Goal: Task Accomplishment & Management: Use online tool/utility

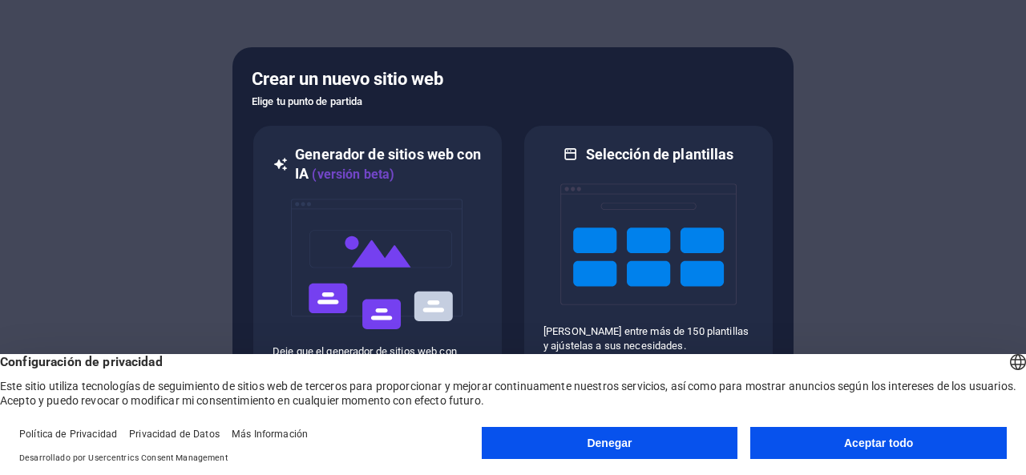
click at [880, 448] on font "Aceptar todo" at bounding box center [878, 443] width 69 height 13
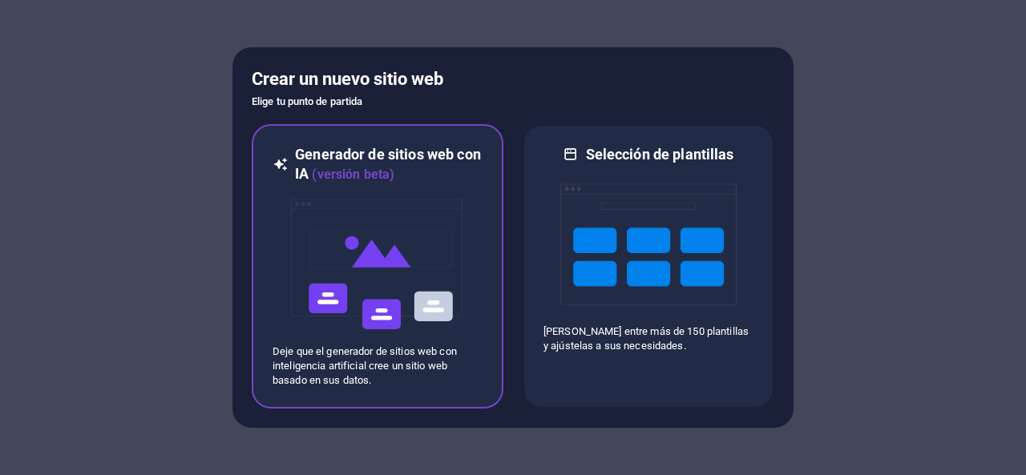
click at [433, 300] on img at bounding box center [377, 264] width 176 height 160
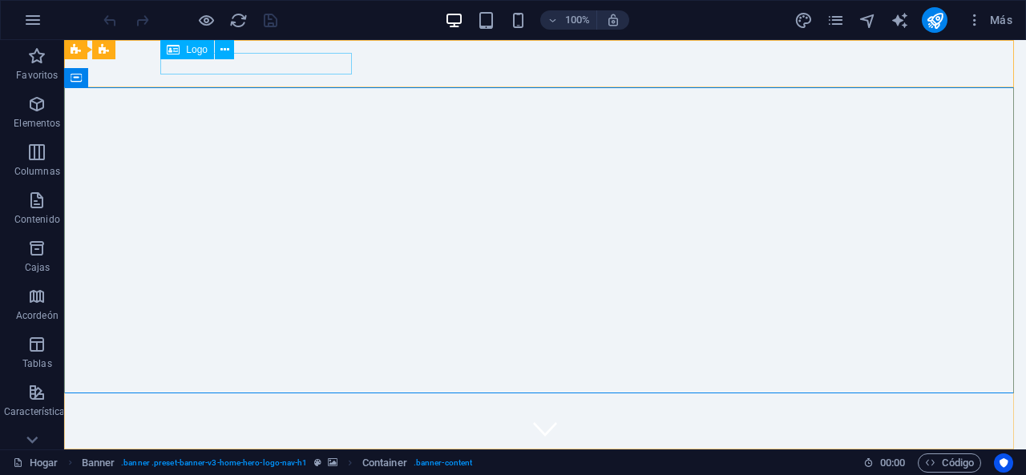
click at [196, 55] on div "Logo" at bounding box center [187, 49] width 54 height 19
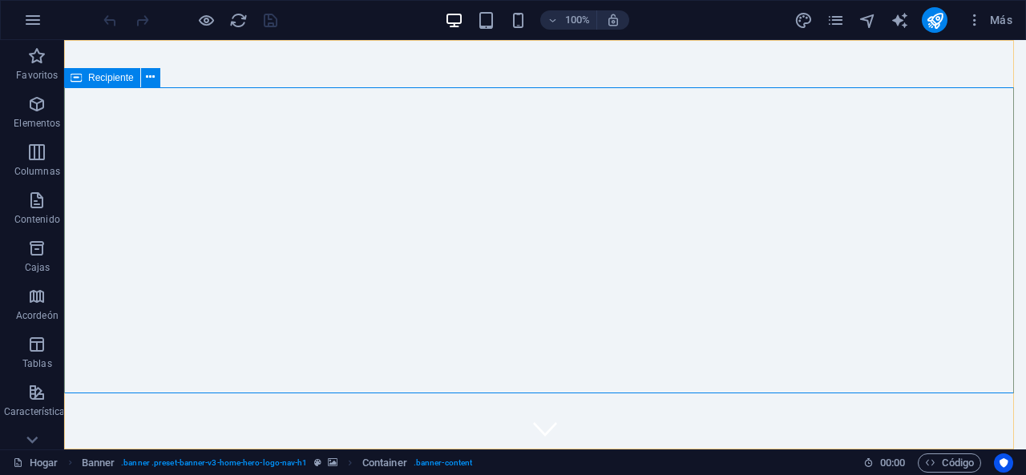
click at [110, 83] on font "Recipiente" at bounding box center [111, 77] width 46 height 11
click at [153, 77] on icon at bounding box center [150, 77] width 9 height 17
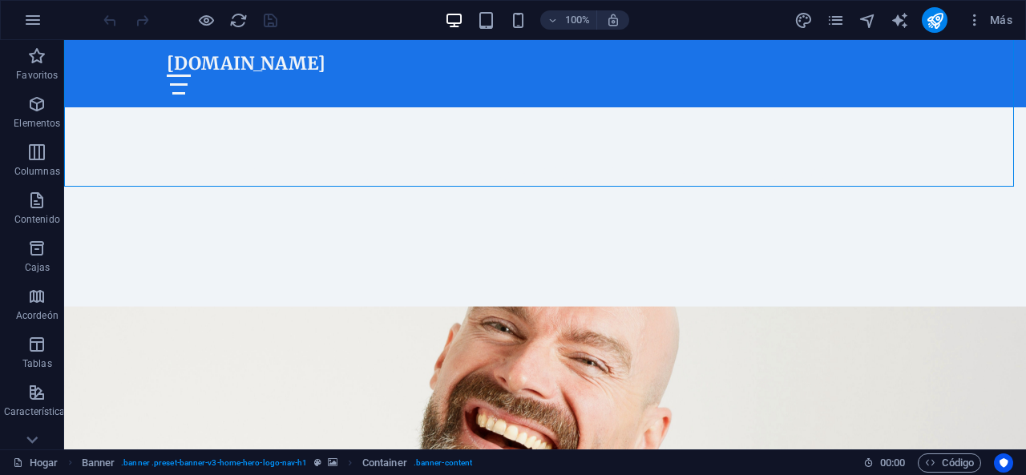
scroll to position [372, 0]
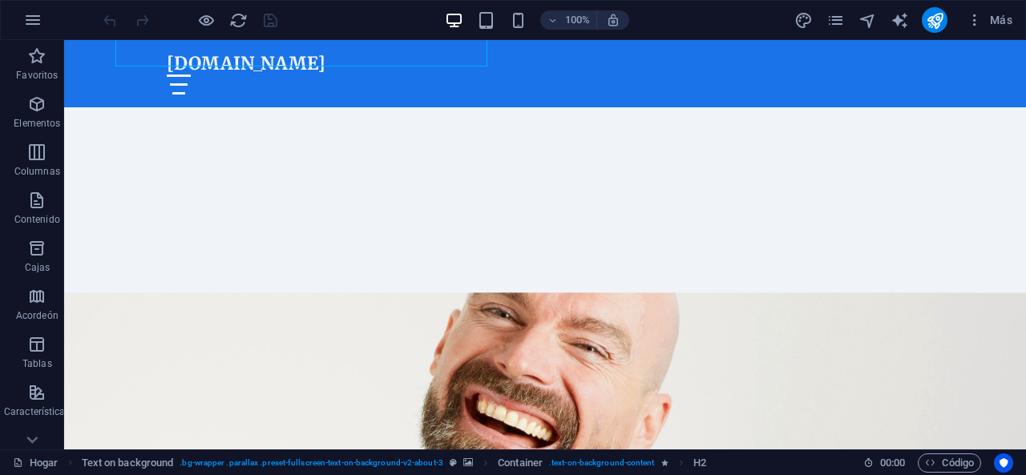
scroll to position [476, 0]
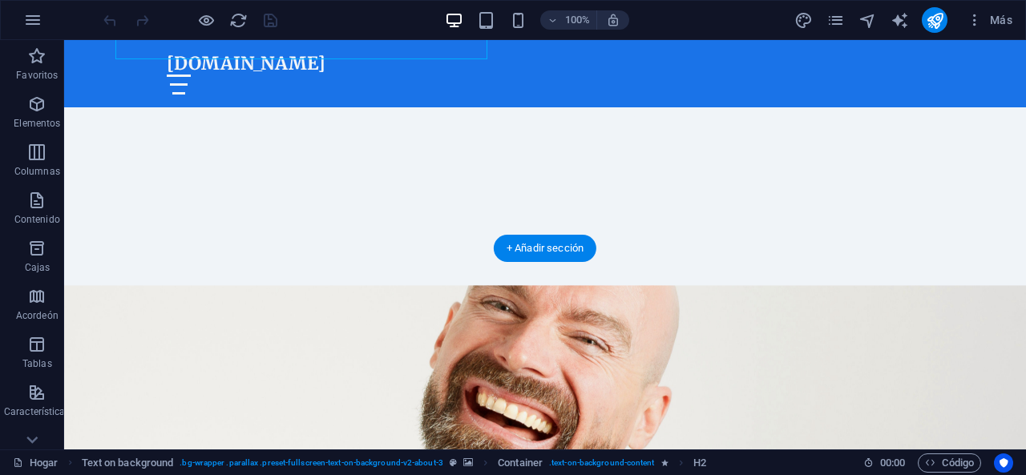
click at [933, 285] on figure at bounding box center [545, 456] width 962 height 342
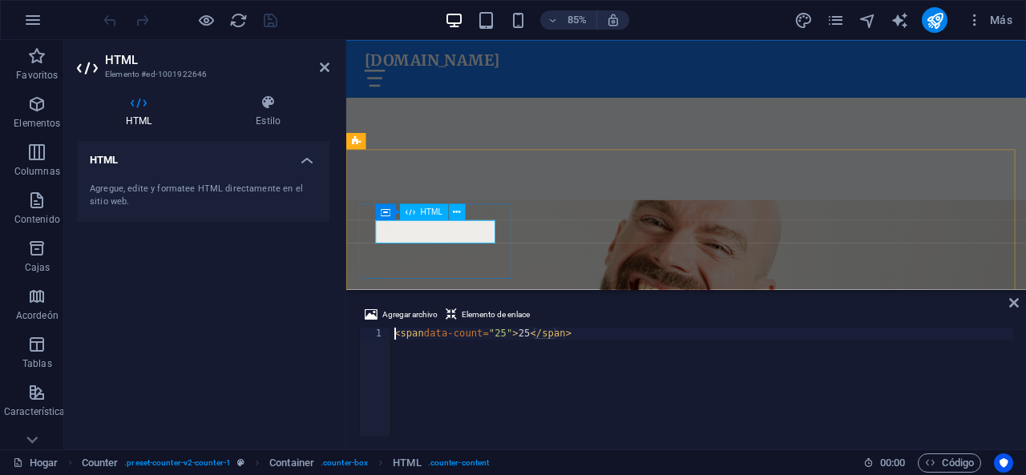
click at [546, 330] on div "< span data-count = "25" > 25 </ span >" at bounding box center [702, 394] width 622 height 133
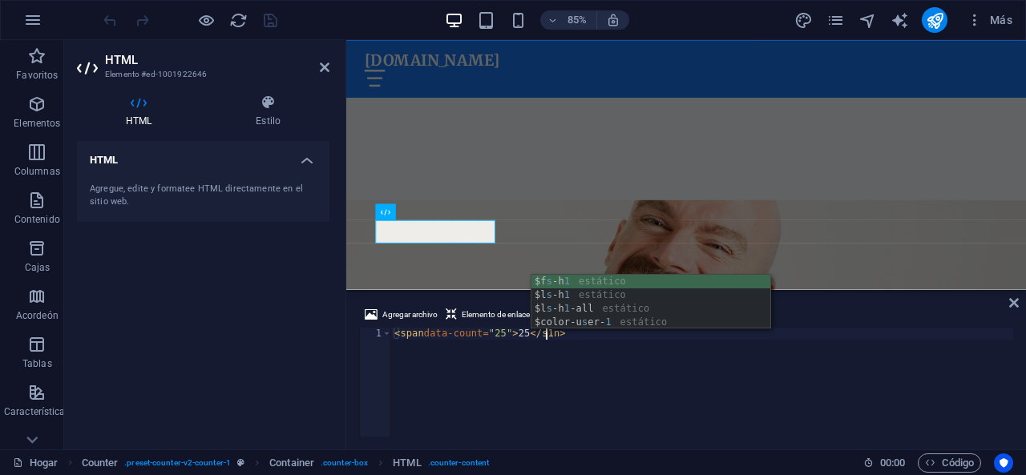
scroll to position [0, 13]
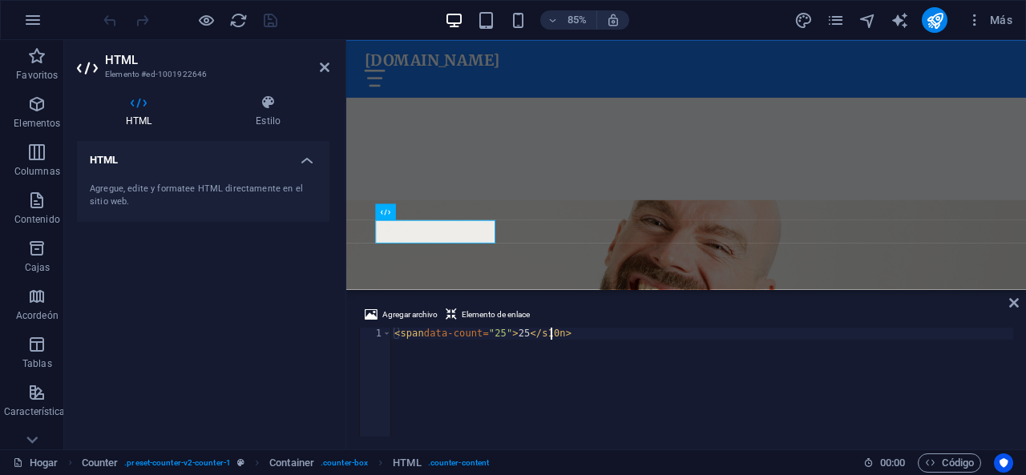
click at [516, 331] on div "< span data-count = "25" > 25 </ s10n >" at bounding box center [702, 394] width 622 height 133
type textarea "<span data-count="25"5</s10n>"
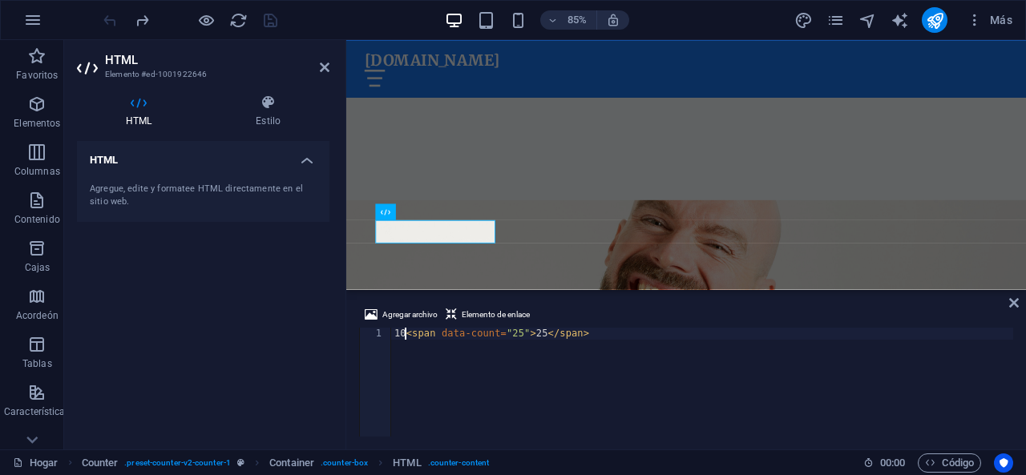
scroll to position [0, 1]
click at [539, 331] on div "10 < span data-count = "25" > 25 </ span >" at bounding box center [702, 394] width 622 height 133
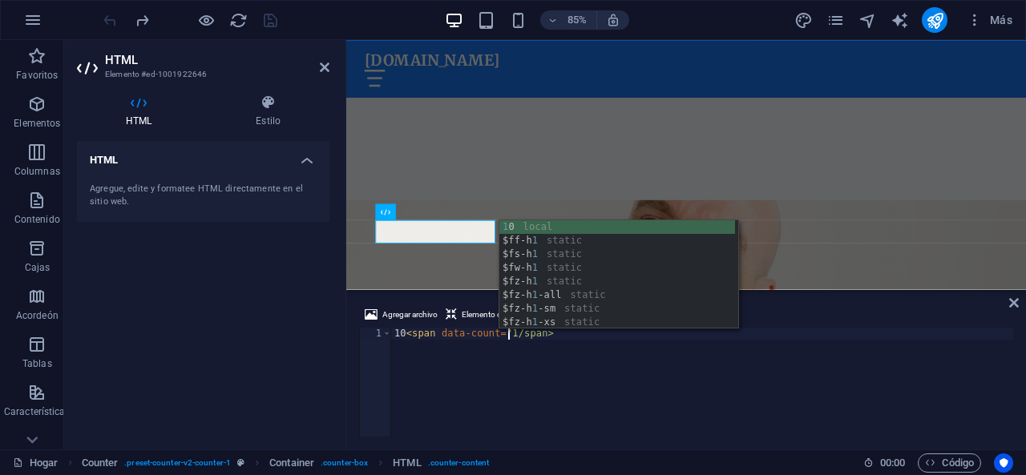
scroll to position [0, 9]
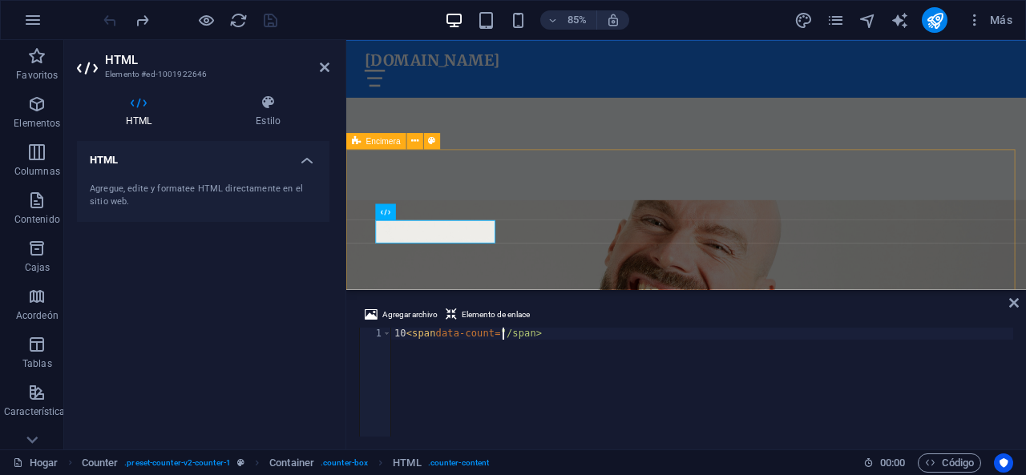
type textarea "10<span data-count="/span>"
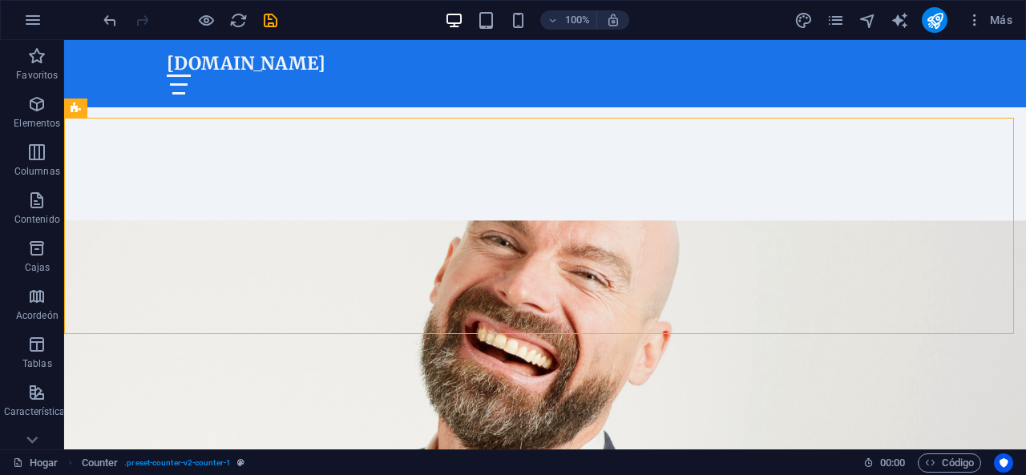
scroll to position [607, 0]
click at [152, 111] on button at bounding box center [144, 107] width 19 height 19
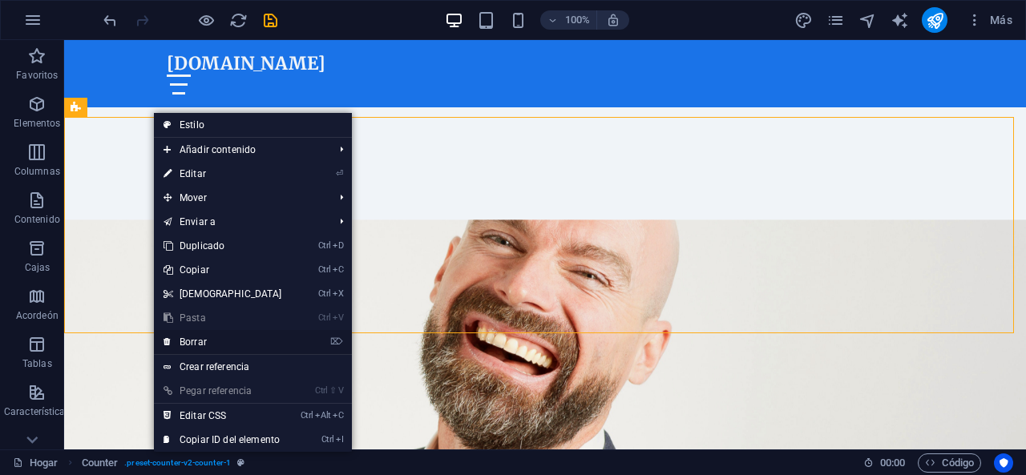
click at [218, 338] on link "⌦ Borrar" at bounding box center [223, 342] width 138 height 24
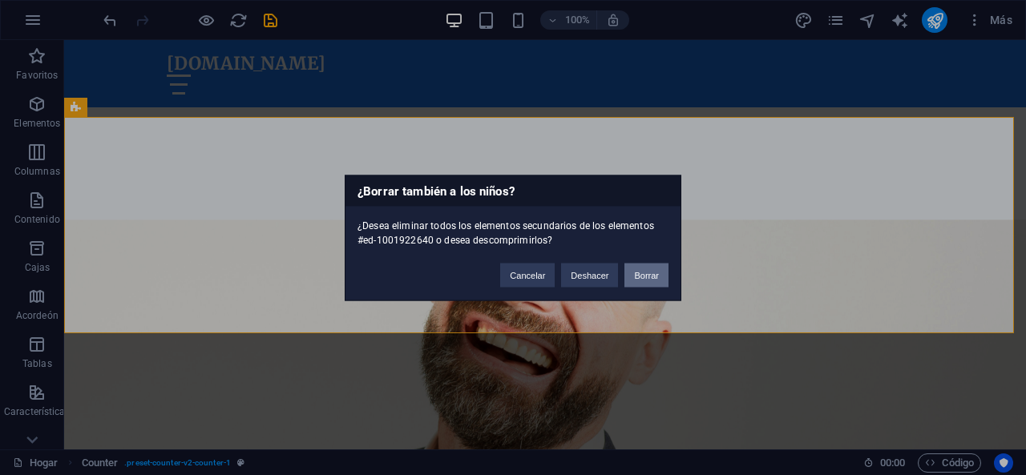
click at [639, 282] on button "Borrar" at bounding box center [646, 275] width 44 height 24
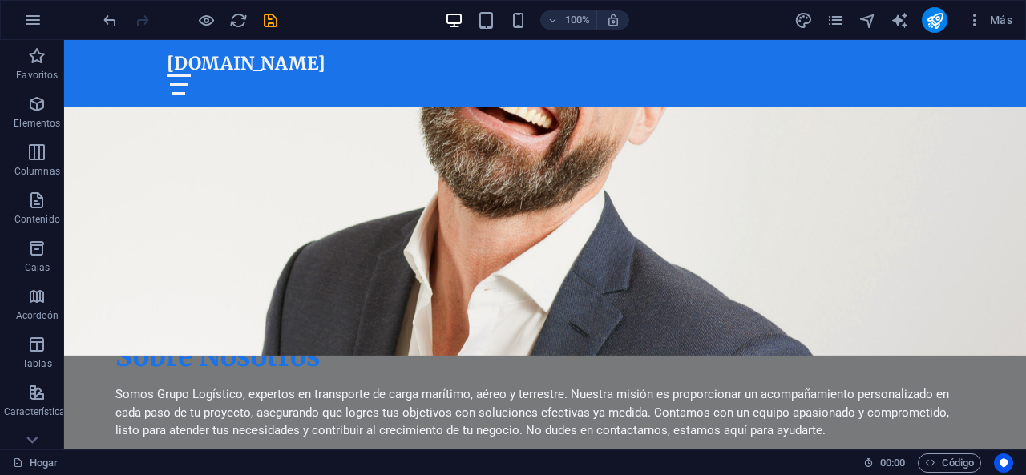
scroll to position [789, 0]
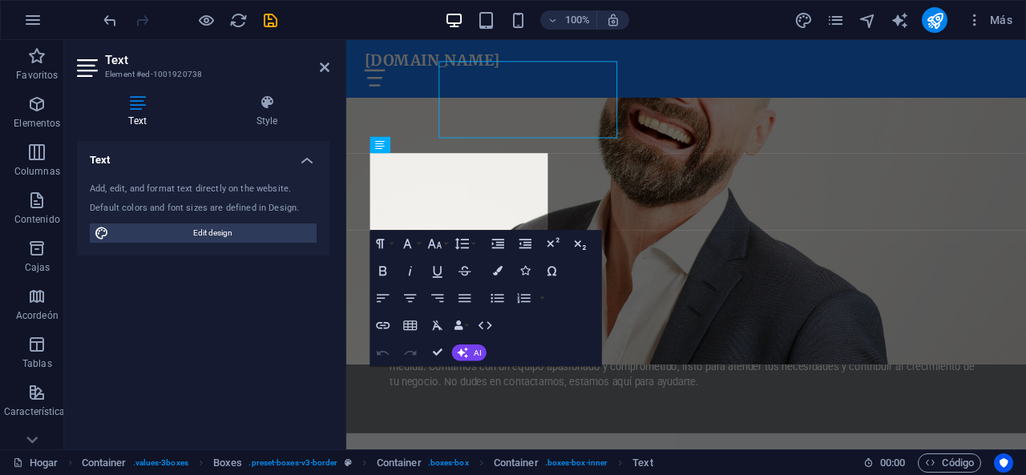
scroll to position [897, 0]
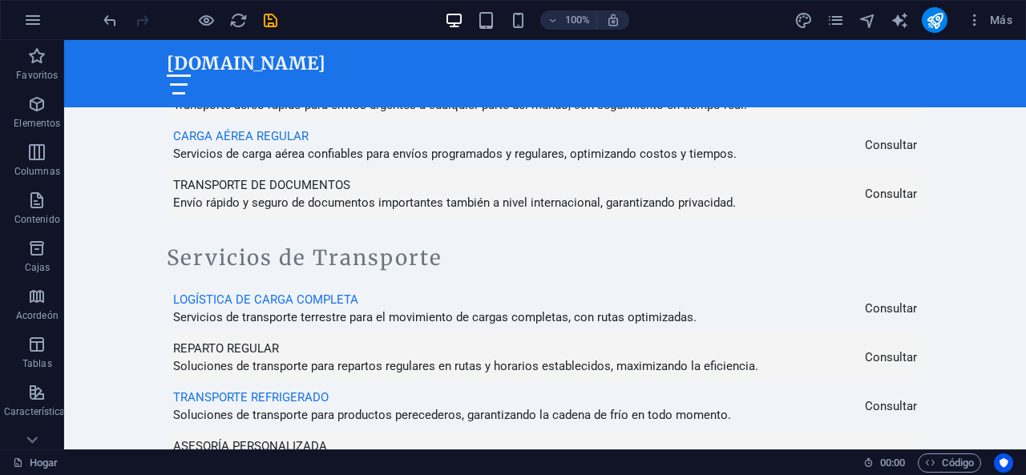
scroll to position [4296, 0]
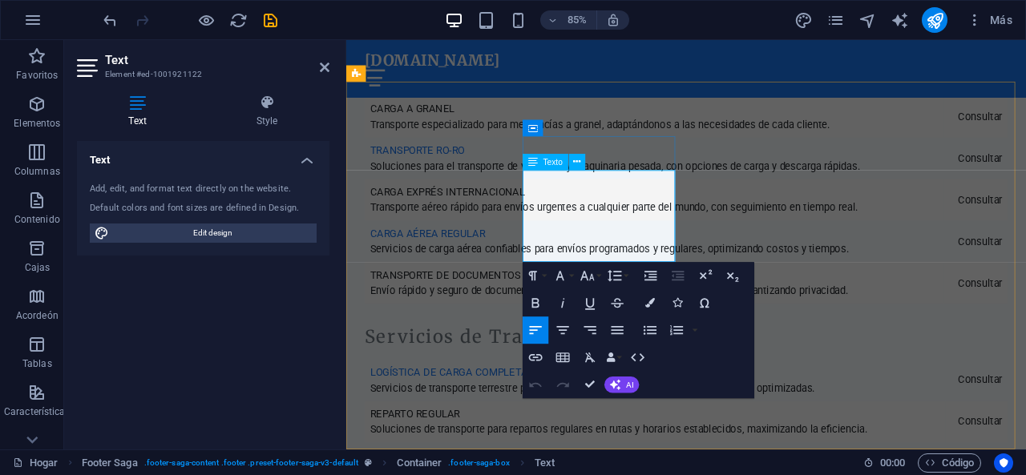
scroll to position [4332, 0]
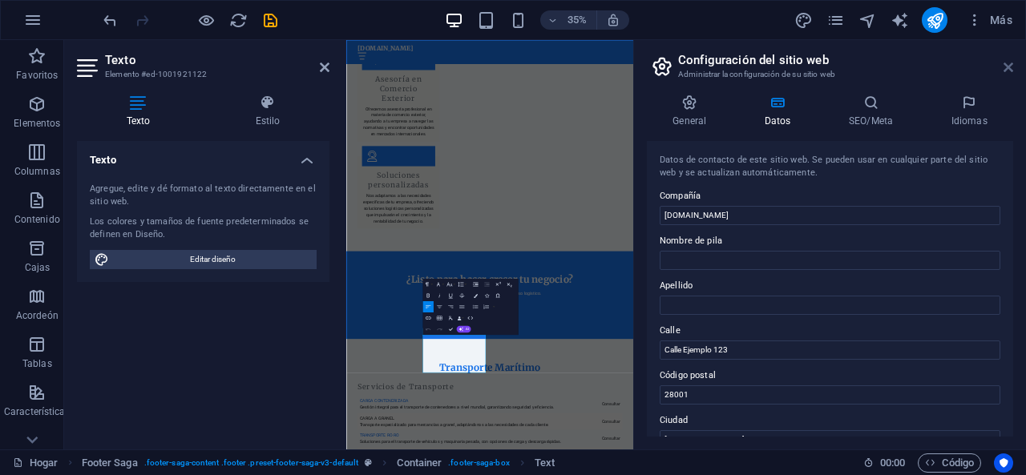
click at [1008, 65] on icon at bounding box center [1008, 67] width 10 height 13
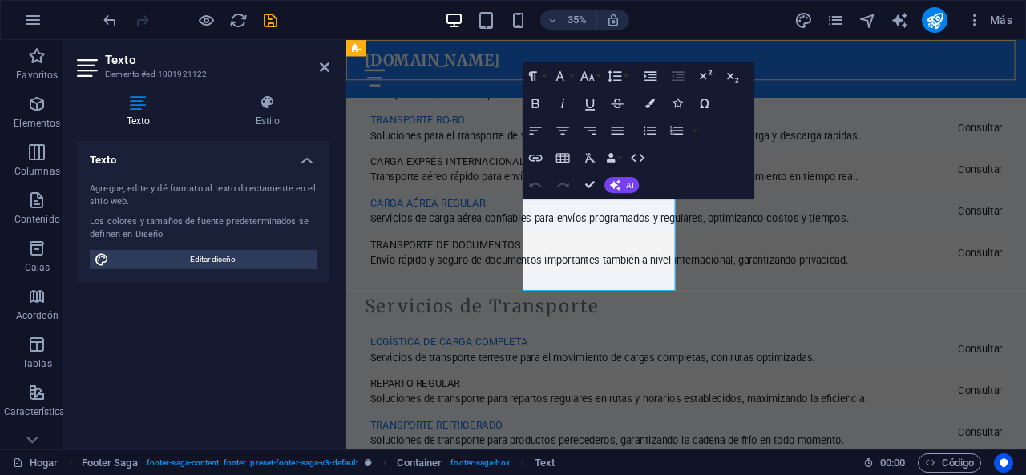
scroll to position [4298, 0]
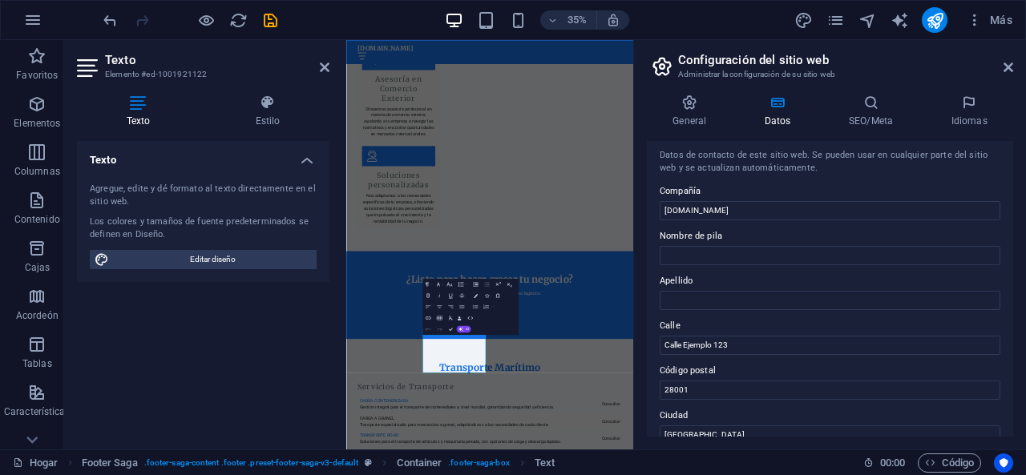
scroll to position [0, 0]
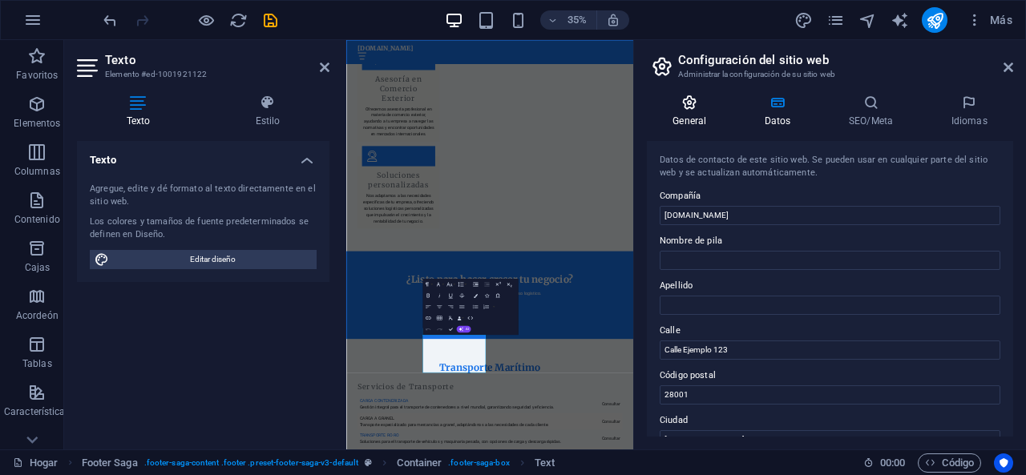
click at [676, 103] on icon at bounding box center [690, 103] width 86 height 16
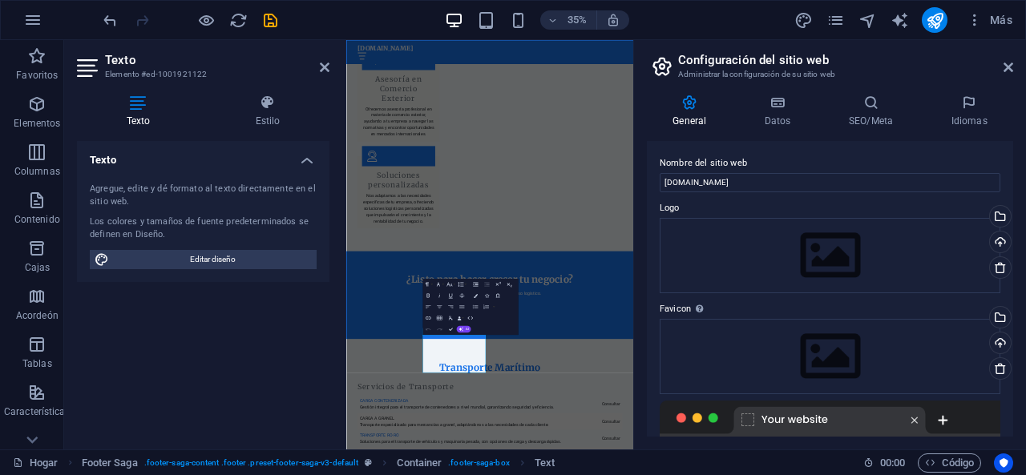
drag, startPoint x: 1009, startPoint y: 197, endPoint x: 1011, endPoint y: 262, distance: 64.9
click at [1011, 262] on div "Nombre del sitio web logisticgroupkc.com Logo Arrastre los archivos aquí, haga …" at bounding box center [830, 289] width 366 height 296
click at [782, 123] on font "Datos" at bounding box center [778, 120] width 26 height 11
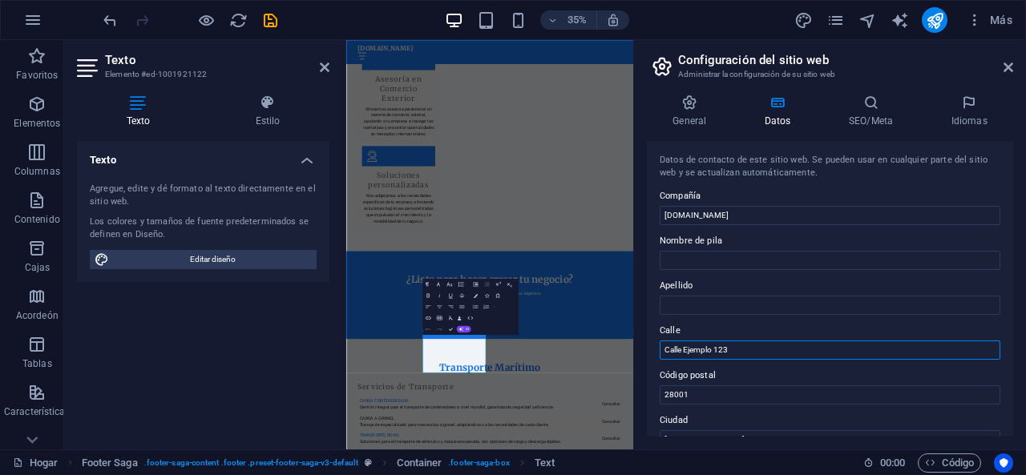
click at [872, 341] on input "Calle Ejemplo 123" at bounding box center [830, 350] width 341 height 19
type input "a"
type input "Aida Garcia de Sotomayor 478 - Bellavista - Callao"
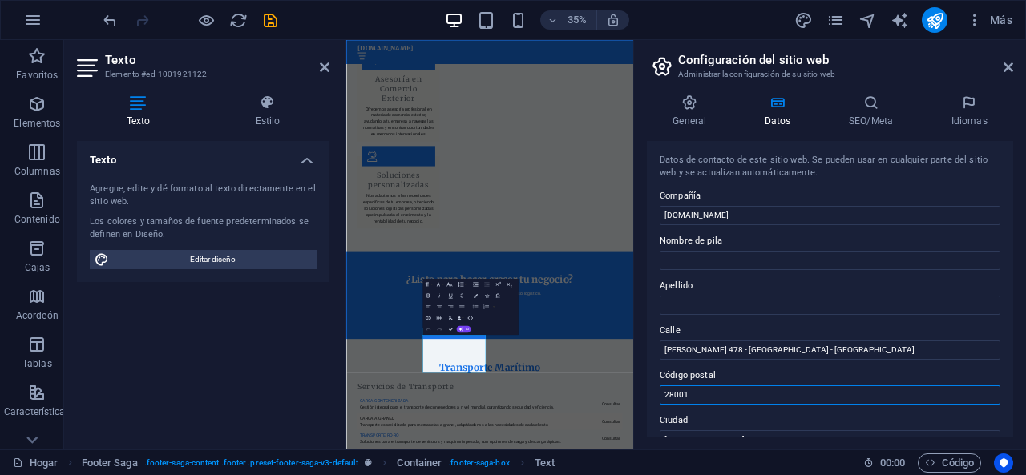
click at [778, 391] on input "28001" at bounding box center [830, 394] width 341 height 19
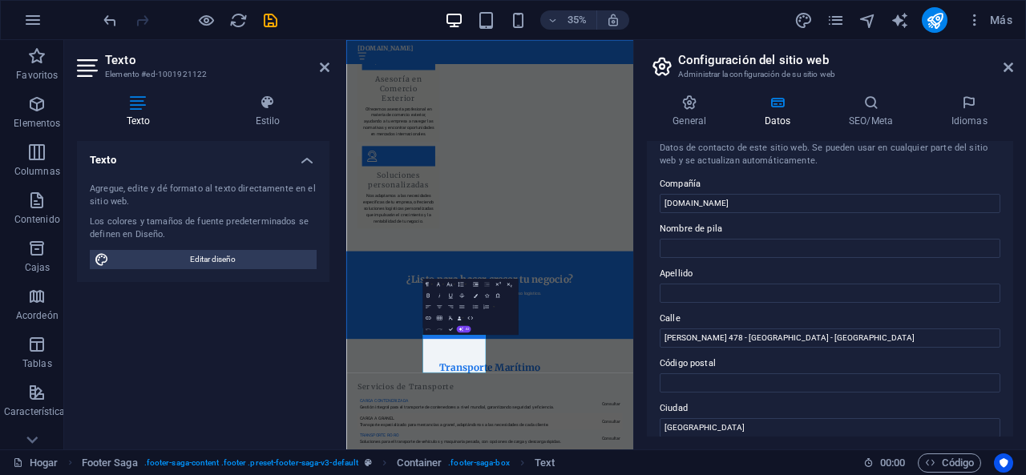
drag, startPoint x: 1008, startPoint y: 230, endPoint x: 1011, endPoint y: 264, distance: 34.5
click at [1011, 264] on div "Datos de contacto de este sitio web. Se pueden usar en cualquier parte del siti…" at bounding box center [830, 289] width 366 height 296
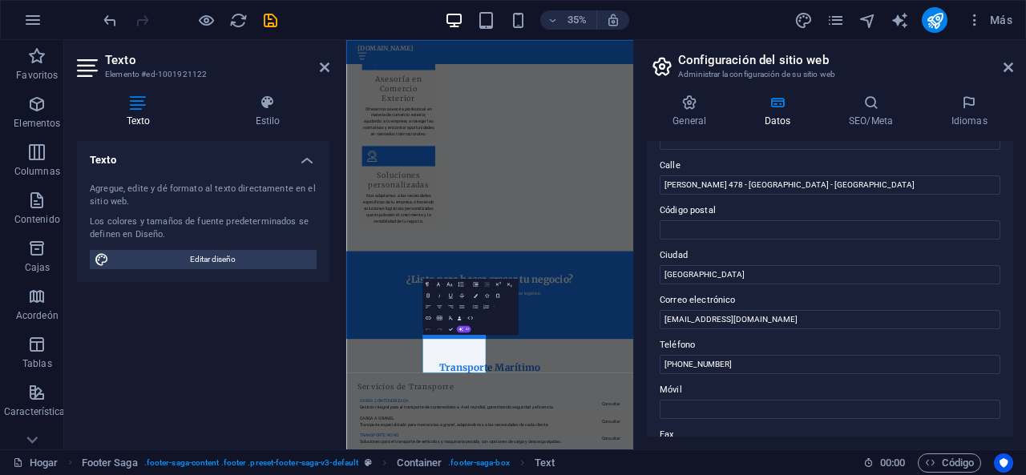
scroll to position [170, 0]
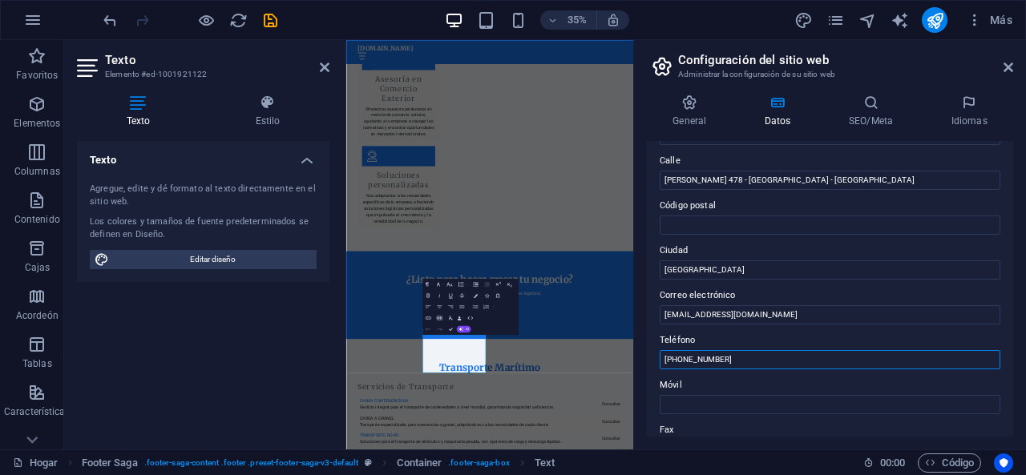
click at [825, 358] on input "[PHONE_NUMBER]" at bounding box center [830, 359] width 341 height 19
click at [680, 364] on input "[PHONE_NUMBER]" at bounding box center [830, 359] width 341 height 19
type input "+51 982 574 353"
click at [835, 357] on input "+51 982 574 353" at bounding box center [830, 359] width 341 height 19
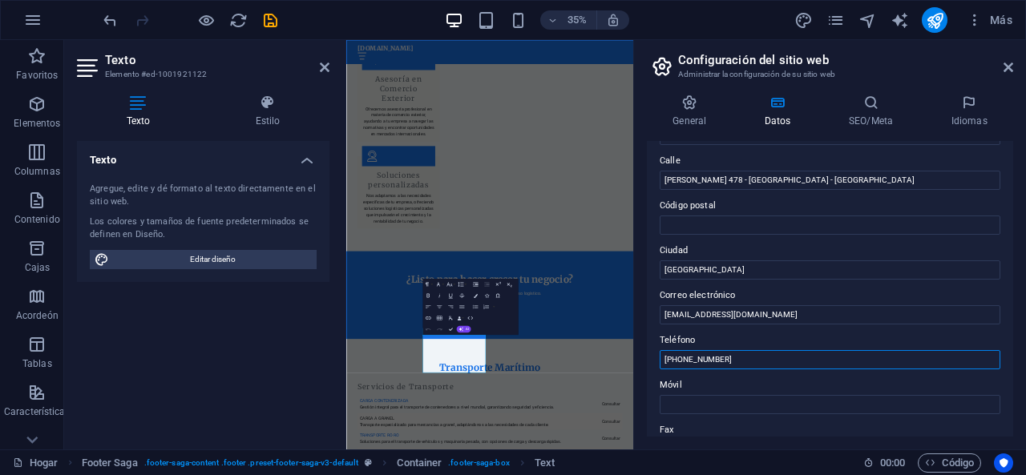
click at [835, 357] on input "+51 982 574 353" at bounding box center [830, 359] width 341 height 19
click at [773, 405] on input "Móvil" at bounding box center [830, 404] width 341 height 19
paste input "+51 982 574 353"
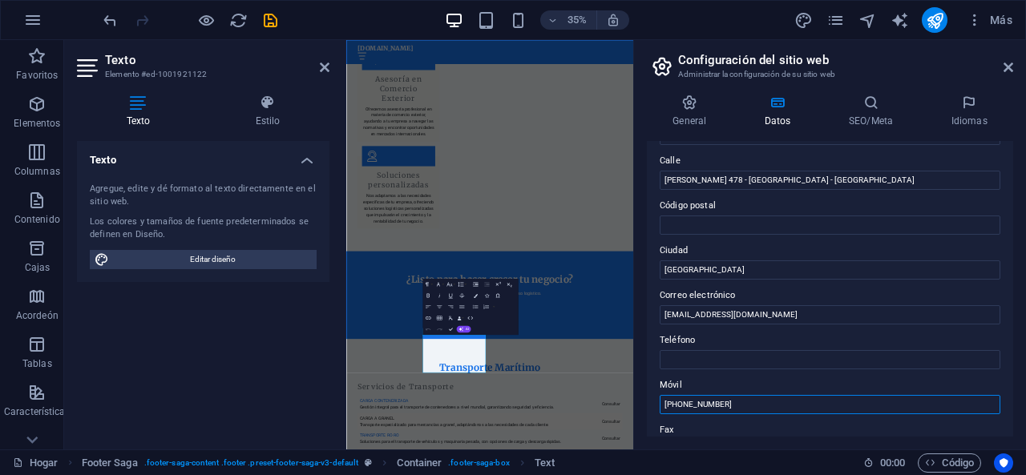
type input "+51 982 574 353"
drag, startPoint x: 1008, startPoint y: 236, endPoint x: 1007, endPoint y: 253, distance: 16.9
click at [1007, 251] on div "Datos de contacto de este sitio web. Se pueden usar en cualquier parte del siti…" at bounding box center [830, 289] width 366 height 296
click at [675, 317] on input "[EMAIL_ADDRESS][DOMAIN_NAME]" at bounding box center [830, 314] width 341 height 19
drag, startPoint x: 675, startPoint y: 314, endPoint x: 639, endPoint y: 329, distance: 39.1
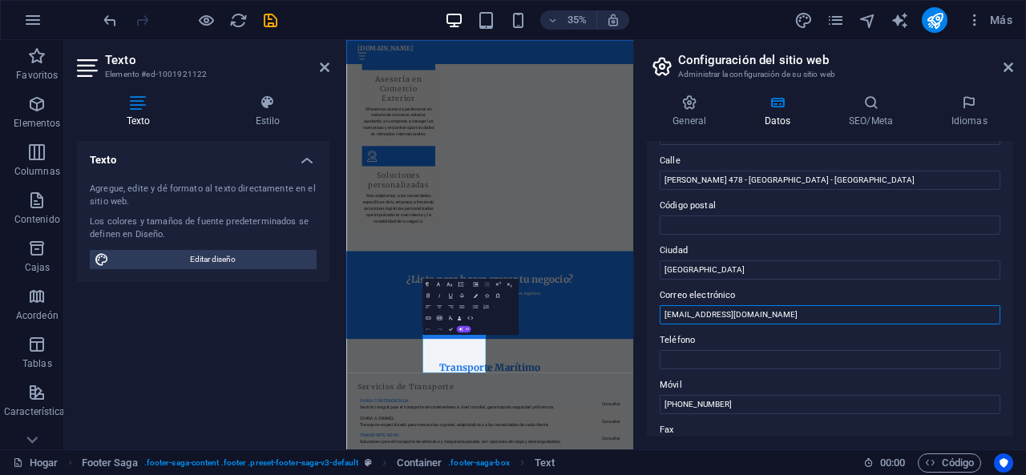
click at [640, 329] on div "General Datos SEO/Meta Idiomas Nombre del sitio web logisticgroupkc.com Logo Ar…" at bounding box center [830, 266] width 392 height 368
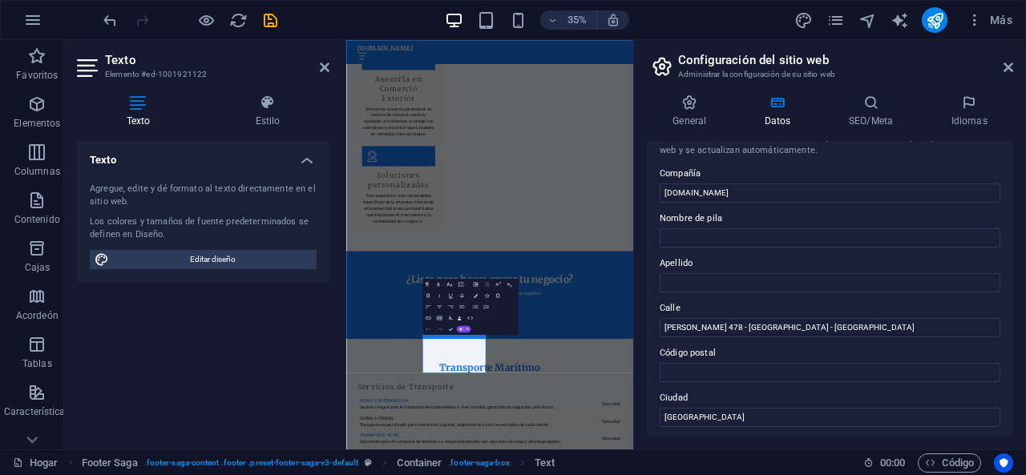
scroll to position [0, 0]
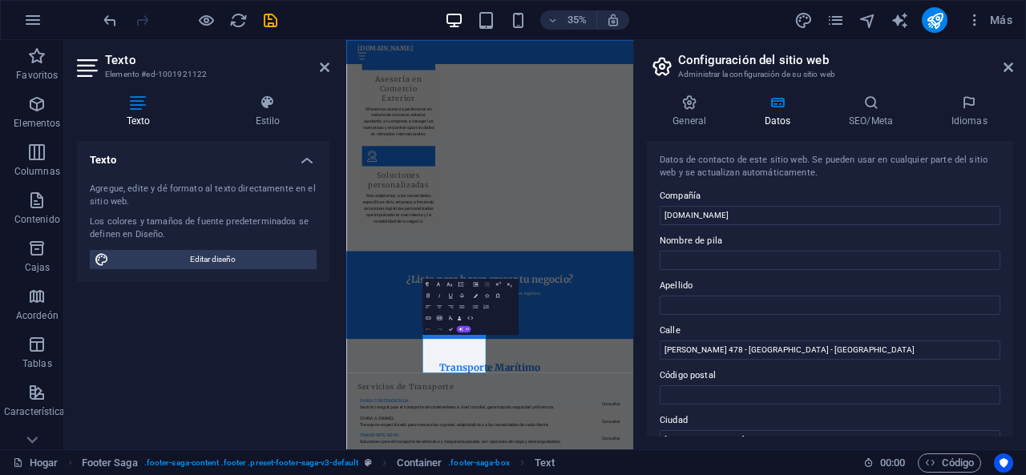
type input "kpenilla@logisticgroupkc.com"
drag, startPoint x: 1008, startPoint y: 169, endPoint x: 1010, endPoint y: 208, distance: 39.3
click at [1010, 208] on div "Datos de contacto de este sitio web. Se pueden usar en cualquier parte del siti…" at bounding box center [830, 289] width 366 height 296
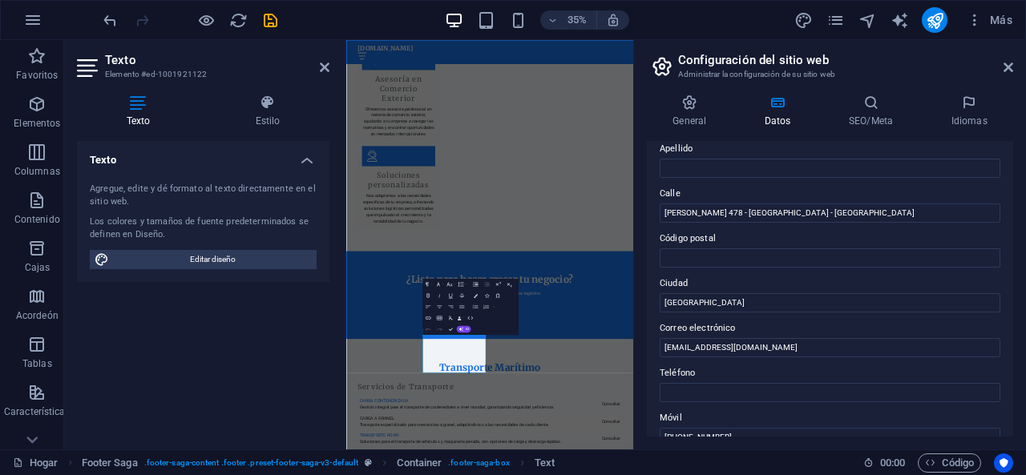
scroll to position [143, 0]
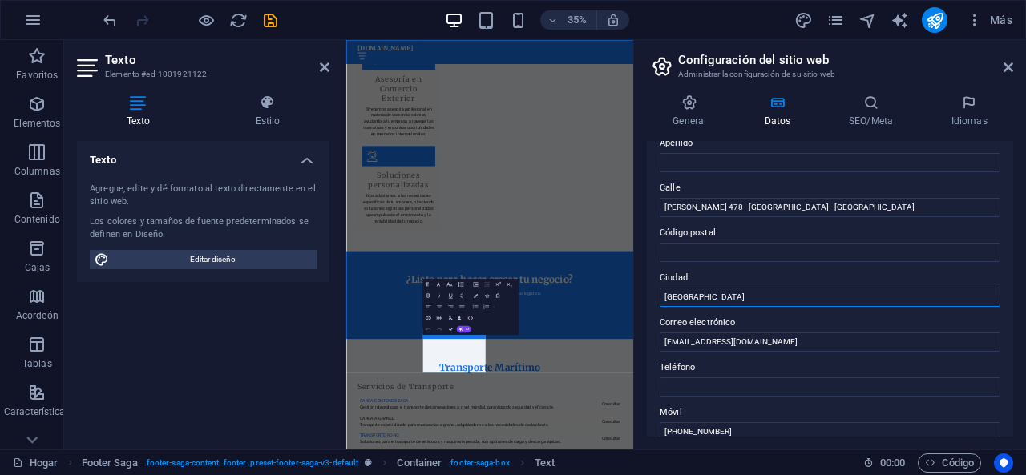
click at [888, 298] on input "[GEOGRAPHIC_DATA]" at bounding box center [830, 297] width 341 height 19
type input "Lima"
click at [945, 230] on label "Código postal" at bounding box center [830, 233] width 341 height 19
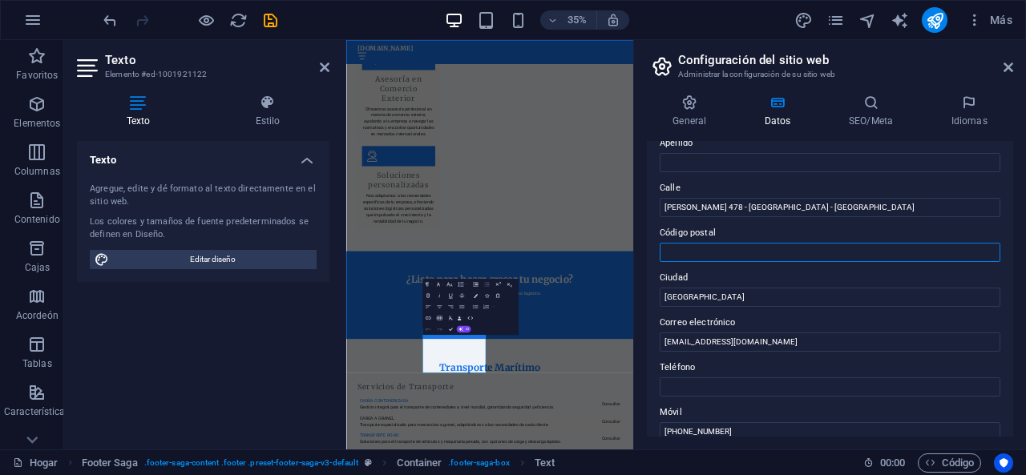
click at [945, 243] on input "Código postal" at bounding box center [830, 252] width 341 height 19
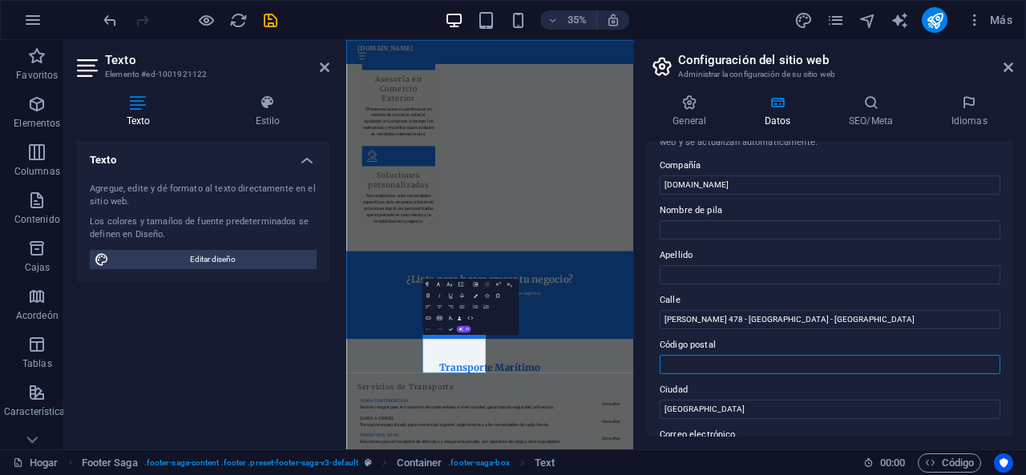
scroll to position [0, 0]
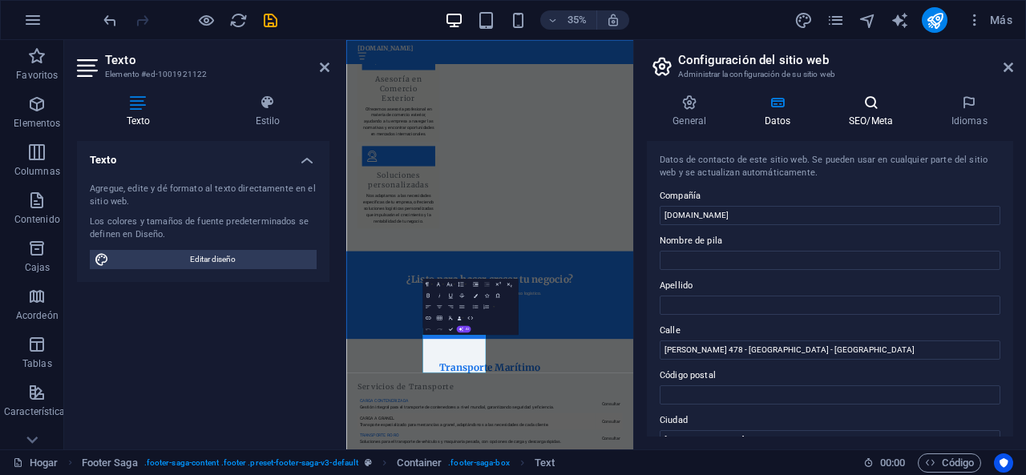
click at [877, 113] on h4 "SEO/Meta" at bounding box center [874, 112] width 103 height 34
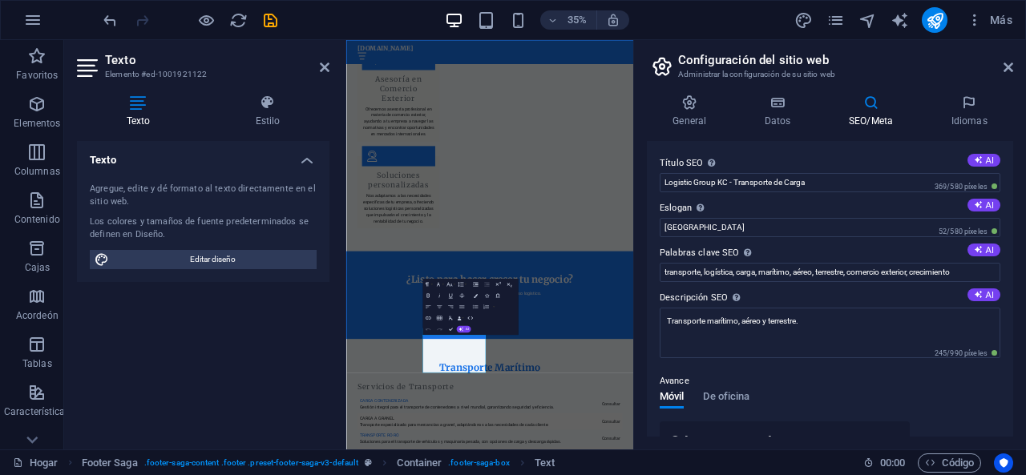
drag, startPoint x: 1008, startPoint y: 217, endPoint x: 1005, endPoint y: 242, distance: 25.1
click at [1005, 241] on div "Título SEO El título de su sitio web: haga que sea algo que destaque en los res…" at bounding box center [830, 289] width 366 height 296
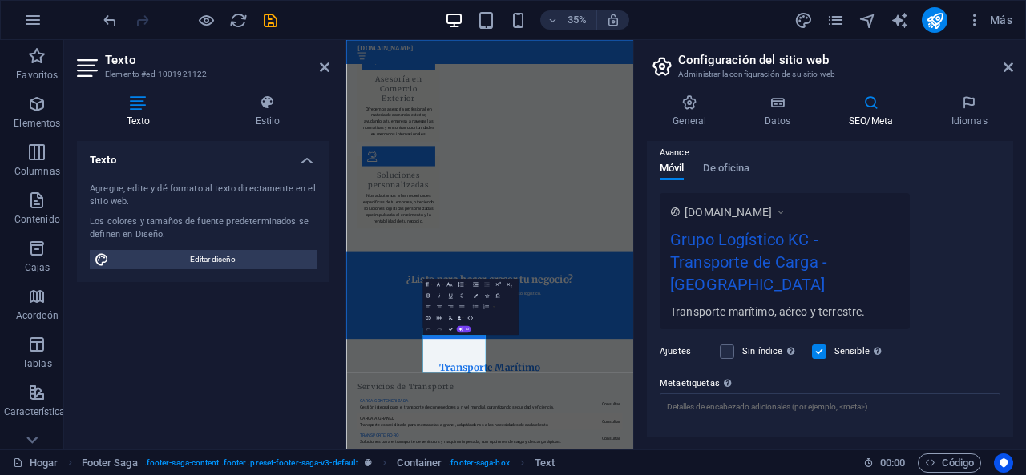
scroll to position [285, 0]
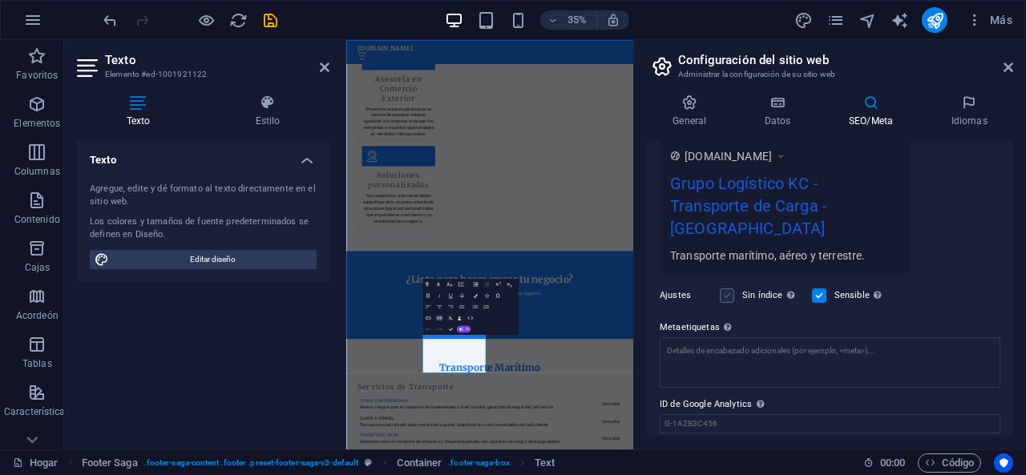
click at [729, 289] on label at bounding box center [727, 296] width 14 height 14
click at [0, 0] on input "Sin índice Indicar a los motores de búsqueda que excluyan este sitio web de los…" at bounding box center [0, 0] width 0 height 0
click at [817, 289] on label at bounding box center [819, 296] width 14 height 14
click at [0, 0] on input "Sensible Determinar si el sitio web debe responder según la resolución de la pa…" at bounding box center [0, 0] width 0 height 0
click at [808, 273] on div "Ajustes Sin índice Indicar a los motores de búsqueda que excluyan este sitio we…" at bounding box center [830, 295] width 341 height 45
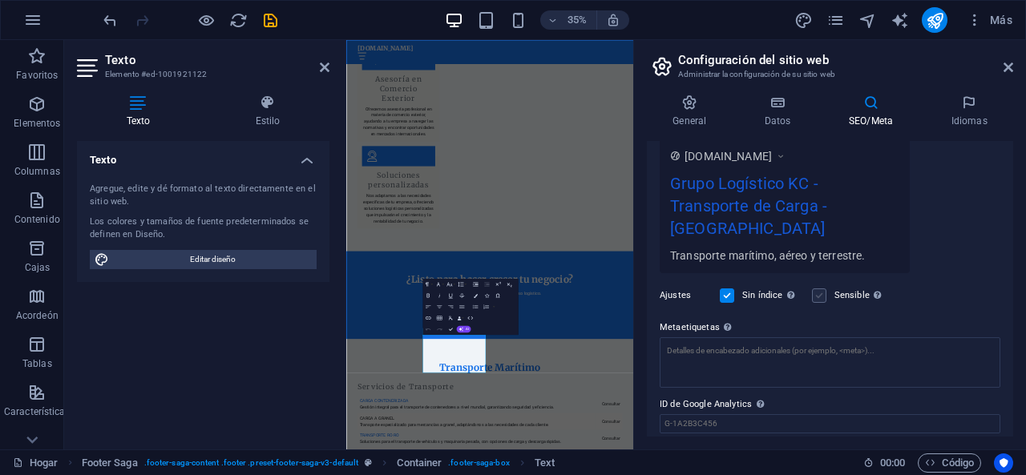
click at [817, 289] on label at bounding box center [819, 296] width 14 height 14
click at [0, 0] on input "Sensible Determinar si el sitio web debe responder según la resolución de la pa…" at bounding box center [0, 0] width 0 height 0
click at [724, 289] on label at bounding box center [727, 296] width 14 height 14
click at [0, 0] on input "Sin índice Indicar a los motores de búsqueda que excluyan este sitio web de los…" at bounding box center [0, 0] width 0 height 0
drag, startPoint x: 1013, startPoint y: 361, endPoint x: 1015, endPoint y: 397, distance: 35.3
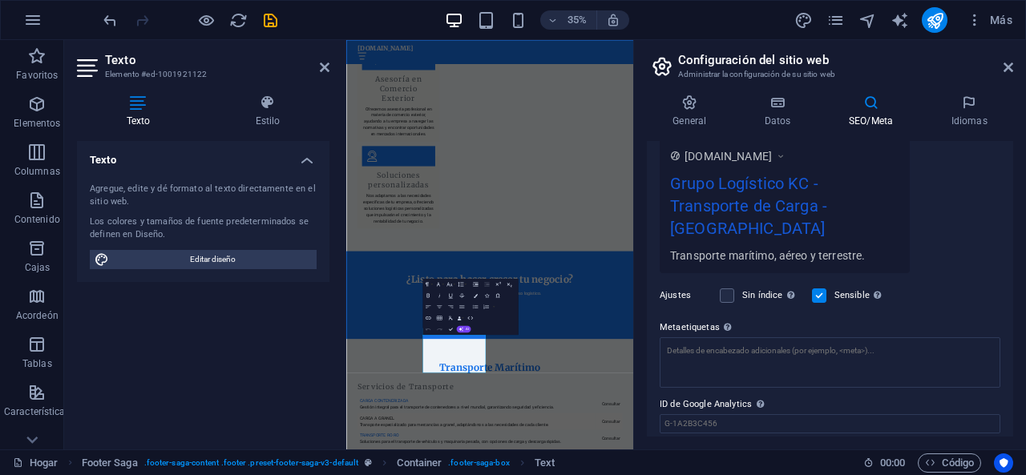
click at [1015, 400] on div "General Datos SEO/Meta Idiomas Nombre del sitio web logisticgroupkc.com Logo Ar…" at bounding box center [830, 266] width 392 height 368
click at [962, 111] on h4 "Idiomas" at bounding box center [969, 112] width 88 height 34
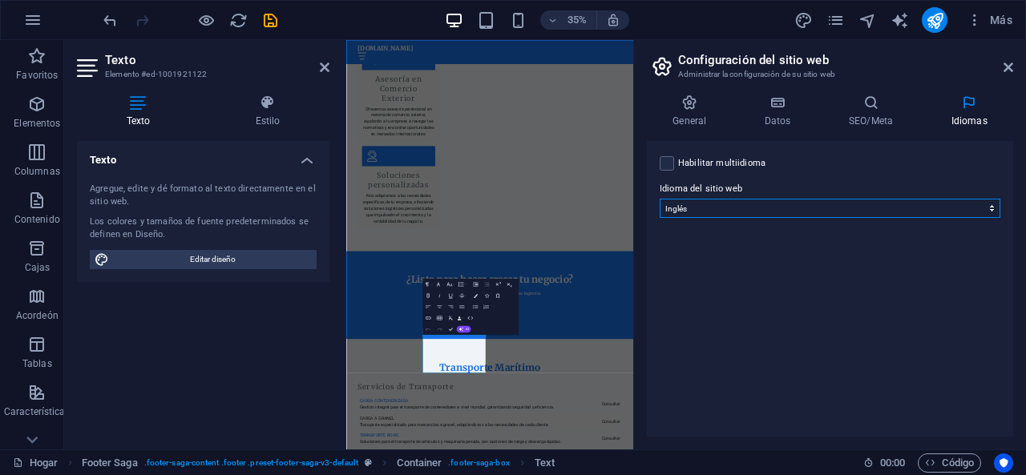
click at [885, 200] on select "Abjasio Lejos africaans Akan albanés Amárico árabe aragonés armenio Assamese Av…" at bounding box center [830, 208] width 341 height 19
click at [802, 310] on div "Habilitar multiidioma Para deshabilitar el multiidioma, elimine todos los idiom…" at bounding box center [830, 289] width 366 height 296
click at [665, 159] on label at bounding box center [667, 163] width 14 height 14
click at [0, 0] on input "Habilitar multiidioma Para deshabilitar el multiidioma, elimine todos los idiom…" at bounding box center [0, 0] width 0 height 0
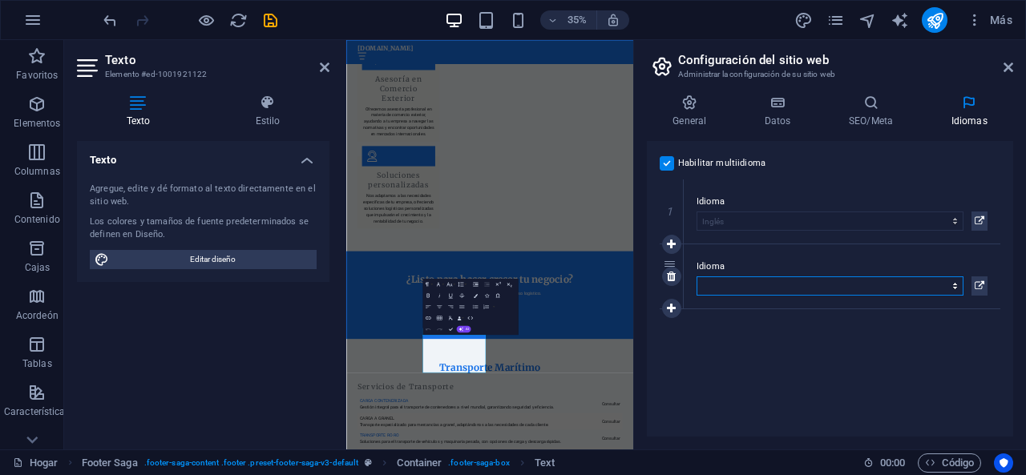
click at [798, 289] on select "Abjasio Lejos africaans Akan albanés Amárico árabe aragonés armenio Assamese Av…" at bounding box center [829, 285] width 267 height 19
select select "148"
click at [696, 276] on select "Abjasio Lejos africaans Akan albanés Amárico árabe aragonés armenio Assamese Av…" at bounding box center [829, 285] width 267 height 19
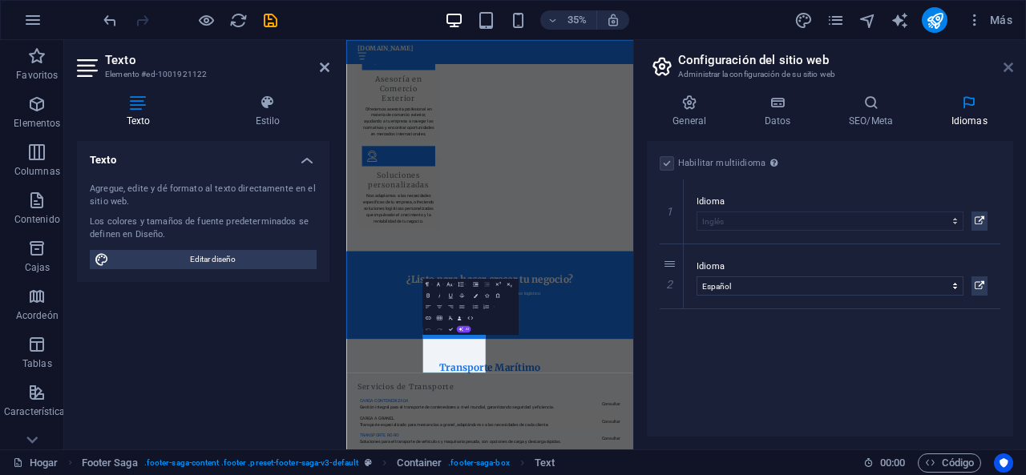
click at [1009, 65] on icon at bounding box center [1008, 67] width 10 height 13
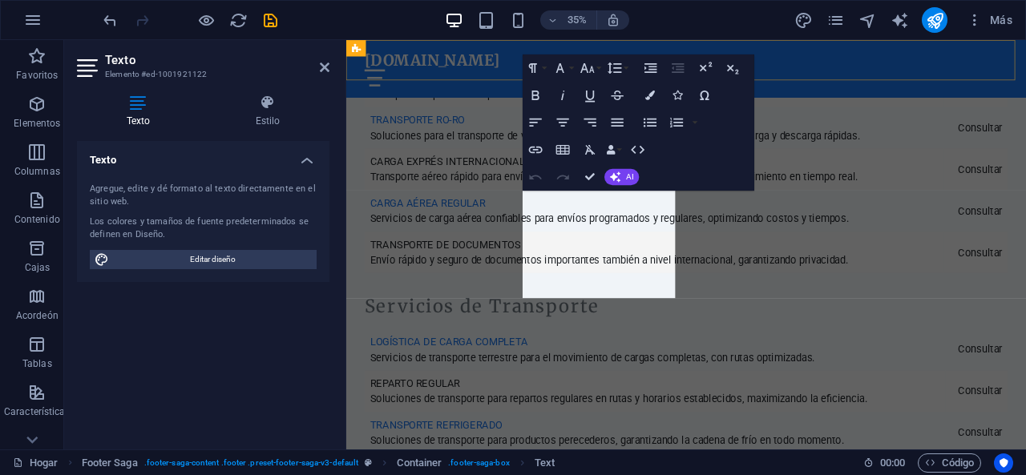
scroll to position [4307, 0]
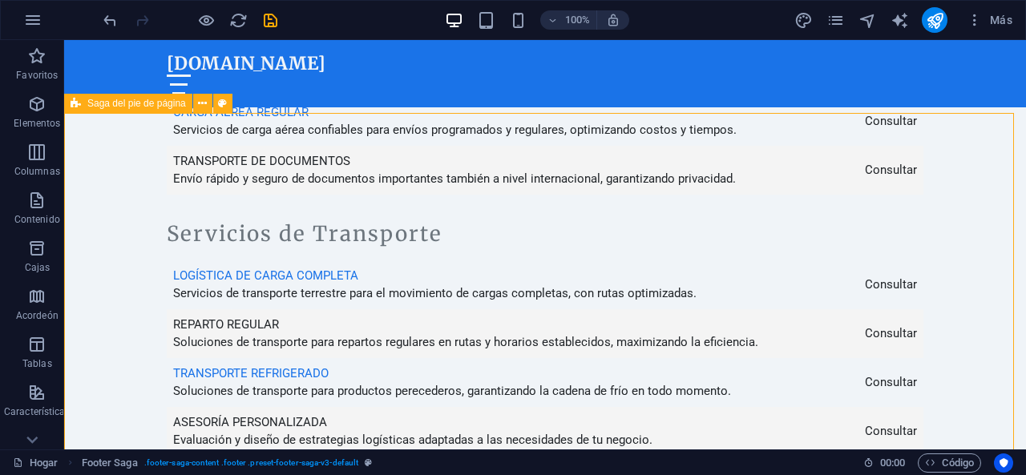
scroll to position [4199, 0]
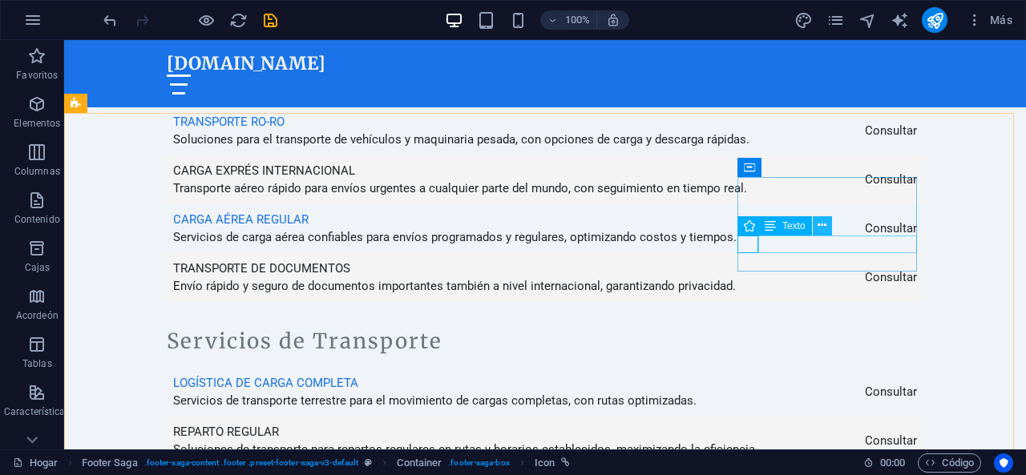
click at [824, 227] on icon at bounding box center [821, 225] width 9 height 17
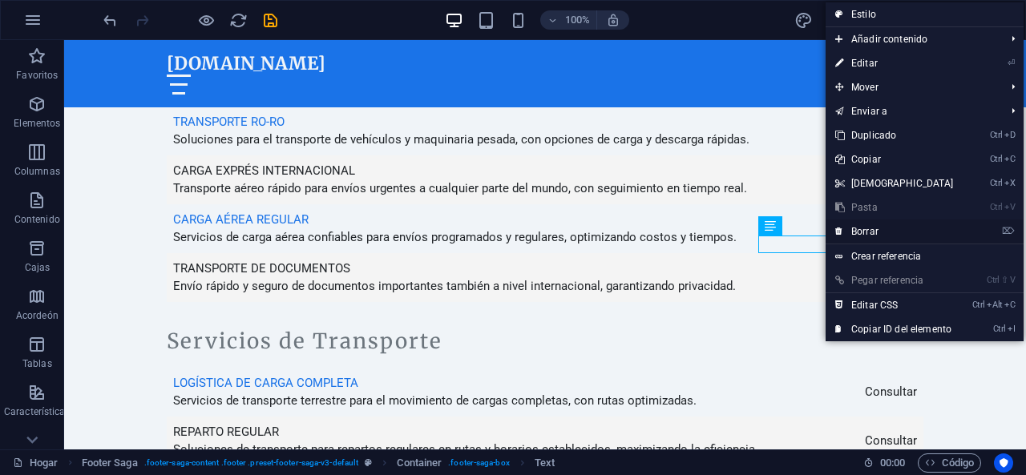
click at [847, 225] on link "⌦ Borrar" at bounding box center [894, 232] width 138 height 24
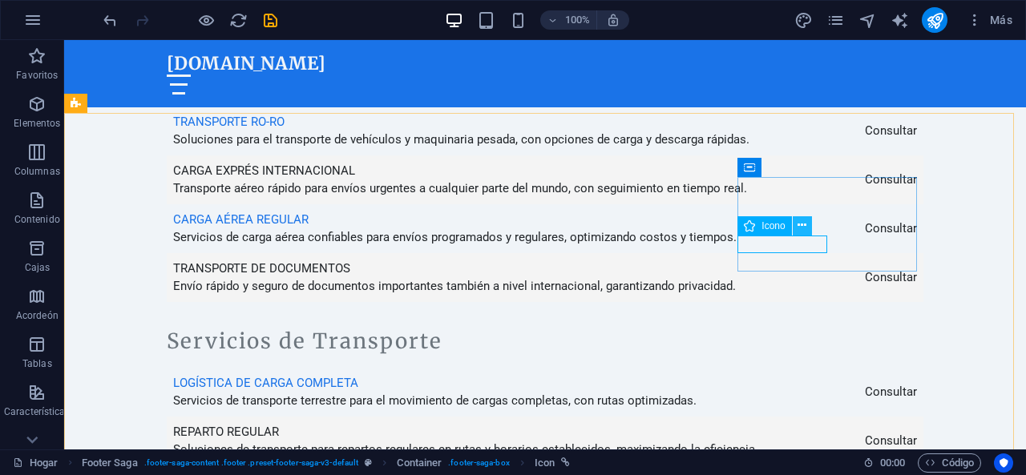
click at [806, 228] on icon at bounding box center [801, 225] width 9 height 17
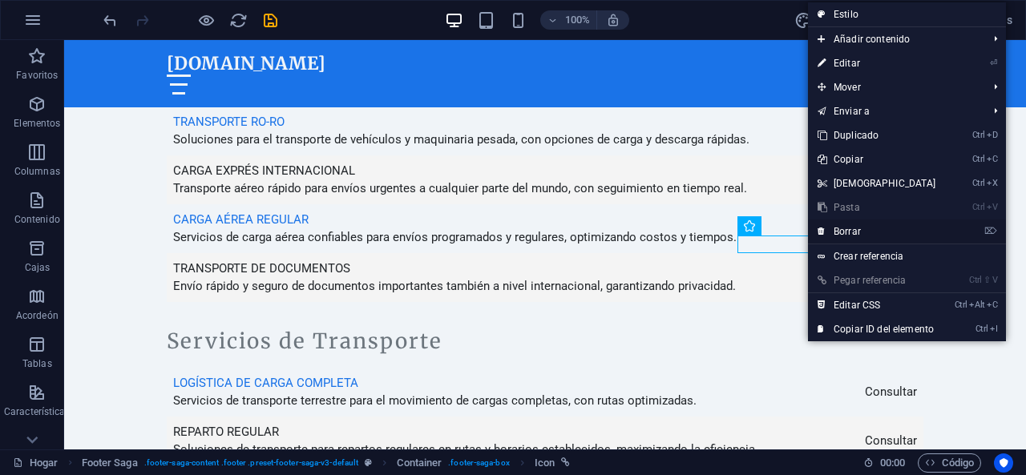
click at [858, 234] on font "Borrar" at bounding box center [846, 231] width 27 height 11
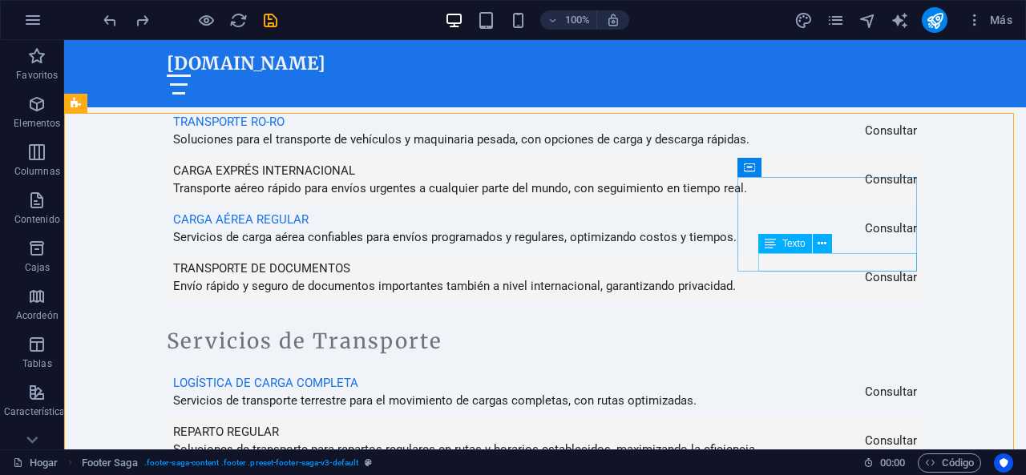
click at [794, 248] on font "Texto" at bounding box center [793, 243] width 23 height 11
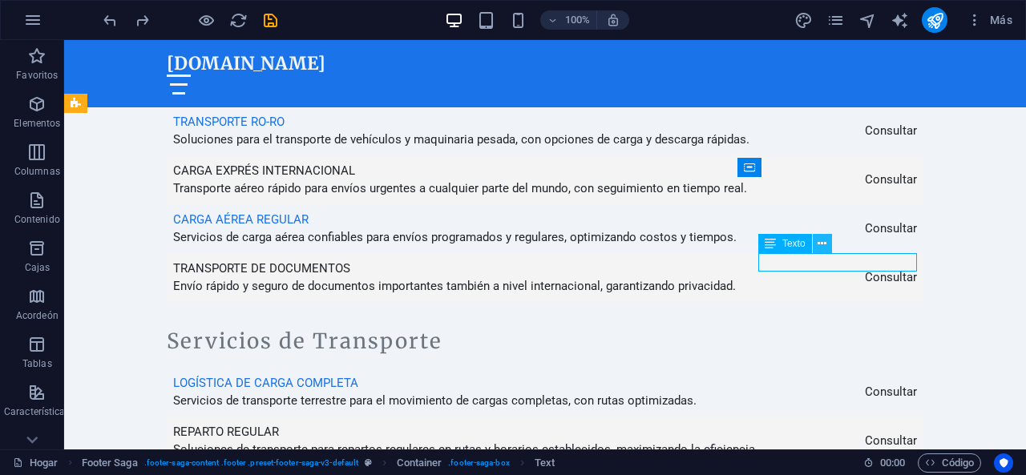
click at [817, 243] on icon at bounding box center [821, 244] width 9 height 17
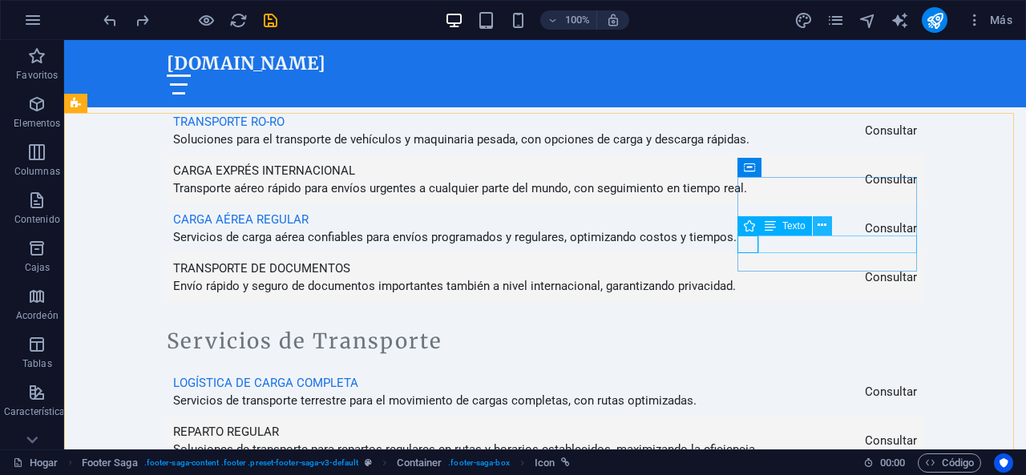
click at [823, 224] on icon at bounding box center [821, 225] width 9 height 17
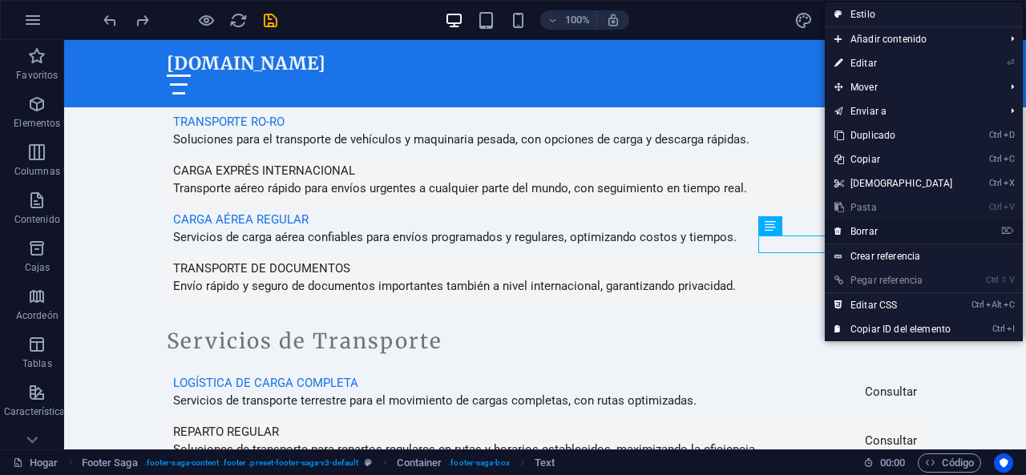
click at [853, 228] on font "Borrar" at bounding box center [863, 231] width 27 height 11
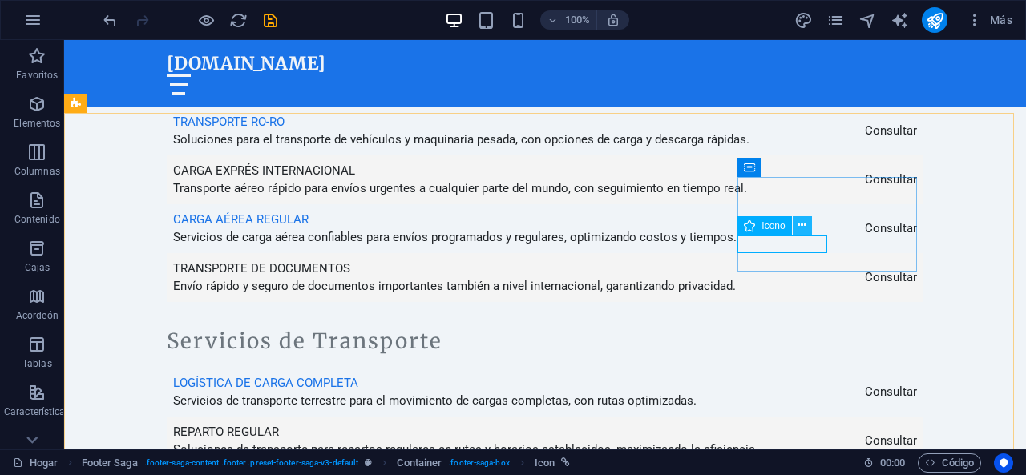
click at [800, 225] on icon at bounding box center [801, 225] width 9 height 17
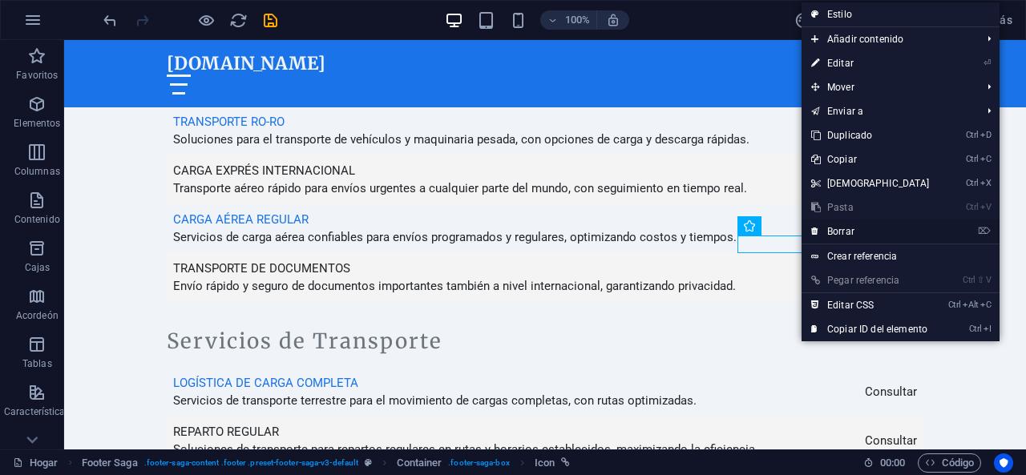
click at [820, 229] on link "⌦ Borrar" at bounding box center [870, 232] width 138 height 24
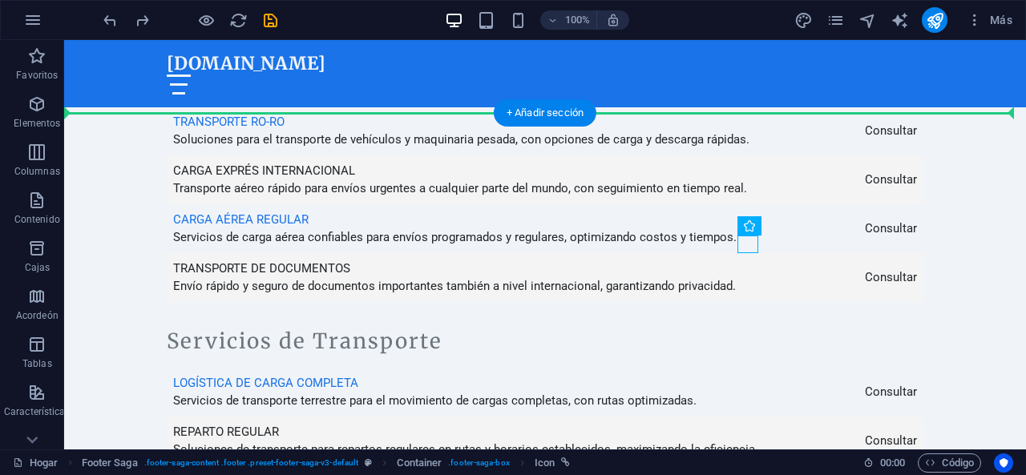
drag, startPoint x: 749, startPoint y: 243, endPoint x: 818, endPoint y: 299, distance: 89.5
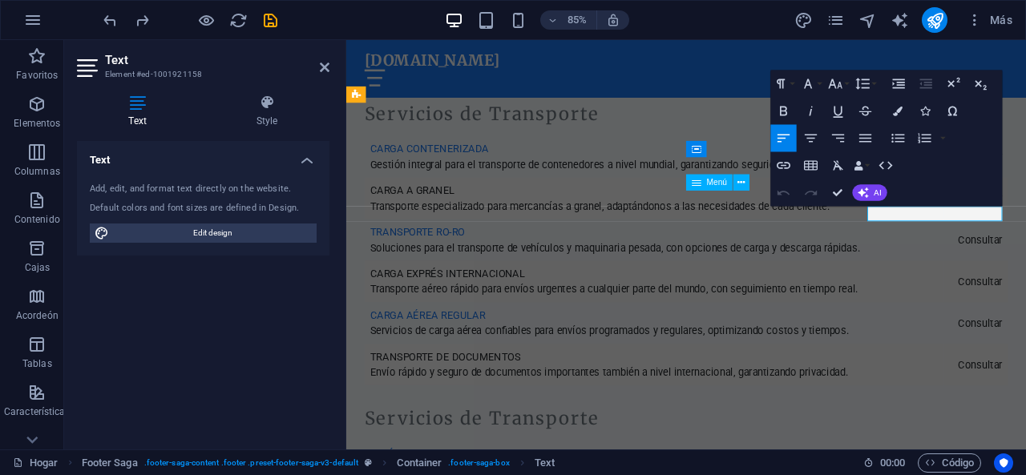
scroll to position [4307, 0]
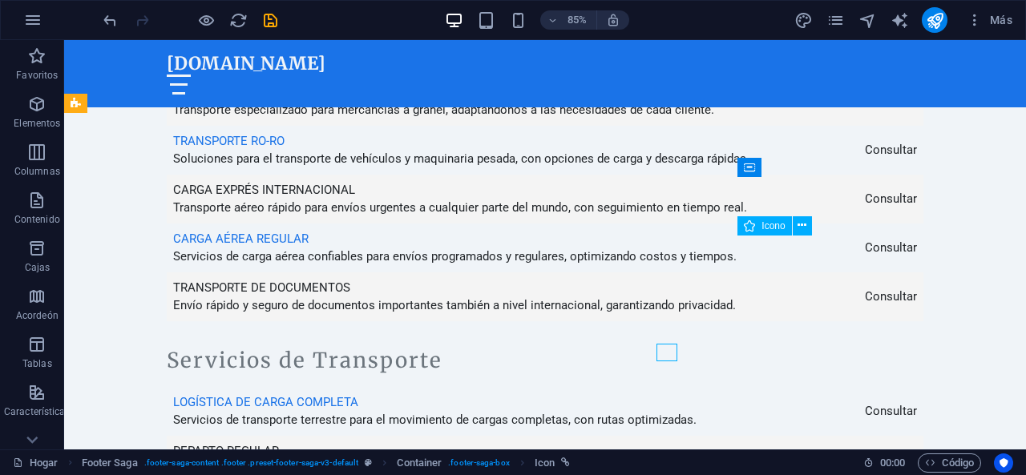
scroll to position [4199, 0]
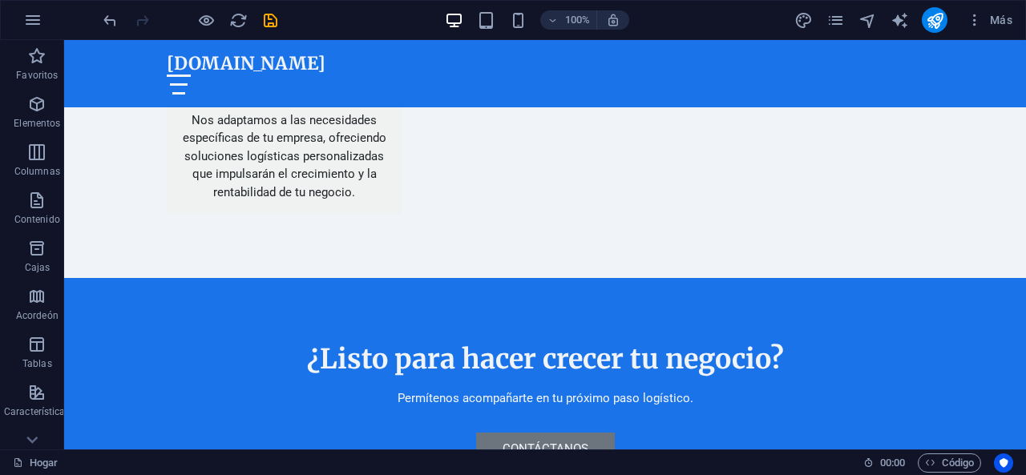
scroll to position [3517, 0]
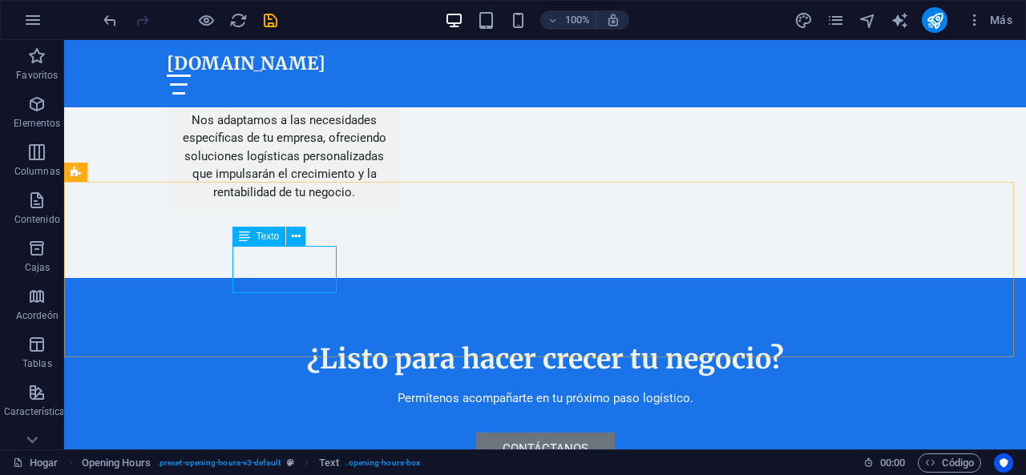
click at [273, 242] on div "Texto" at bounding box center [259, 236] width 54 height 19
click at [262, 238] on font "Texto" at bounding box center [267, 236] width 23 height 11
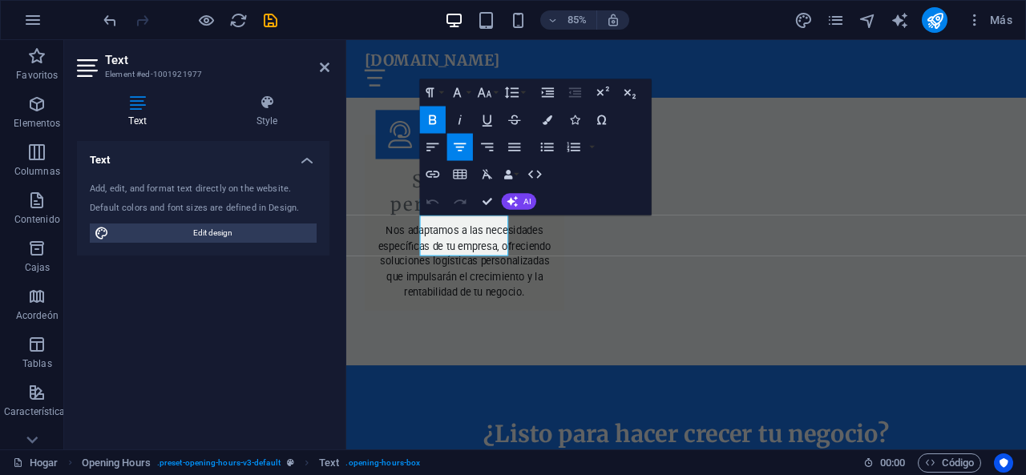
scroll to position [3625, 0]
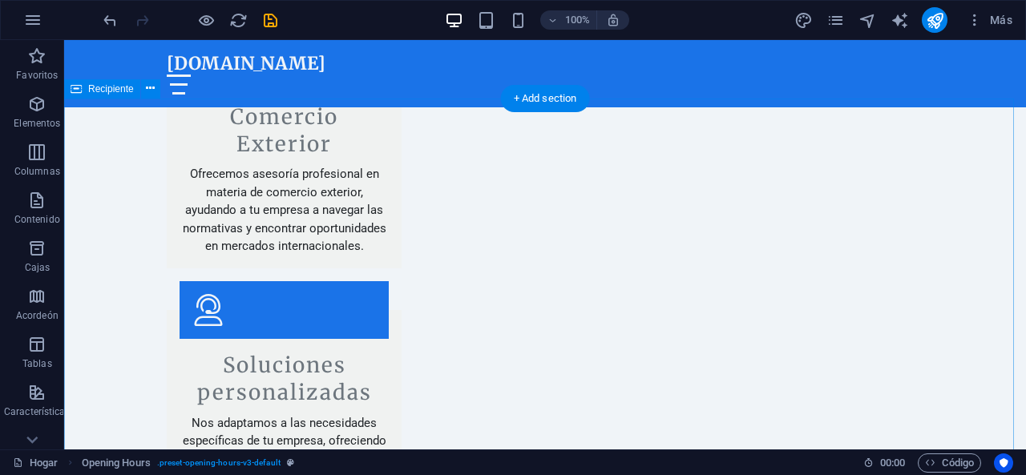
scroll to position [3220, 0]
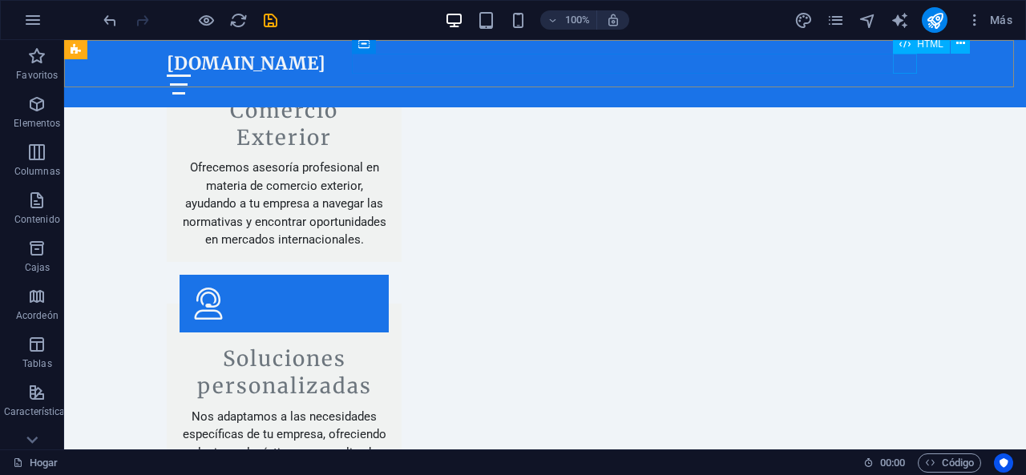
click at [898, 75] on div at bounding box center [545, 85] width 757 height 20
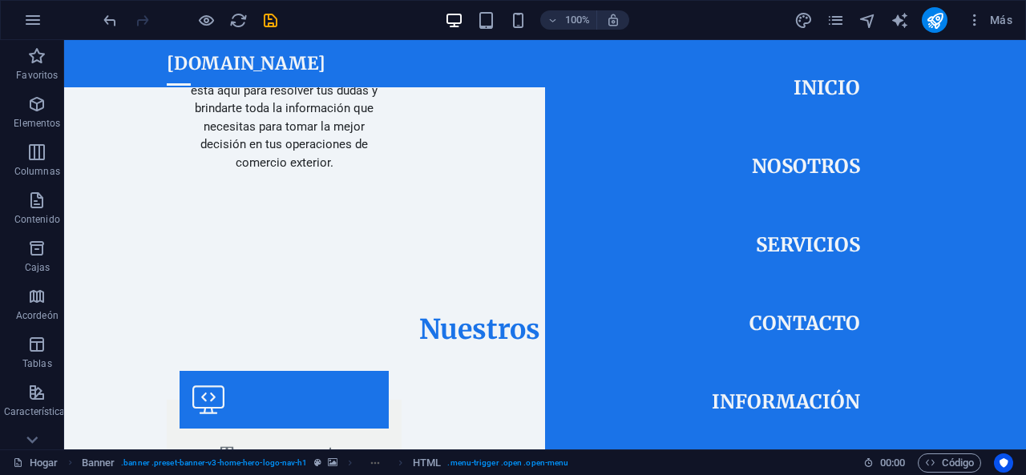
scroll to position [1967, 0]
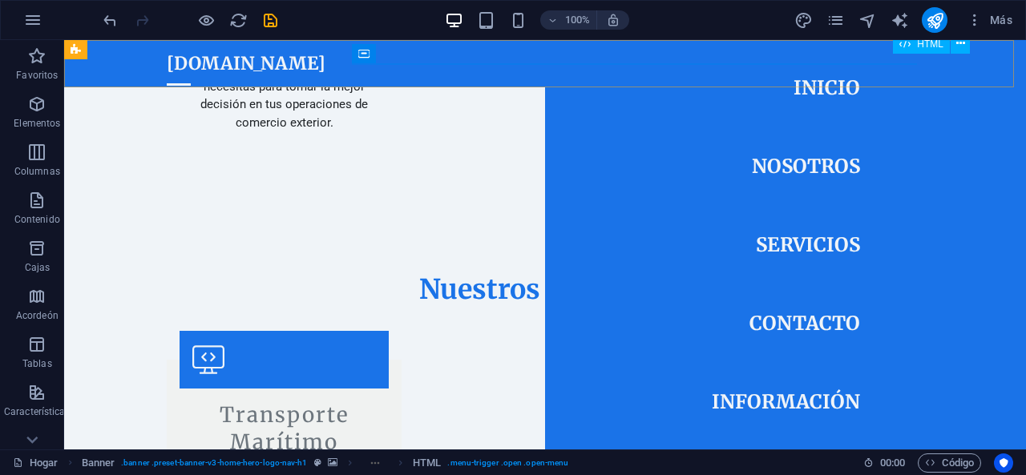
click at [191, 75] on div at bounding box center [179, 85] width 24 height 20
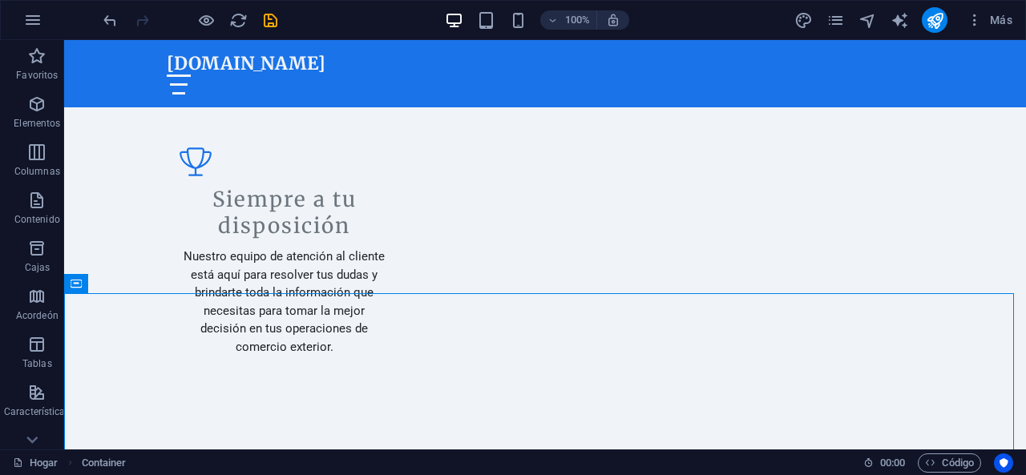
scroll to position [1794, 0]
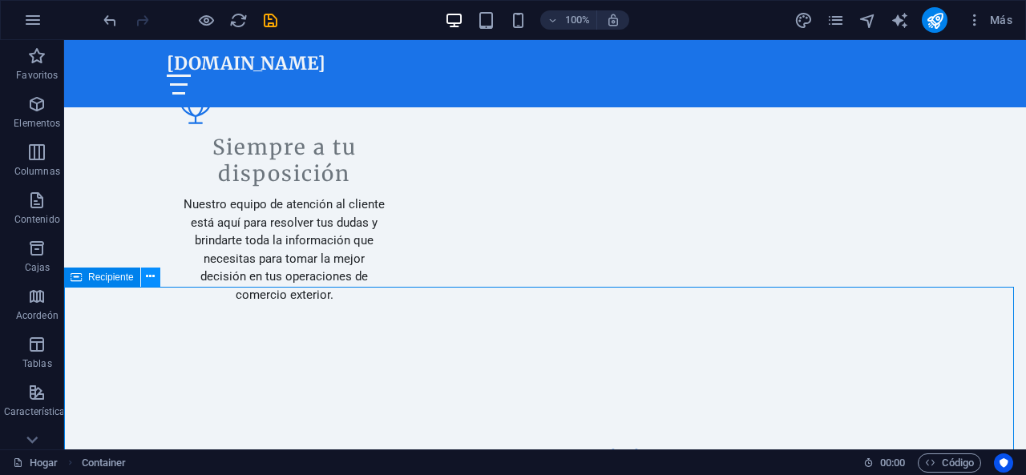
click at [152, 273] on icon at bounding box center [150, 276] width 9 height 17
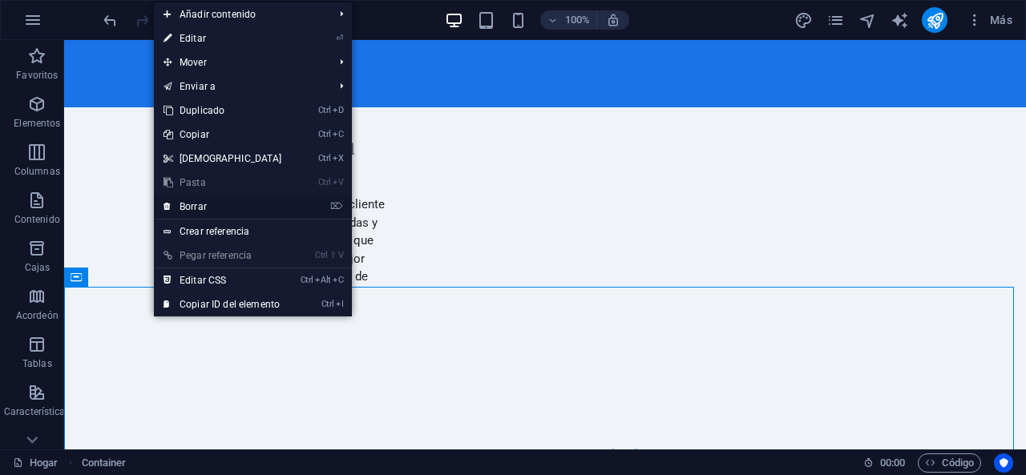
click at [215, 206] on link "⌦ Borrar" at bounding box center [223, 207] width 138 height 24
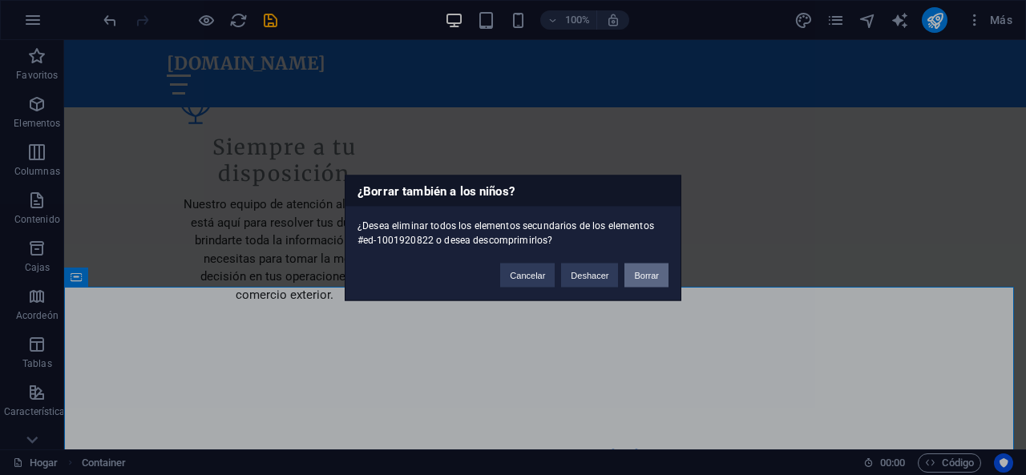
click at [637, 280] on font "Borrar" at bounding box center [646, 275] width 25 height 10
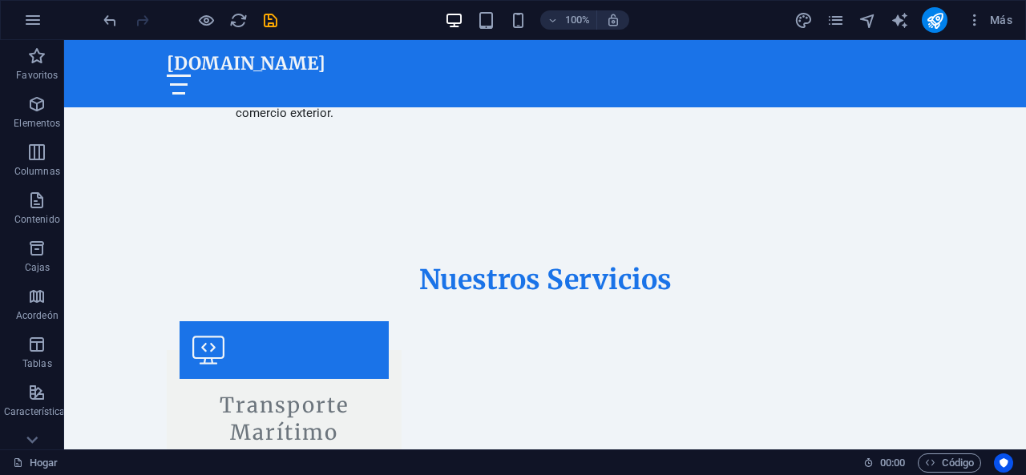
scroll to position [1972, 0]
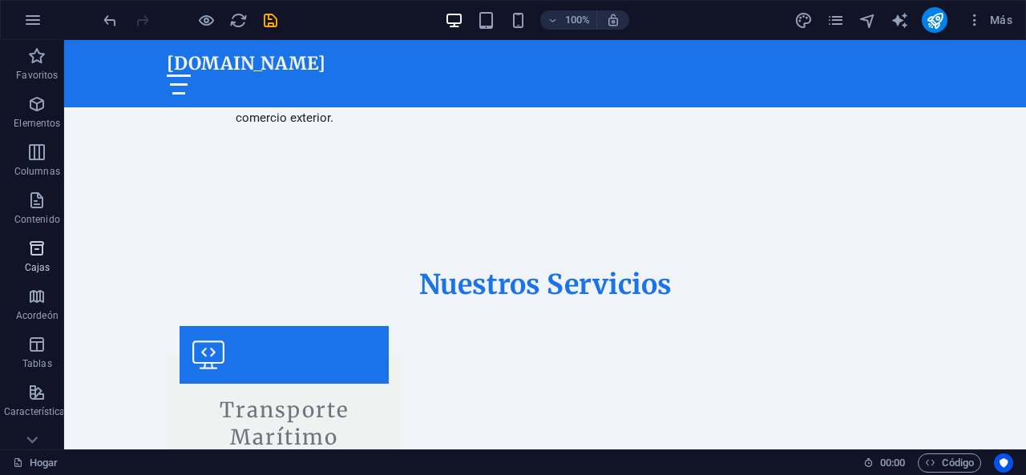
click at [52, 251] on span "Cajas" at bounding box center [37, 258] width 75 height 38
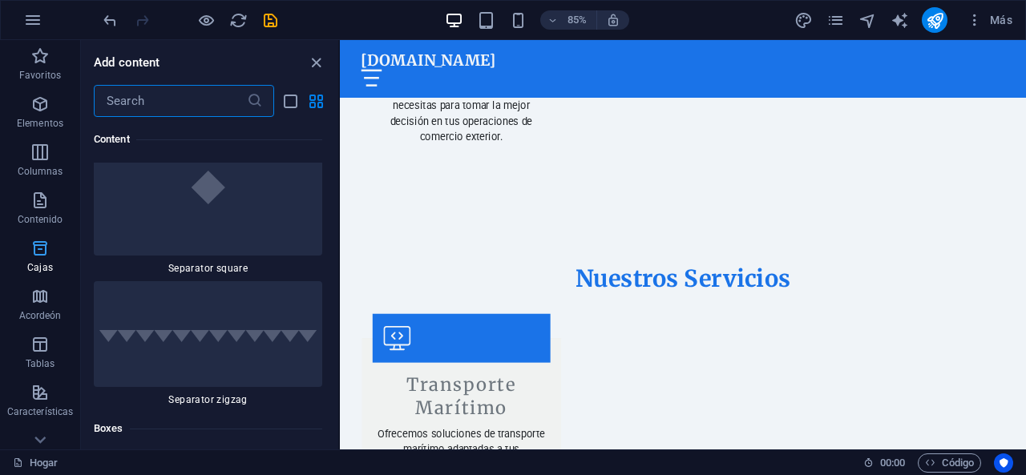
scroll to position [8592, 0]
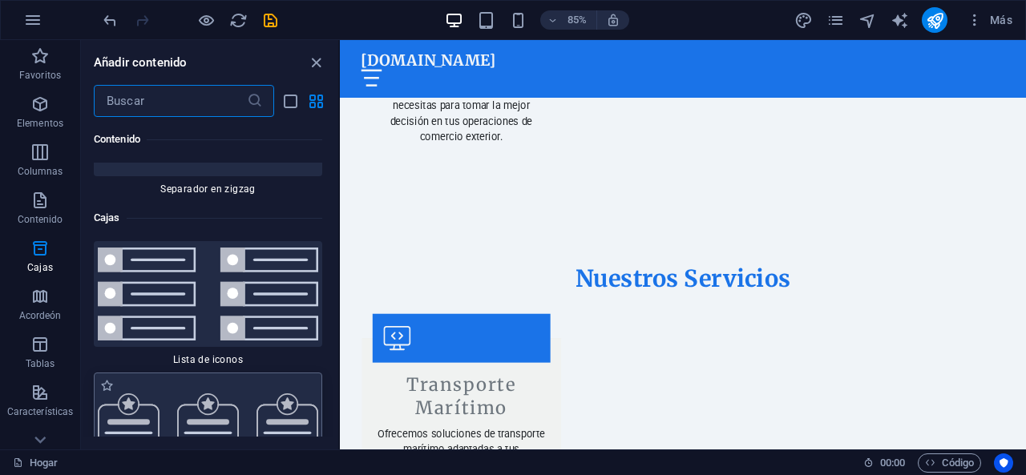
click at [222, 393] on img at bounding box center [208, 425] width 220 height 64
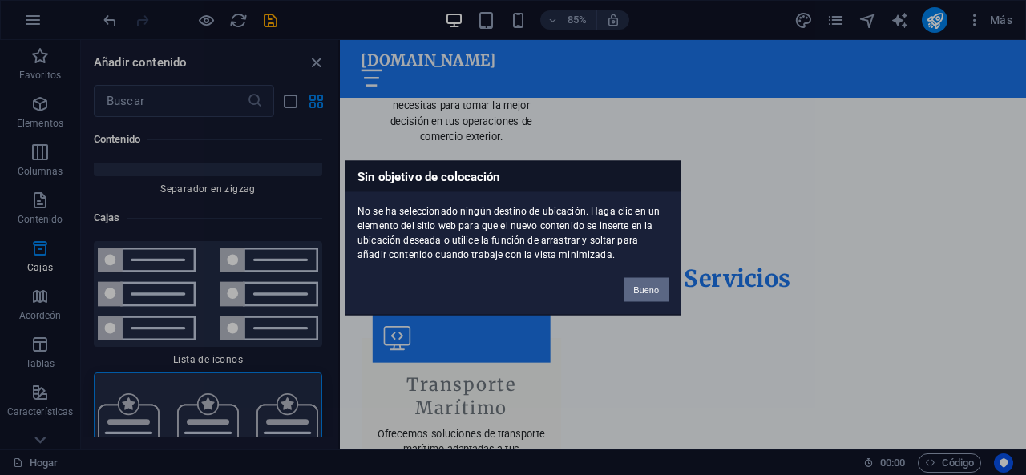
click at [643, 289] on font "Bueno" at bounding box center [646, 290] width 26 height 10
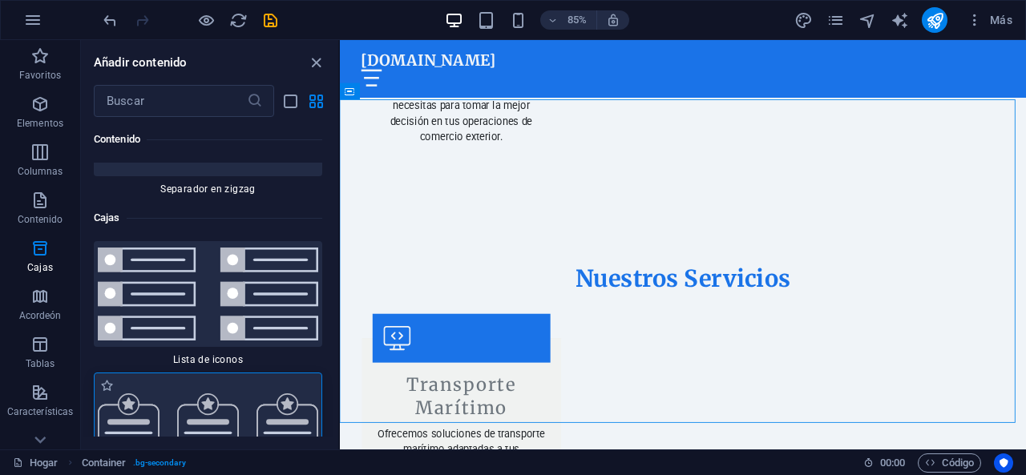
click at [188, 393] on img at bounding box center [208, 425] width 220 height 64
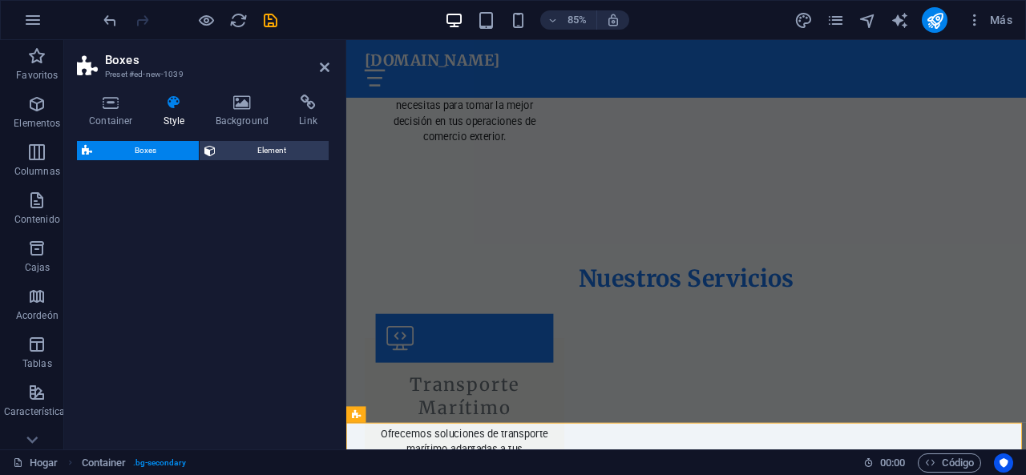
select select "rem"
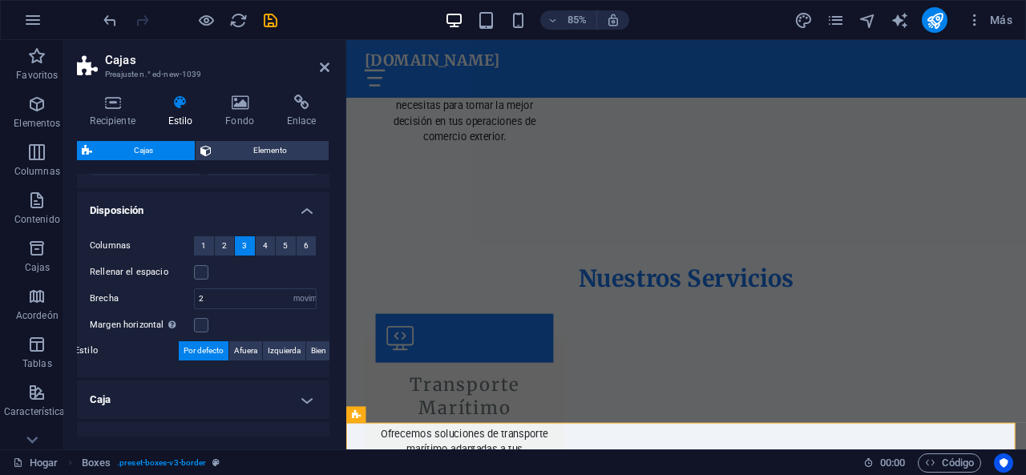
scroll to position [0, 0]
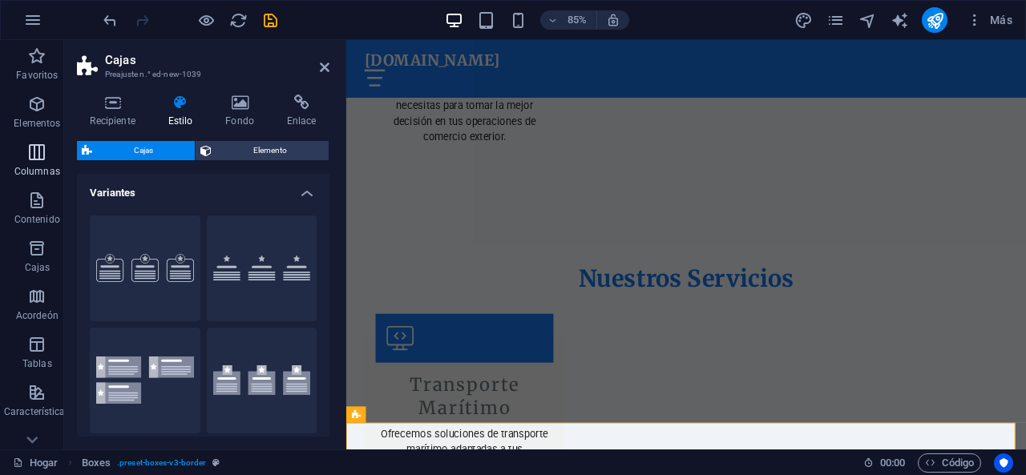
click at [46, 166] on font "Columnas" at bounding box center [37, 171] width 46 height 11
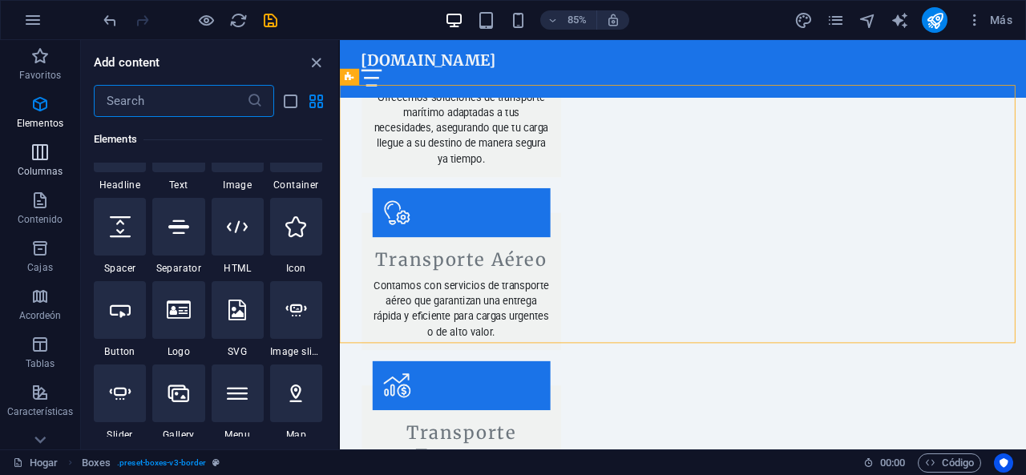
scroll to position [925, 0]
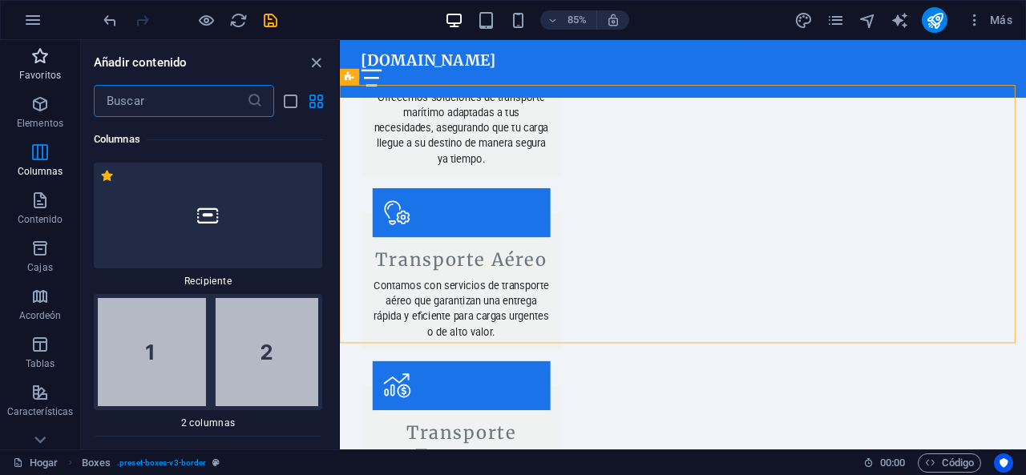
click at [30, 75] on font "Favoritos" at bounding box center [40, 75] width 42 height 11
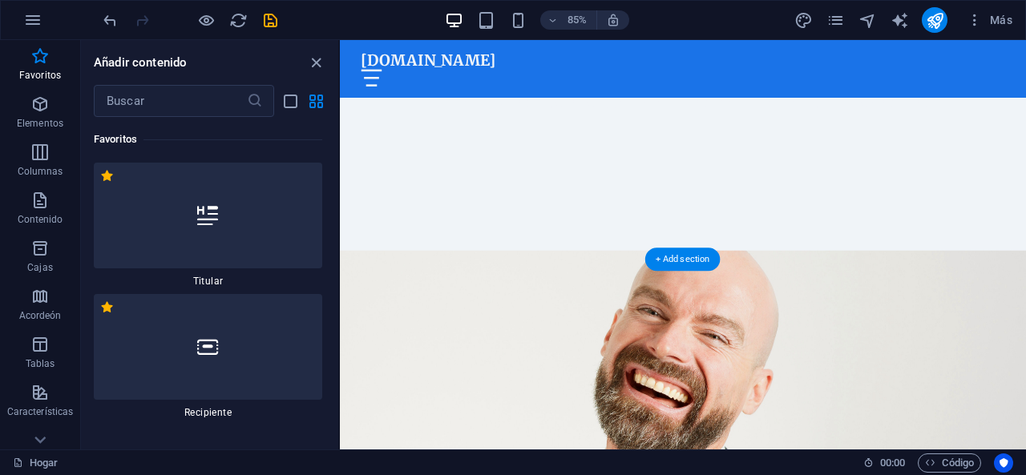
scroll to position [535, 0]
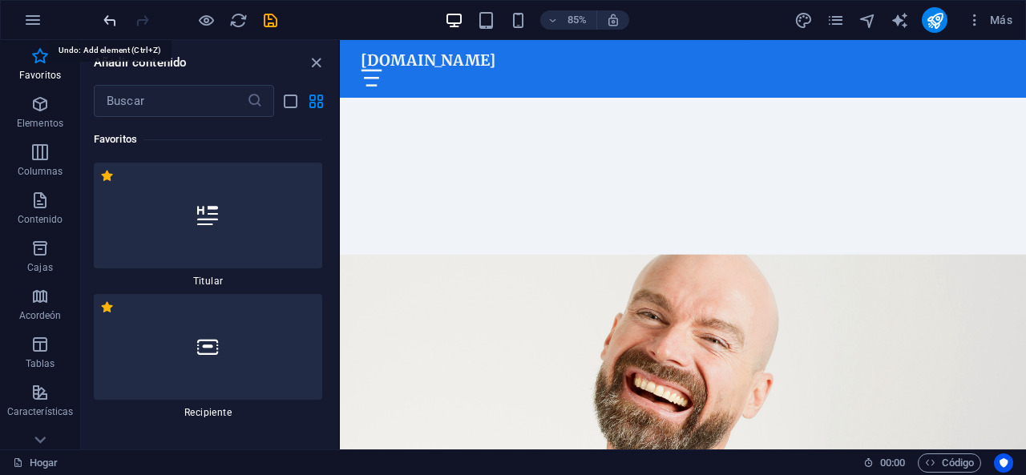
click at [103, 21] on icon "deshacer" at bounding box center [110, 20] width 18 height 18
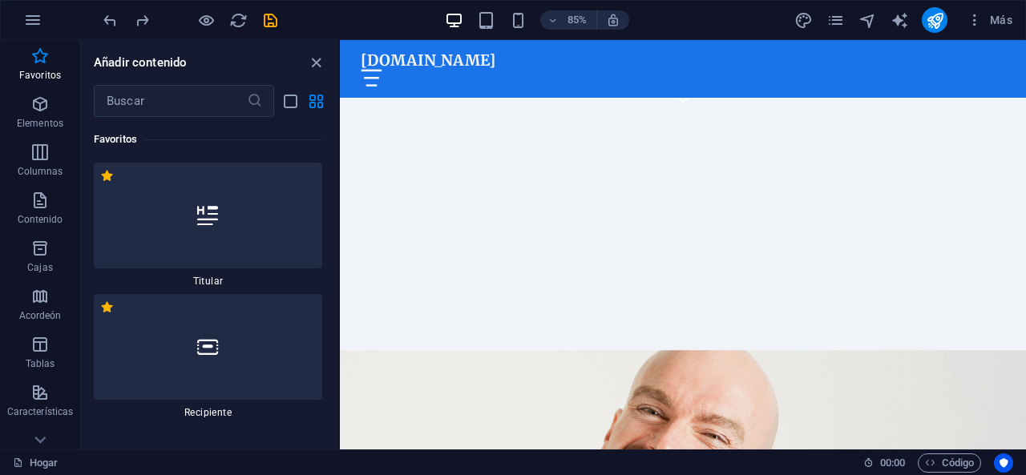
scroll to position [479, 0]
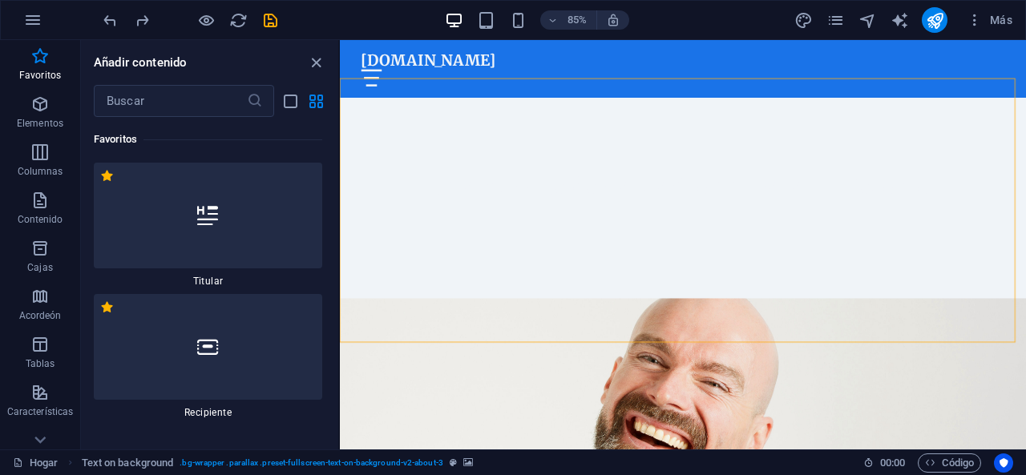
scroll to position [442, 0]
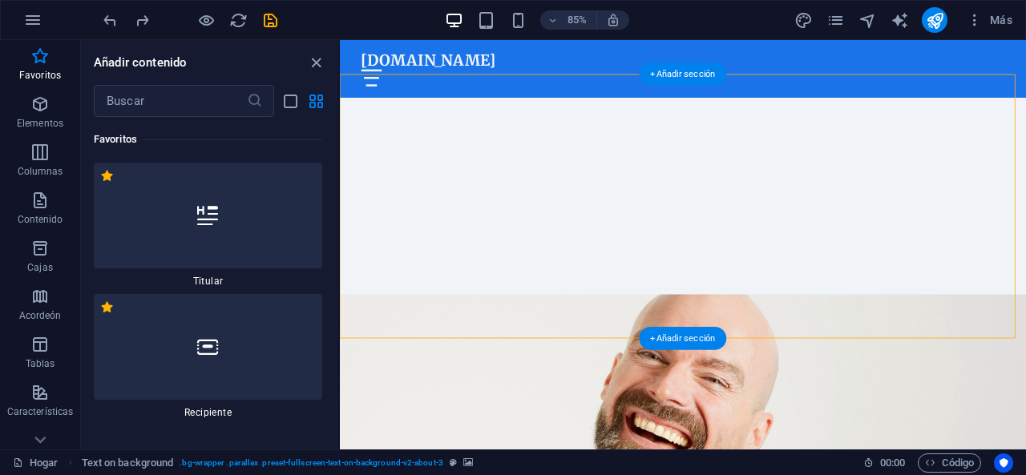
click at [667, 337] on font "+ Añadir sección" at bounding box center [683, 338] width 66 height 10
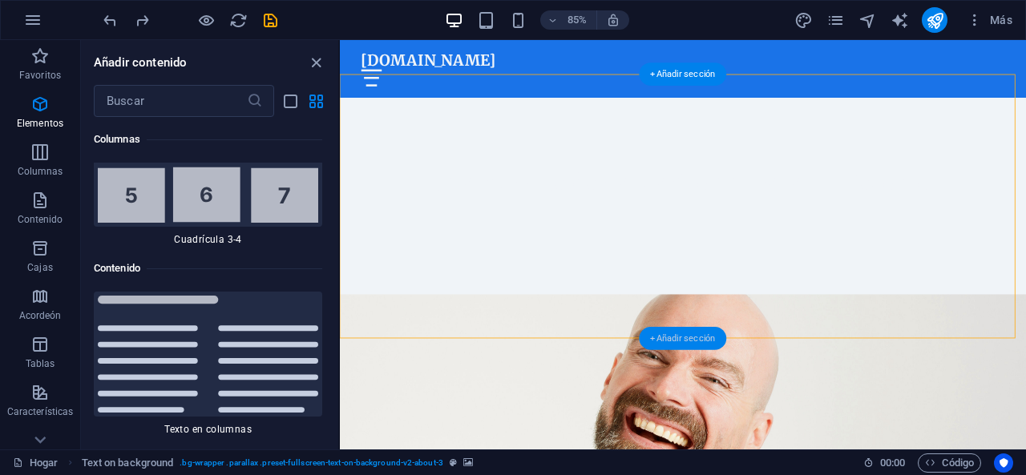
scroll to position [5378, 0]
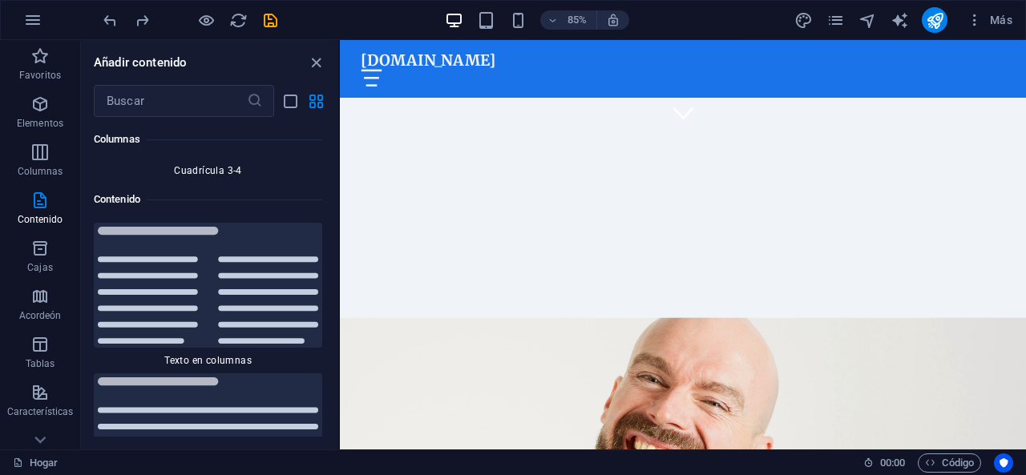
scroll to position [365, 0]
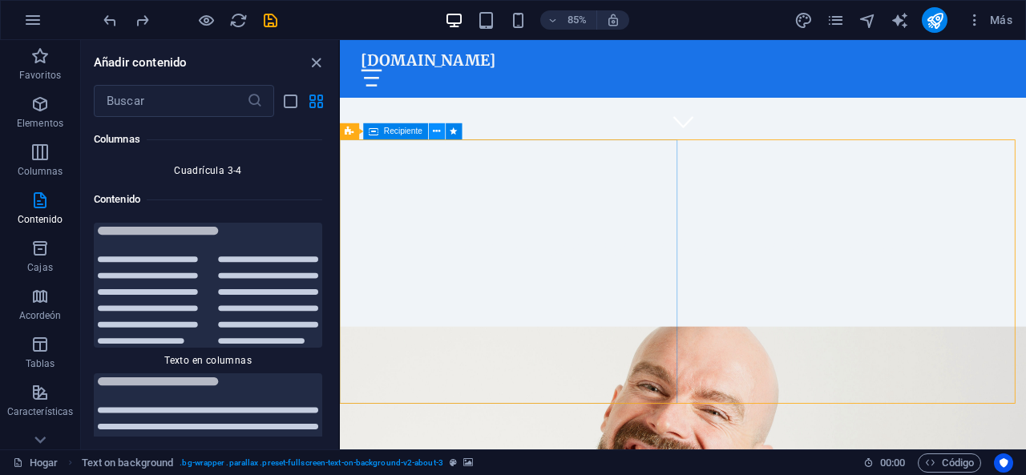
click at [434, 132] on icon at bounding box center [437, 131] width 7 height 14
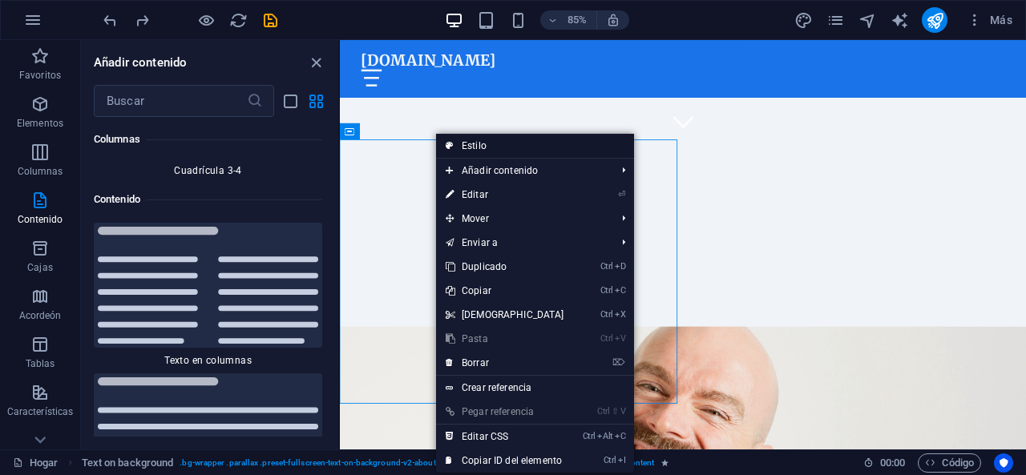
click at [454, 143] on link "Estilo" at bounding box center [535, 146] width 198 height 24
select select "%"
select select "rem"
select select "px"
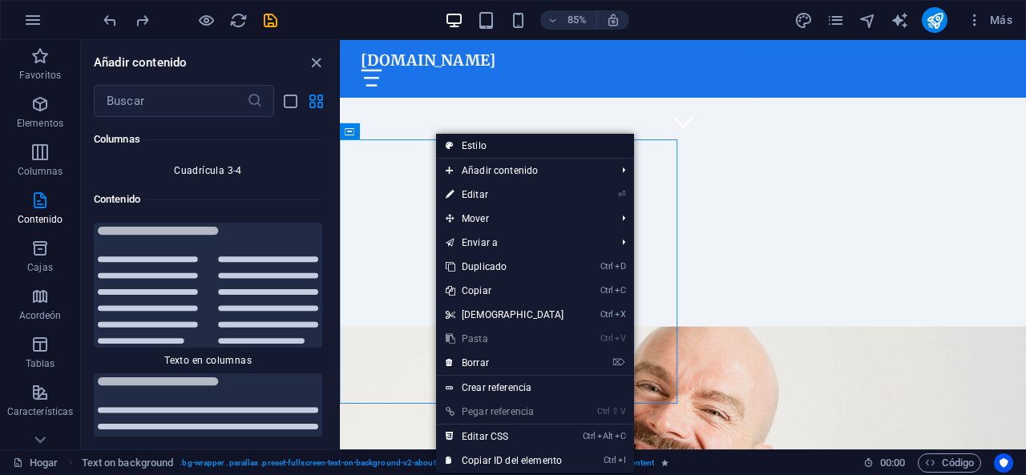
select select "preset-fullscreen-text-on-background-v2-about-3"
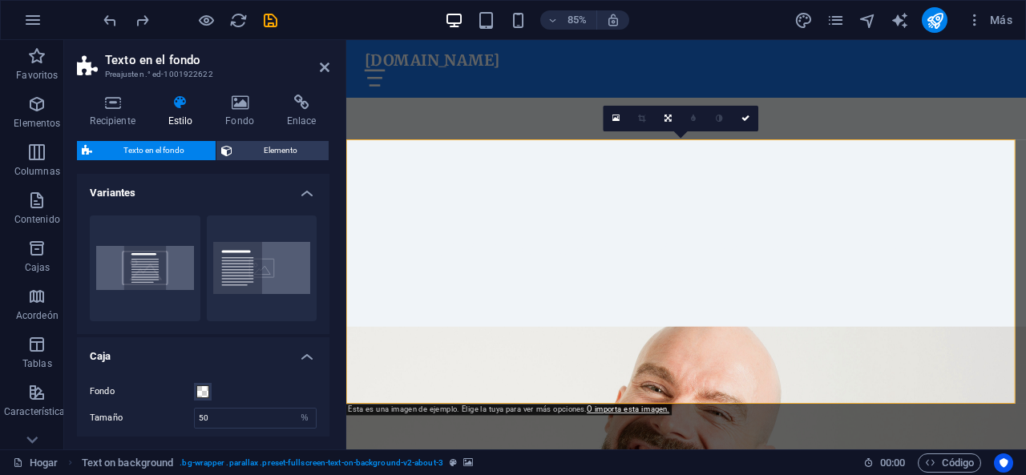
drag, startPoint x: 325, startPoint y: 227, endPoint x: 337, endPoint y: 319, distance: 92.8
click at [337, 319] on div "Recipiente Estilo Fondo Enlace Tamaño Altura Por defecto píxeles movimiento ráp…" at bounding box center [203, 266] width 278 height 368
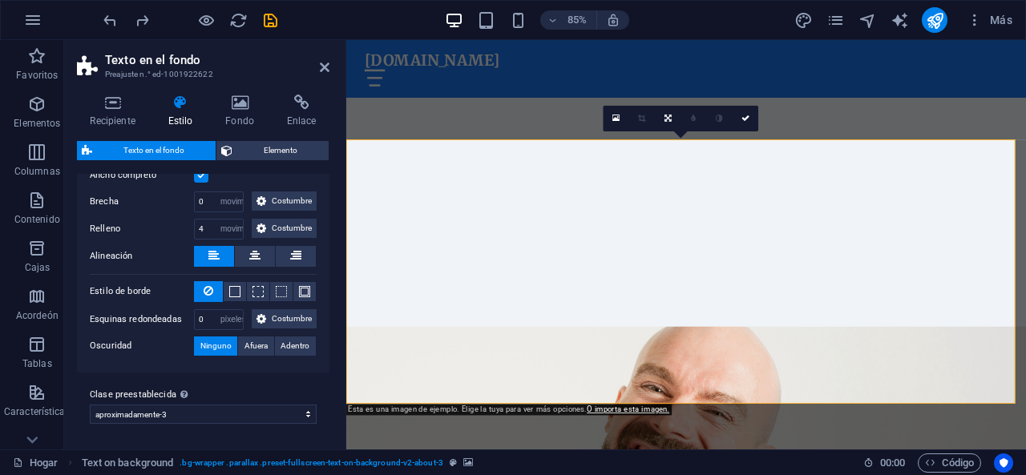
scroll to position [0, 0]
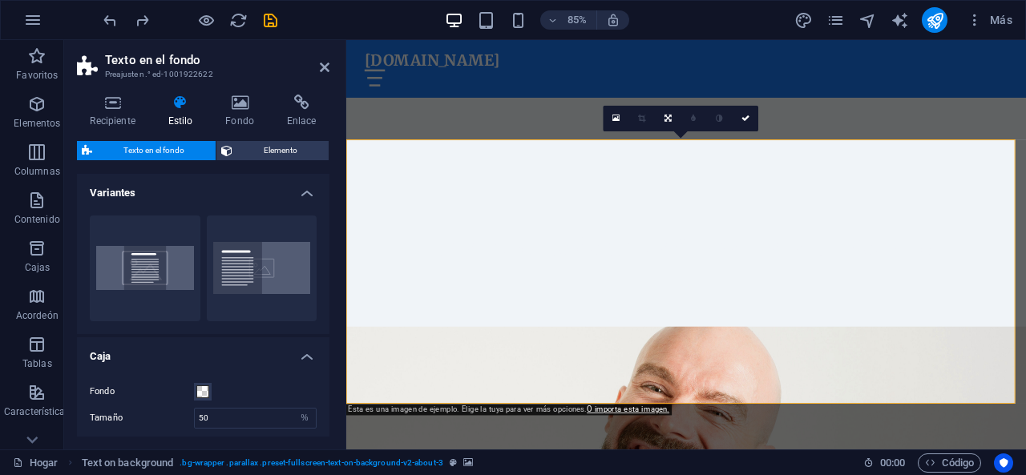
drag, startPoint x: 329, startPoint y: 260, endPoint x: 23, endPoint y: 223, distance: 307.6
click at [299, 153] on span "Elemento" at bounding box center [280, 150] width 87 height 19
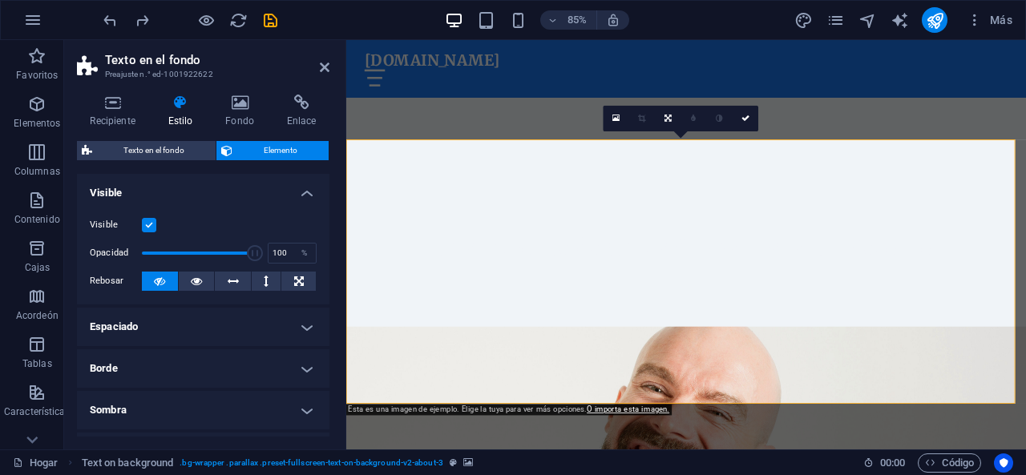
click at [168, 161] on div "Texto en el fondo Elemento Disposición Cómo se expande este elemento dentro del…" at bounding box center [203, 289] width 252 height 296
click at [161, 148] on font "Texto en el fondo" at bounding box center [153, 150] width 61 height 9
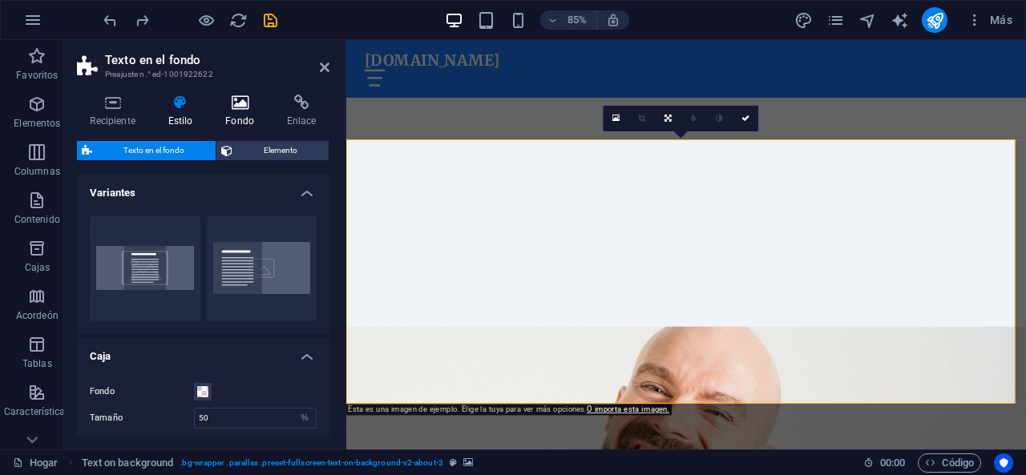
click at [241, 95] on icon at bounding box center [239, 103] width 55 height 16
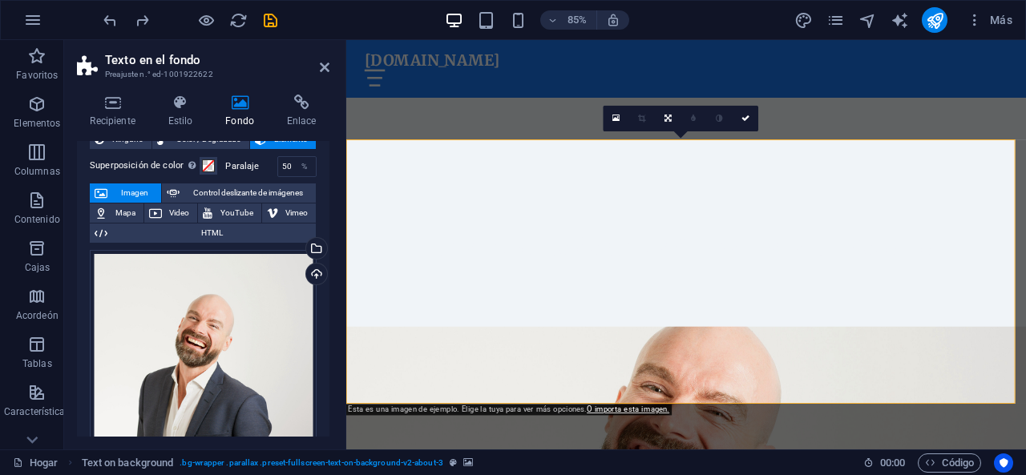
scroll to position [39, 0]
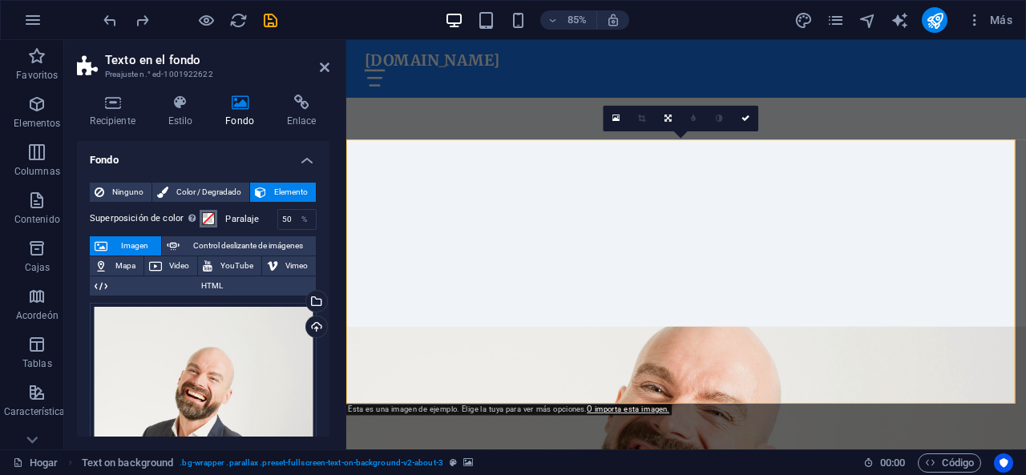
click at [207, 220] on span at bounding box center [208, 218] width 13 height 13
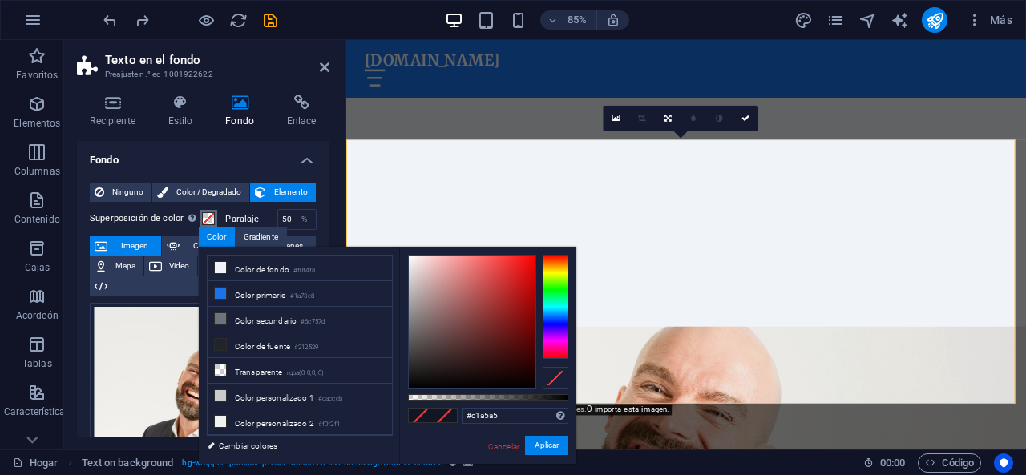
click at [426, 287] on div at bounding box center [472, 322] width 127 height 133
click at [566, 294] on div at bounding box center [556, 307] width 26 height 104
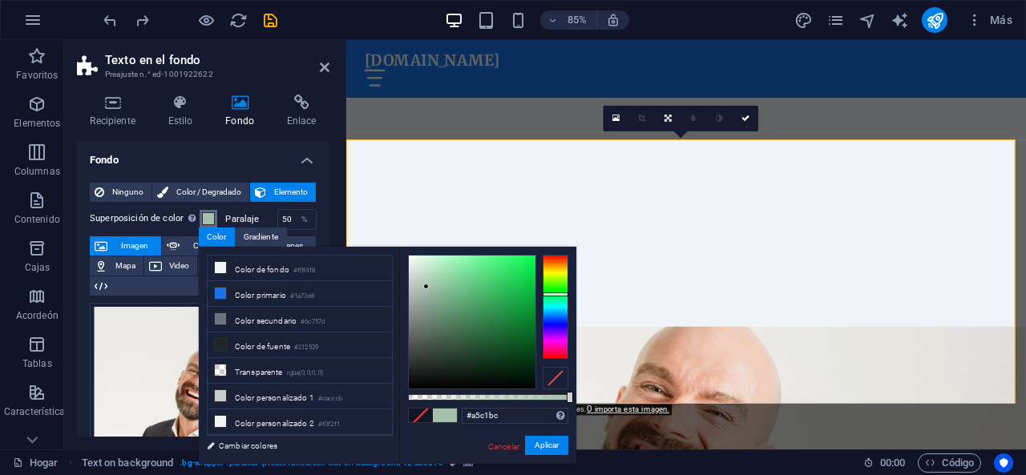
click at [563, 303] on div at bounding box center [556, 307] width 26 height 104
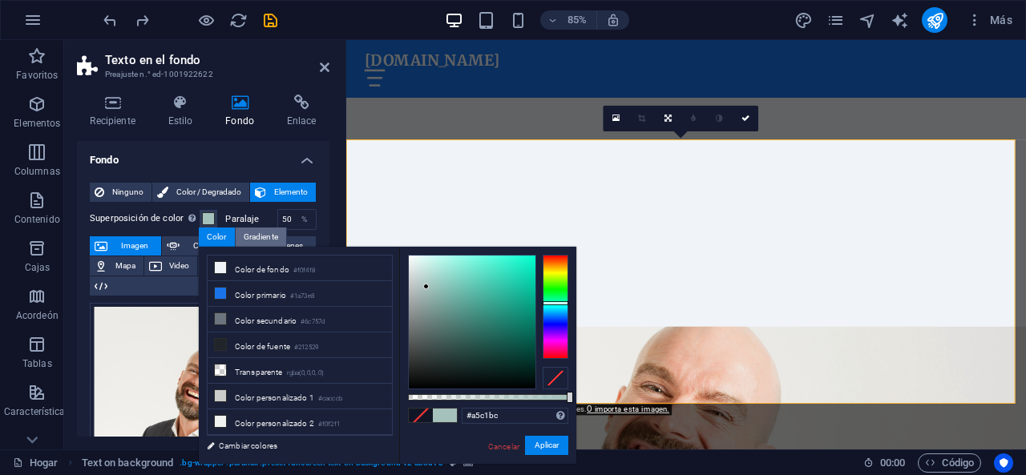
click at [256, 238] on font "Gradiente" at bounding box center [261, 236] width 34 height 9
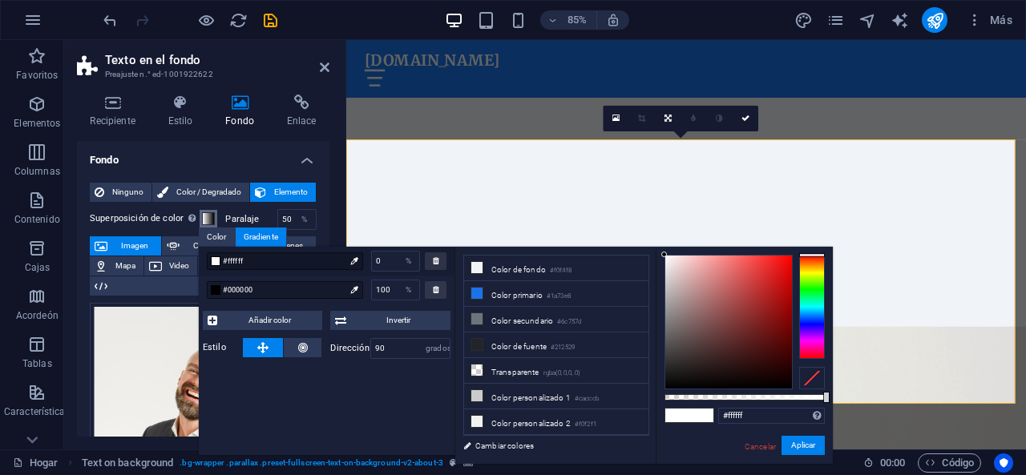
click at [209, 224] on span at bounding box center [208, 218] width 13 height 13
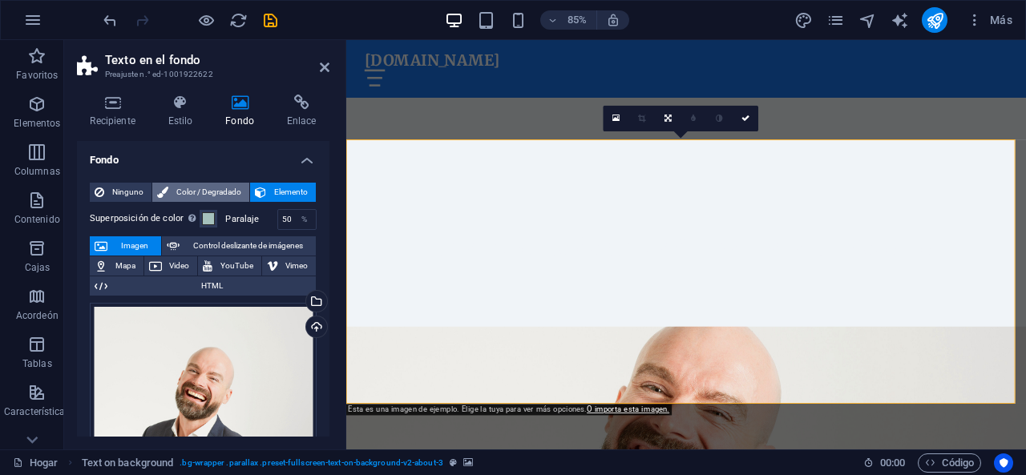
click at [164, 192] on icon at bounding box center [162, 192] width 11 height 19
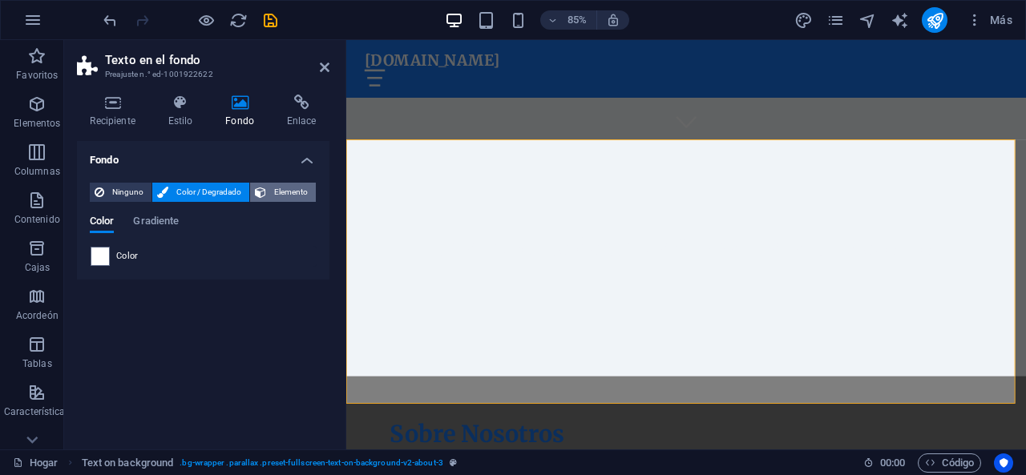
click at [263, 186] on icon at bounding box center [260, 192] width 11 height 19
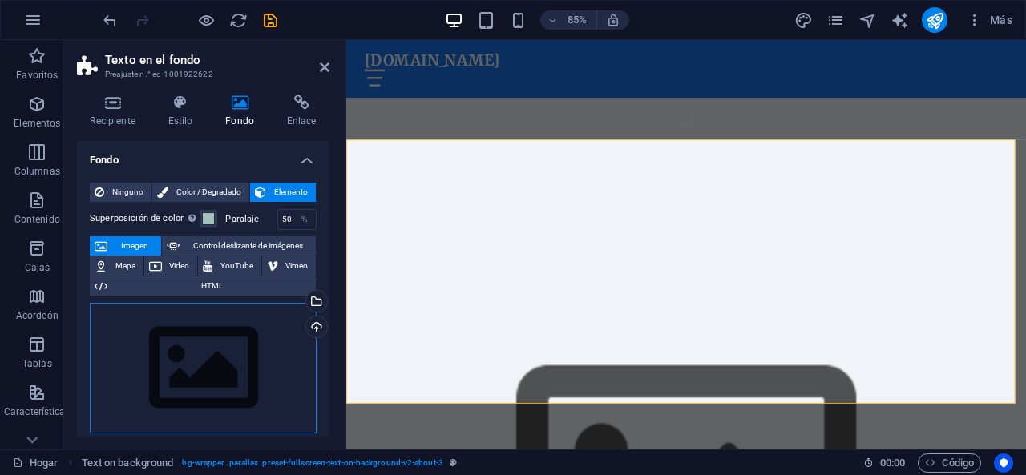
click at [228, 341] on div "Arrastre los archivos aquí, haga clic para elegir archivos o seleccione archivo…" at bounding box center [203, 368] width 227 height 131
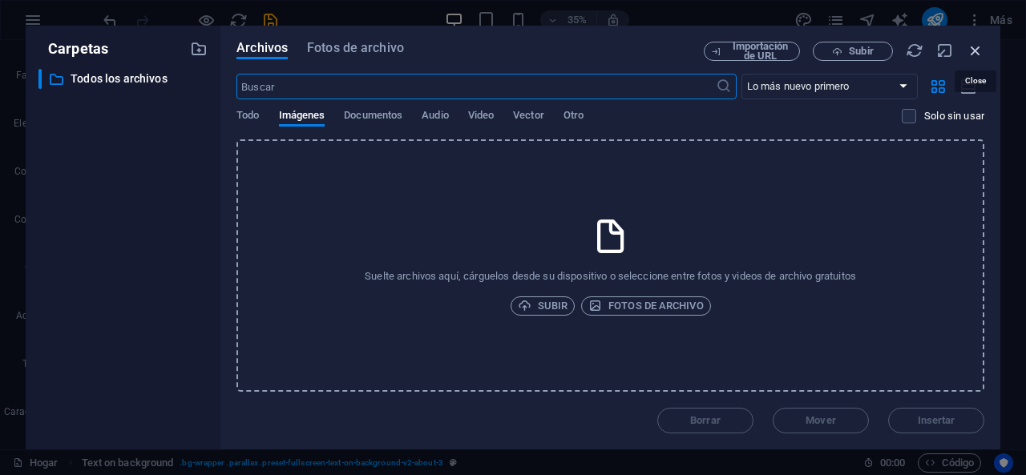
click at [976, 50] on icon "button" at bounding box center [976, 51] width 18 height 18
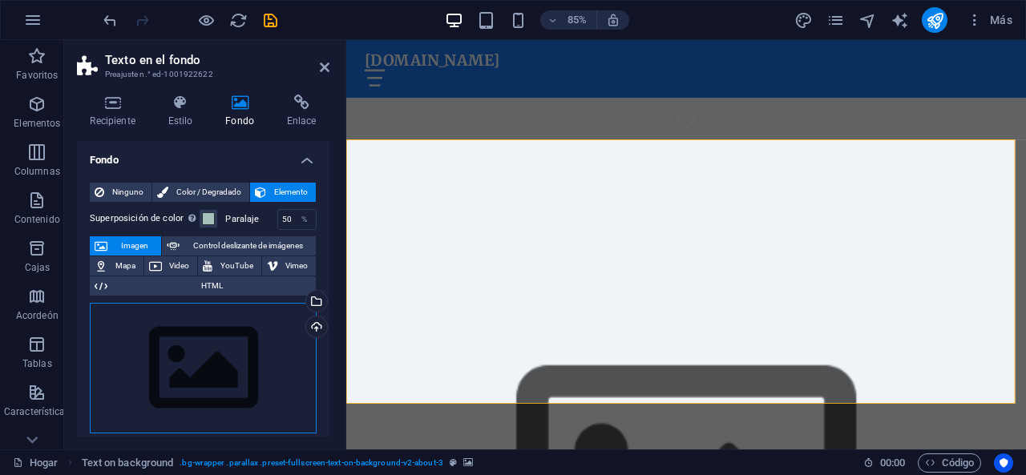
click at [265, 333] on div "Arrastre los archivos aquí, haga clic para elegir archivos o seleccione archivo…" at bounding box center [203, 368] width 227 height 131
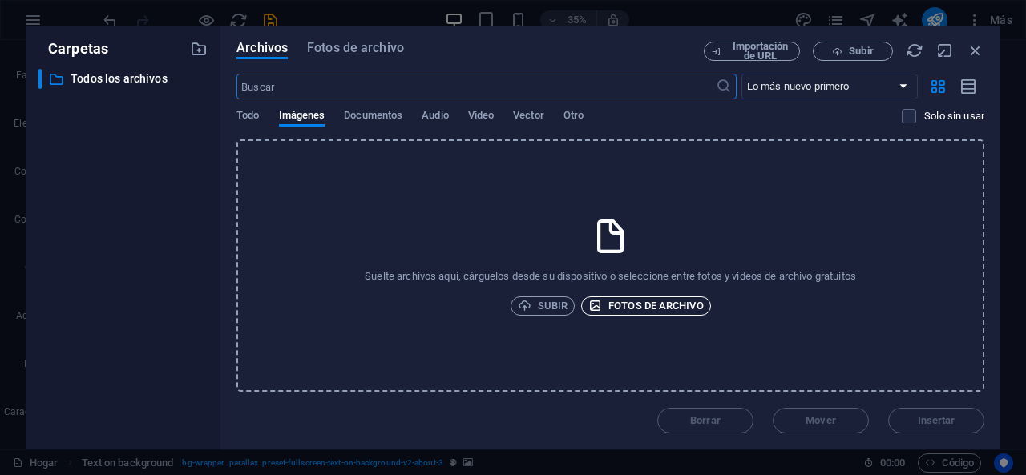
click at [604, 309] on span "Fotos de archivo" at bounding box center [645, 306] width 115 height 19
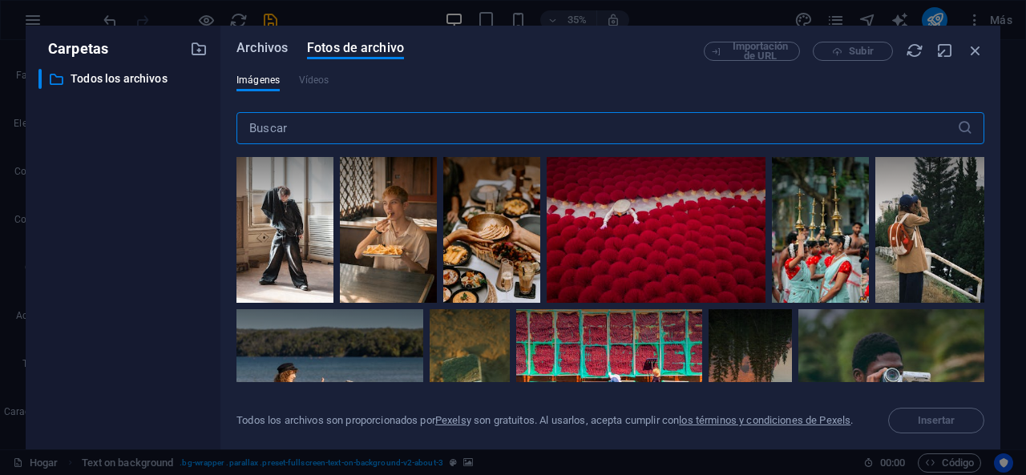
click at [277, 44] on font "Archivos" at bounding box center [261, 47] width 51 height 15
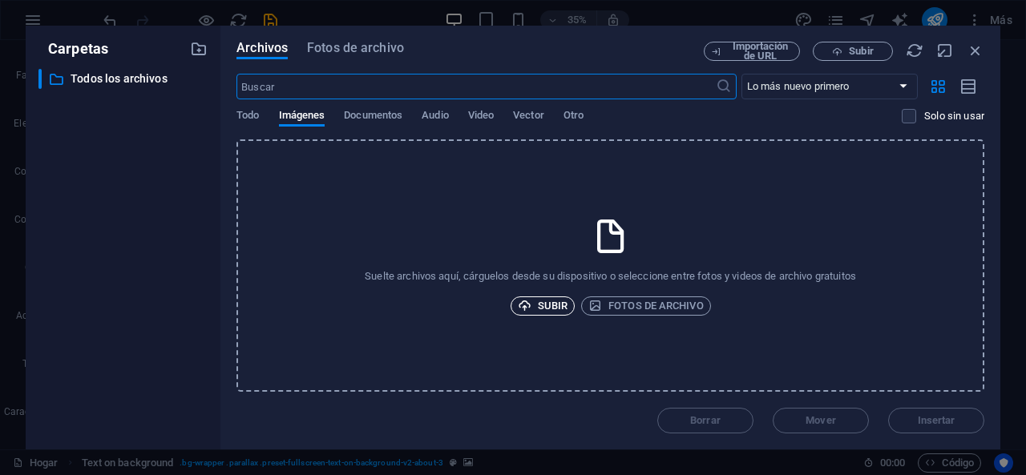
click at [545, 300] on font "Subir" at bounding box center [553, 306] width 30 height 12
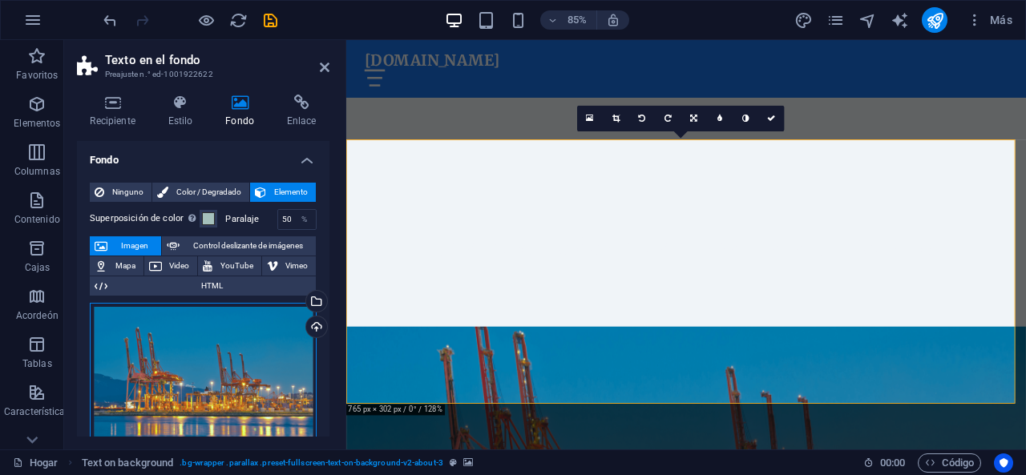
click at [229, 381] on div "Arrastre los archivos aquí, haga clic para elegir archivos o seleccione archivo…" at bounding box center [203, 386] width 227 height 166
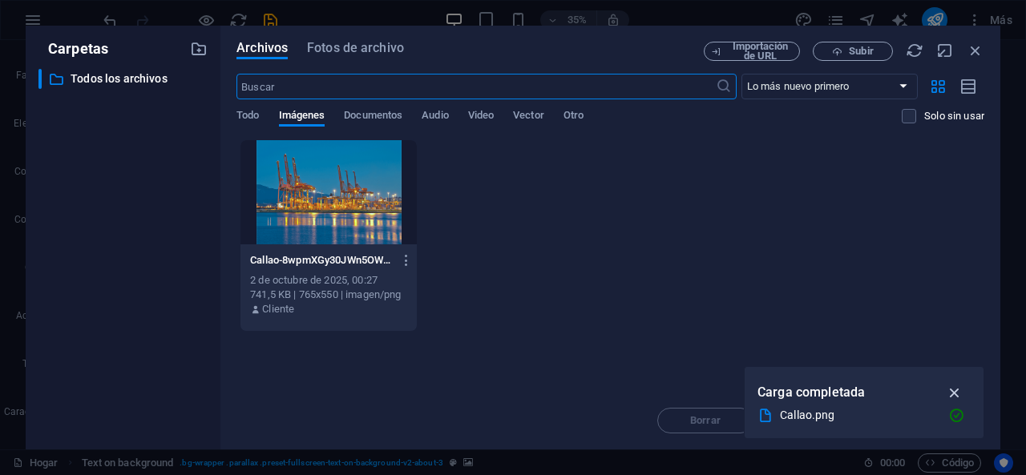
click at [951, 397] on icon "button" at bounding box center [955, 393] width 18 height 18
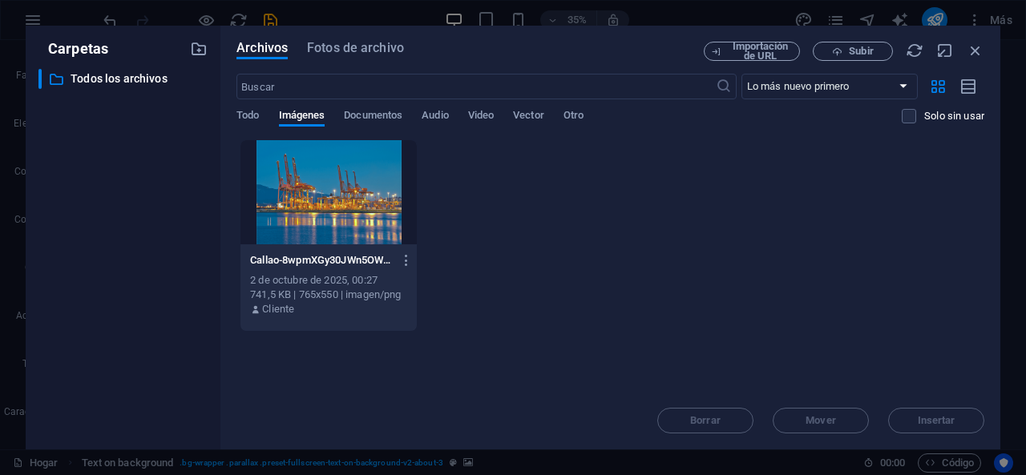
click at [332, 192] on div at bounding box center [328, 192] width 176 height 104
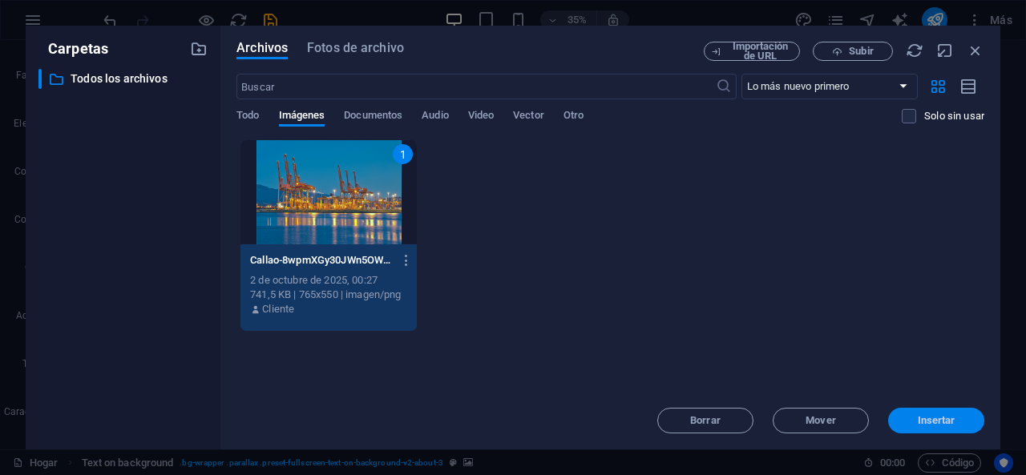
click at [928, 425] on font "Insertar" at bounding box center [937, 420] width 38 height 12
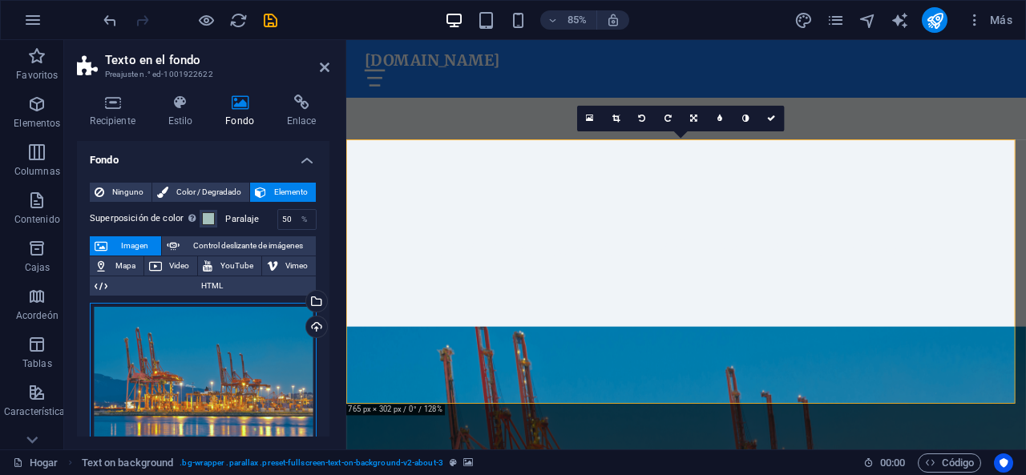
drag, startPoint x: 567, startPoint y: 371, endPoint x: 764, endPoint y: 311, distance: 205.3
click at [206, 219] on span at bounding box center [208, 218] width 13 height 13
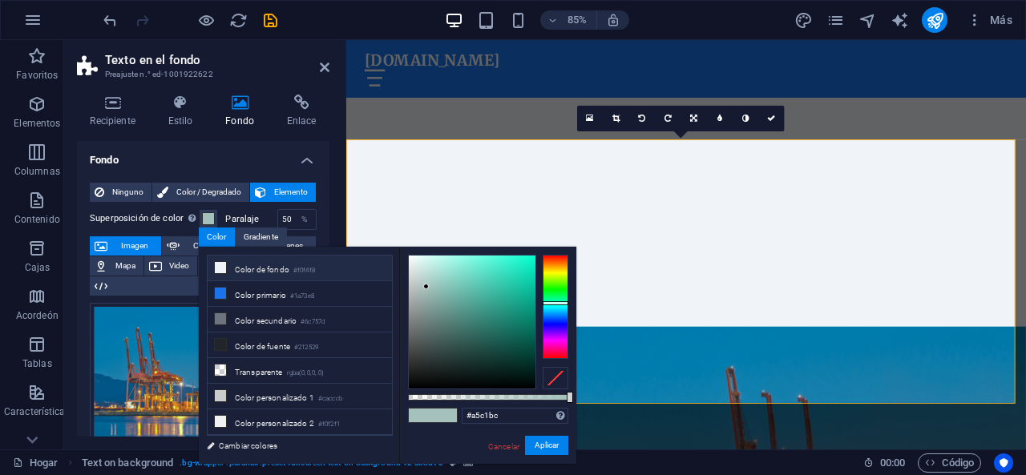
click at [254, 265] on font "Color de fondo" at bounding box center [262, 269] width 54 height 9
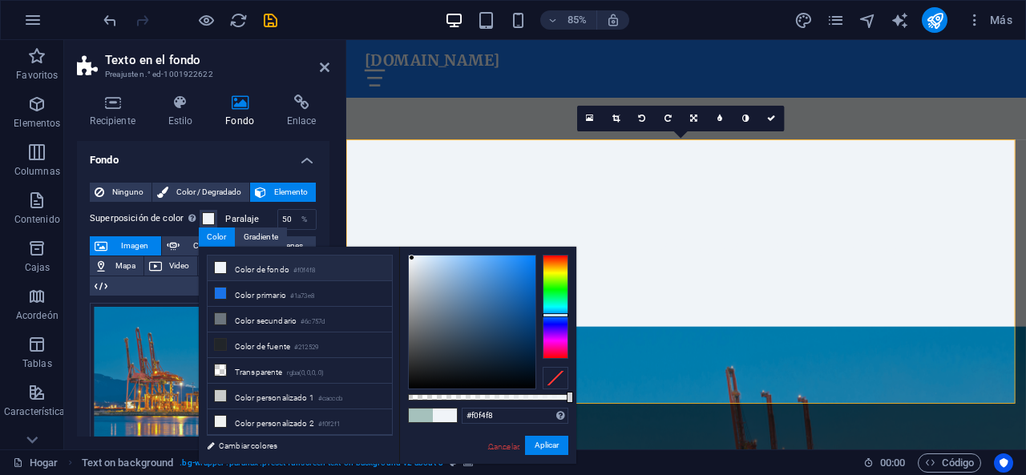
click at [503, 442] on font "Cancelar" at bounding box center [503, 446] width 31 height 9
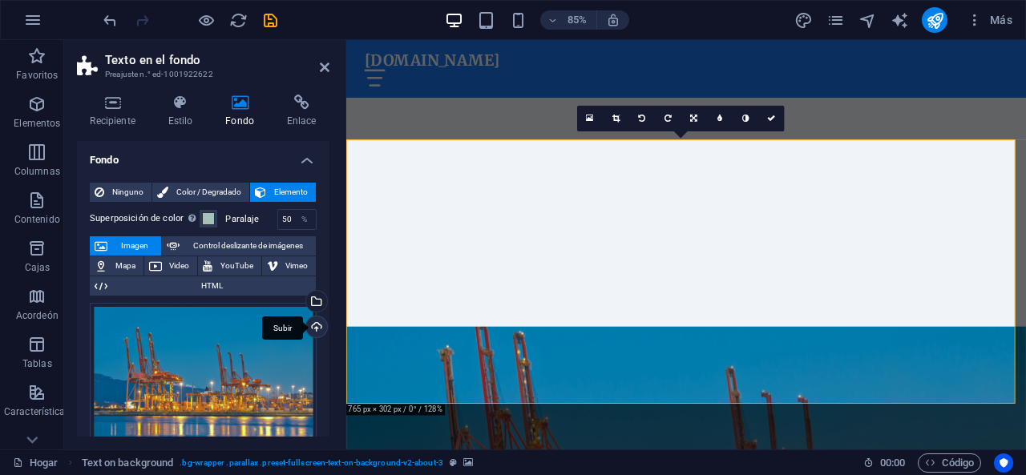
click at [318, 330] on div "Subir" at bounding box center [315, 329] width 24 height 24
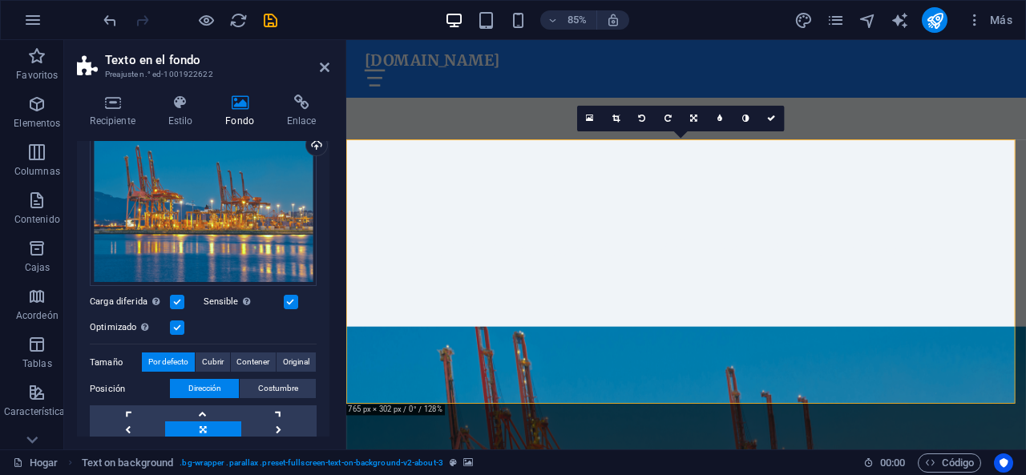
scroll to position [191, 0]
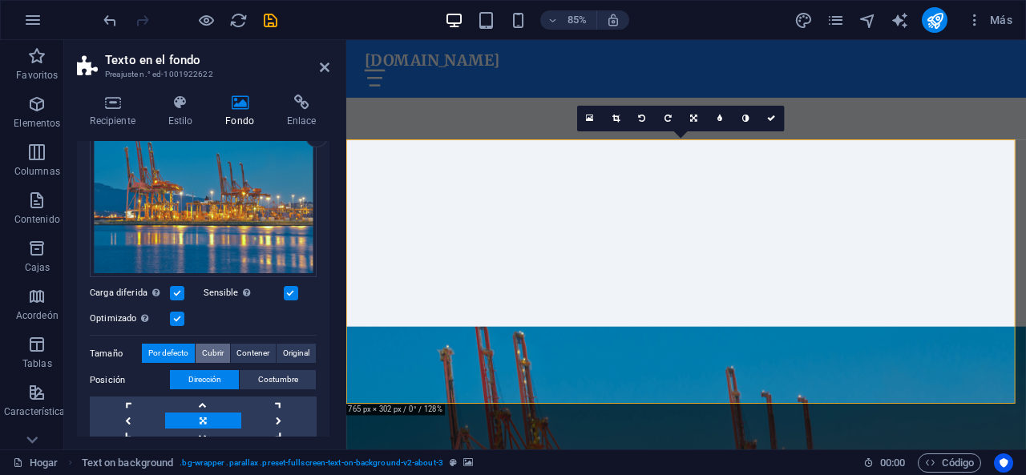
click at [202, 349] on font "Cubrir" at bounding box center [213, 353] width 22 height 9
click at [245, 349] on font "Contener" at bounding box center [252, 353] width 33 height 9
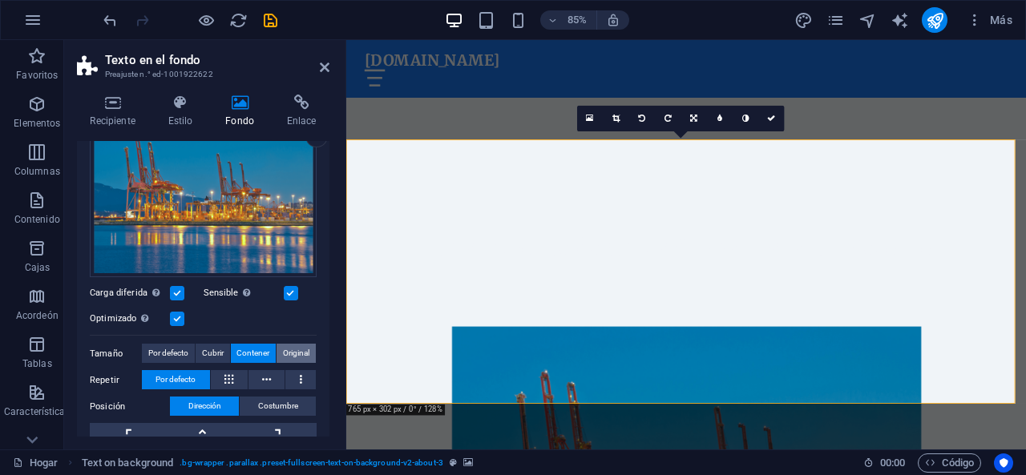
click at [289, 345] on span "Original" at bounding box center [296, 353] width 26 height 19
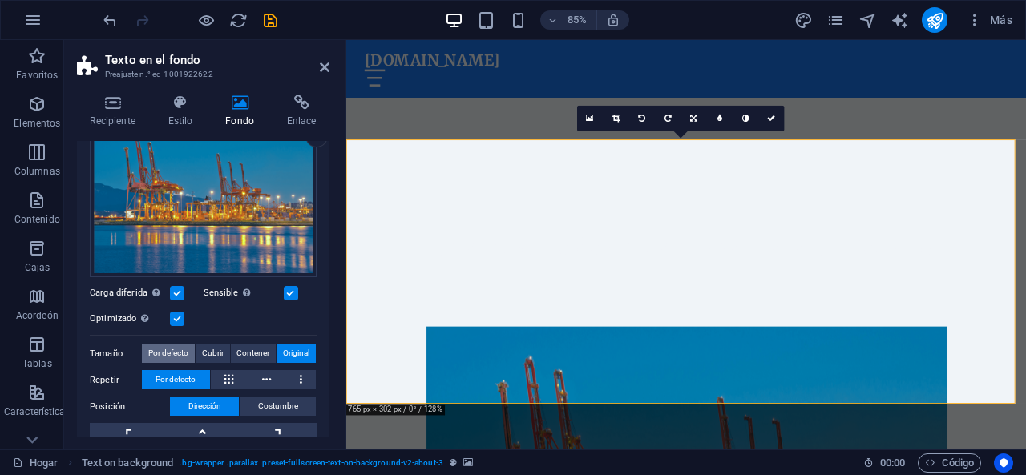
click at [172, 349] on font "Por defecto" at bounding box center [168, 353] width 40 height 9
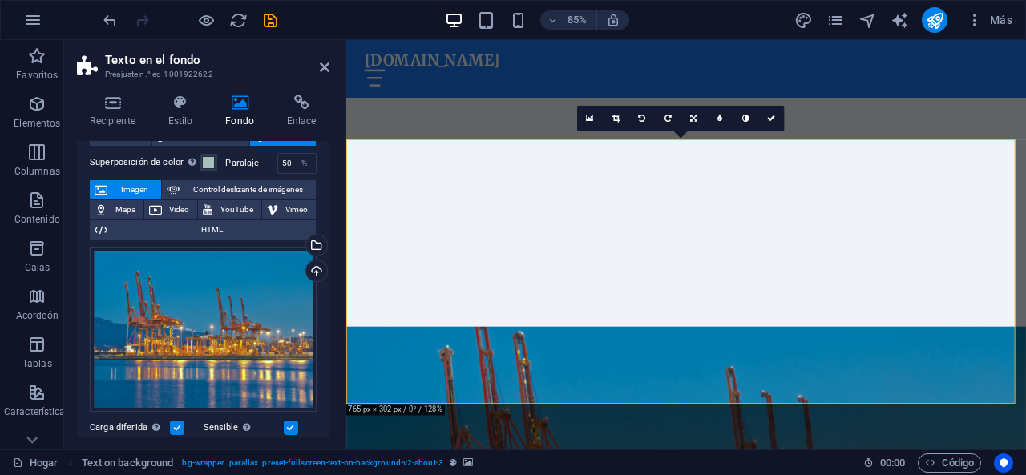
scroll to position [54, 0]
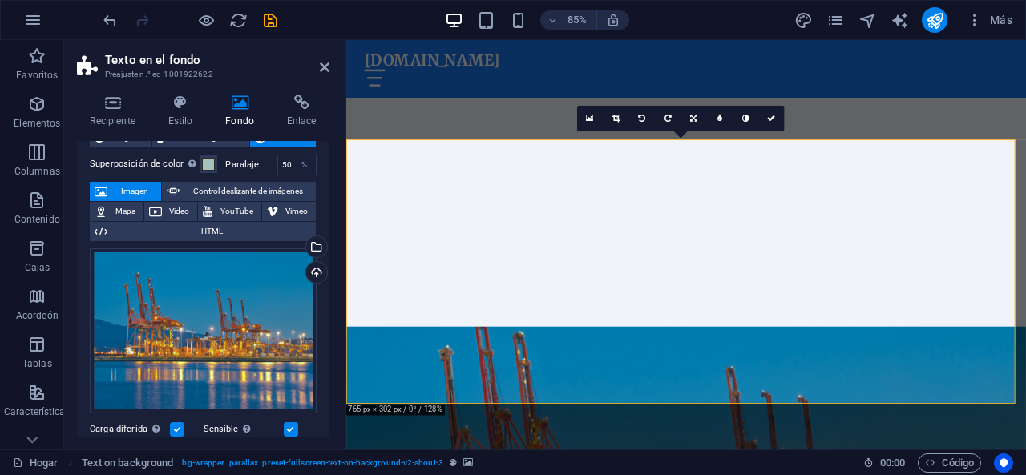
click at [129, 195] on span "Imagen" at bounding box center [134, 191] width 44 height 19
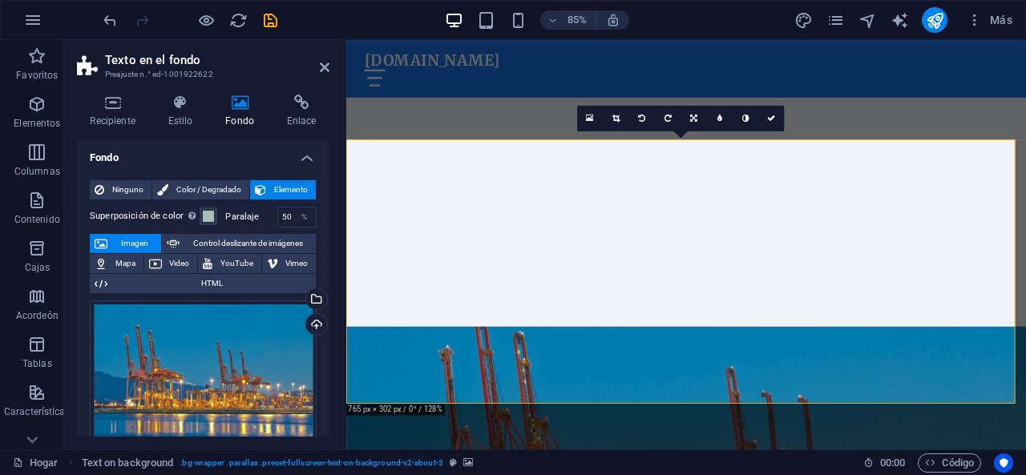
scroll to position [0, 0]
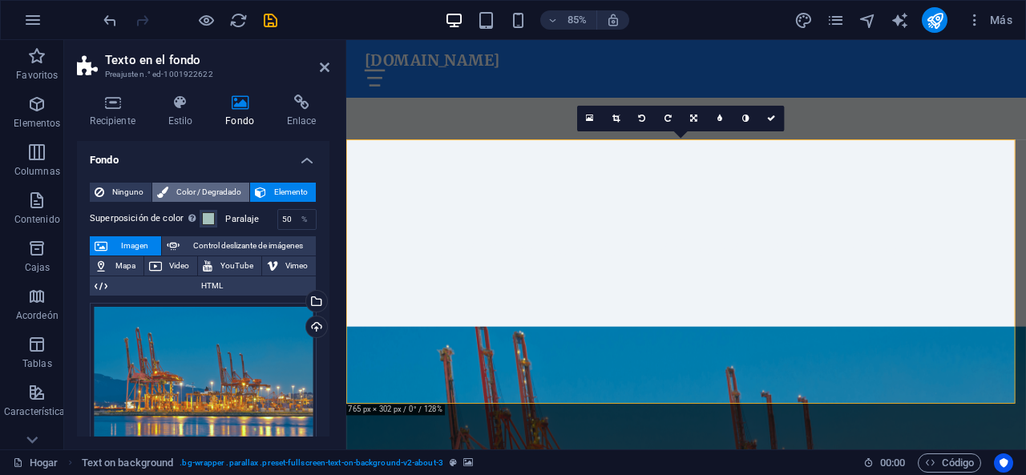
click at [173, 187] on span "Color / Degradado" at bounding box center [208, 192] width 71 height 19
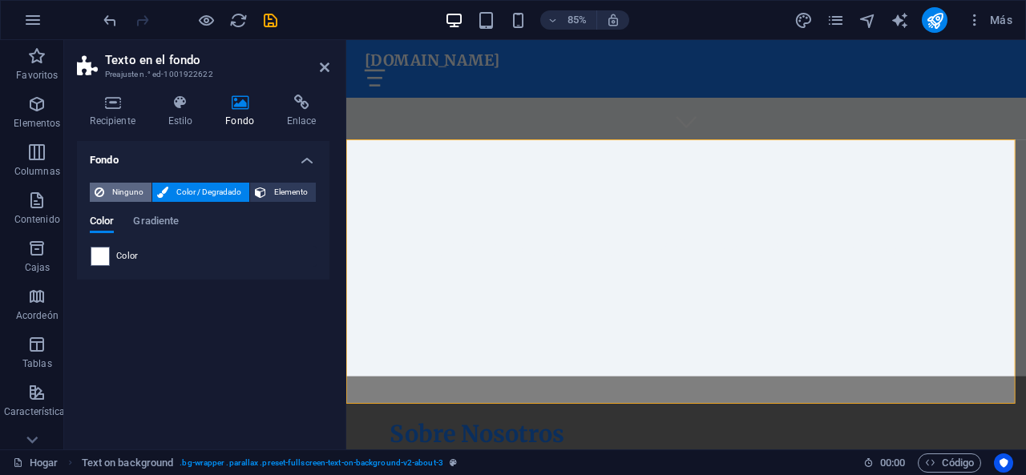
click at [115, 190] on font "Ninguno" at bounding box center [127, 192] width 31 height 9
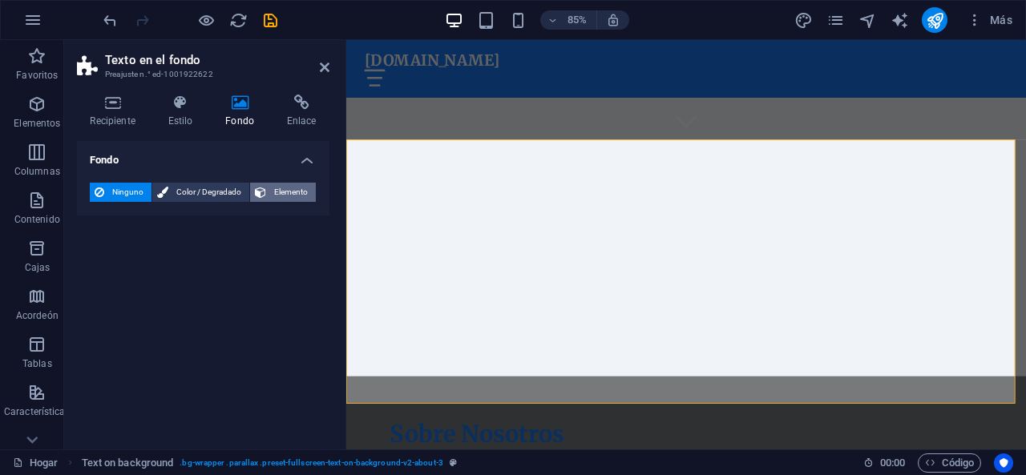
click at [289, 184] on span "Elemento" at bounding box center [291, 192] width 40 height 19
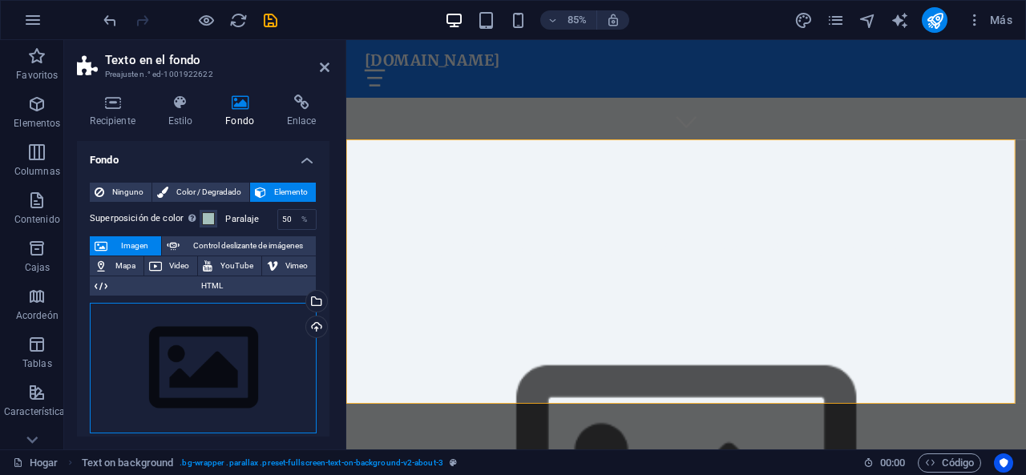
click at [215, 325] on div "Arrastre los archivos aquí, haga clic para elegir archivos o seleccione archivo…" at bounding box center [203, 368] width 227 height 131
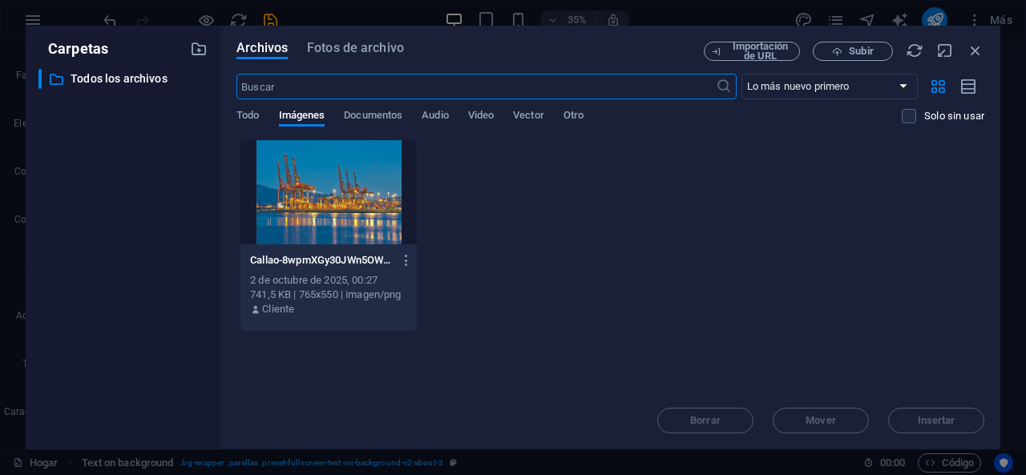
click at [346, 193] on div at bounding box center [328, 192] width 176 height 104
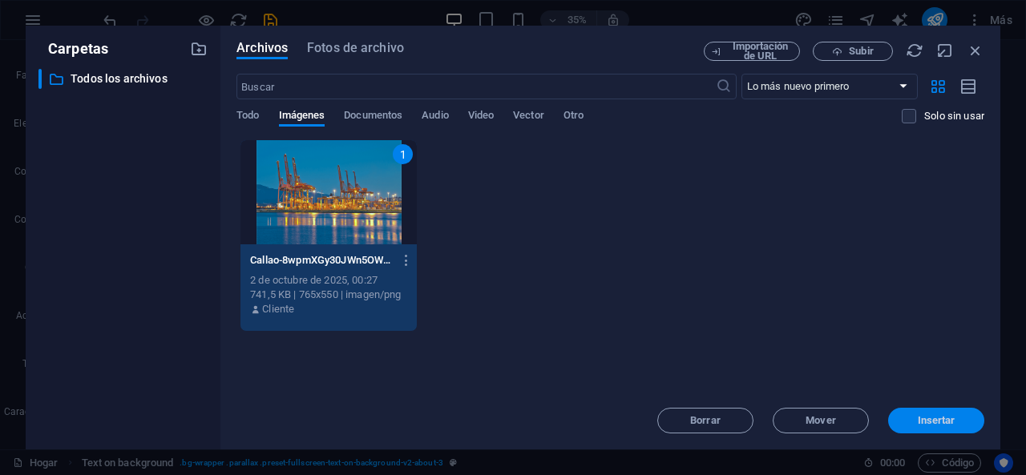
click at [913, 411] on button "Insertar" at bounding box center [936, 421] width 96 height 26
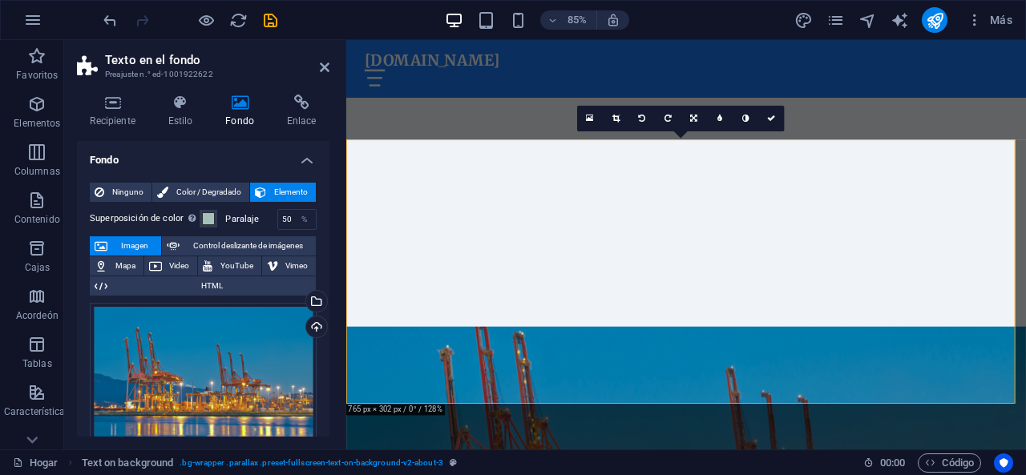
click at [444, 132] on icon at bounding box center [443, 131] width 7 height 14
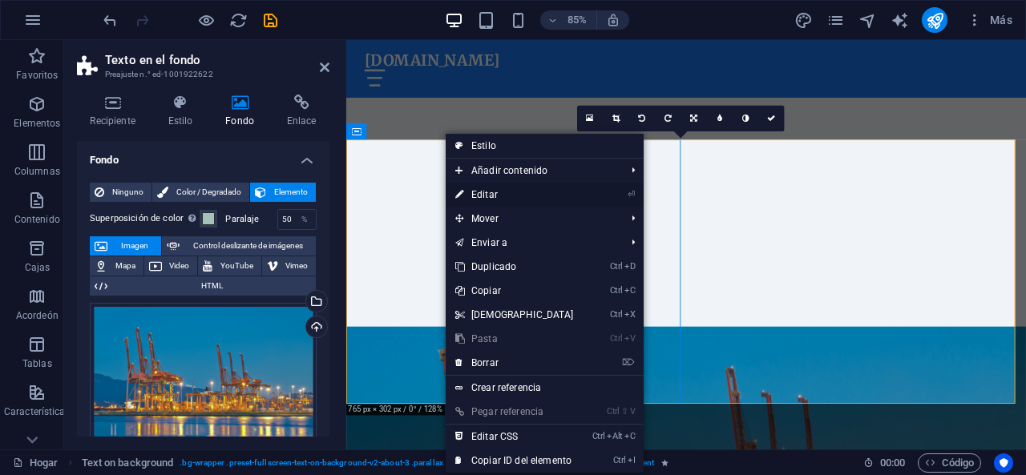
click at [482, 195] on font "Editar" at bounding box center [484, 194] width 26 height 11
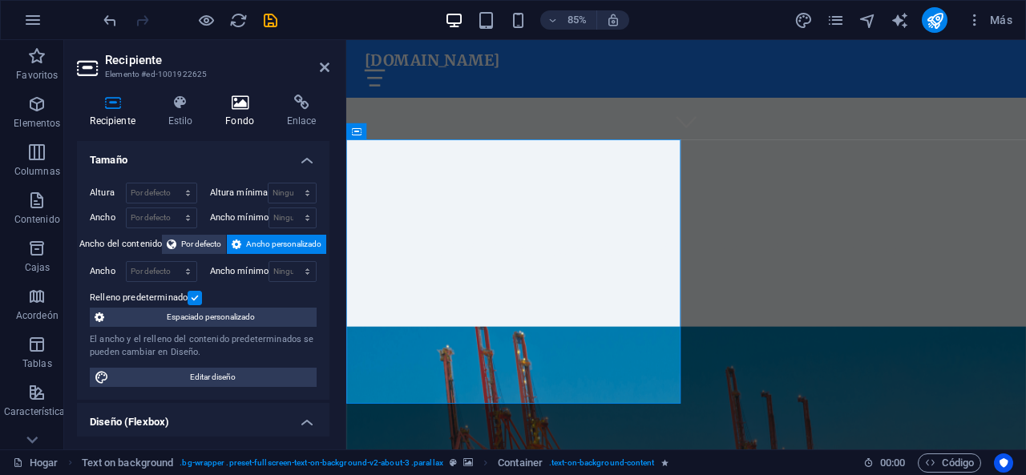
click at [255, 127] on h4 "Fondo" at bounding box center [243, 112] width 62 height 34
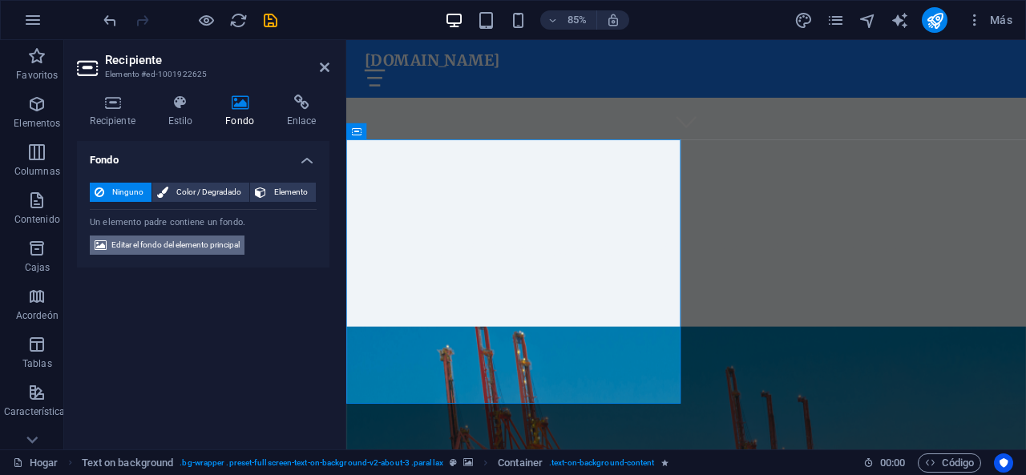
click at [231, 238] on span "Editar el fondo del elemento principal" at bounding box center [175, 245] width 128 height 19
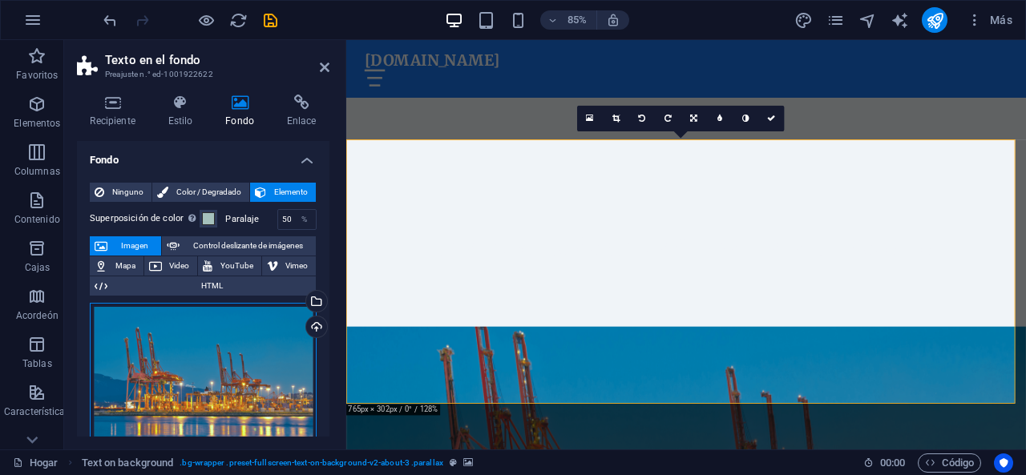
click at [236, 349] on div "Arrastre los archivos aquí, haga clic para elegir archivos o seleccione archivo…" at bounding box center [203, 386] width 227 height 166
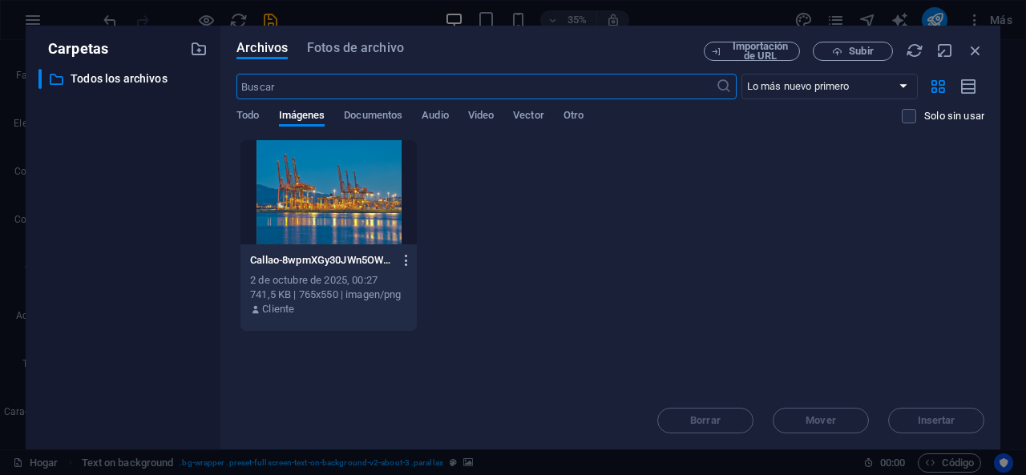
click at [403, 261] on icon "button" at bounding box center [406, 260] width 15 height 14
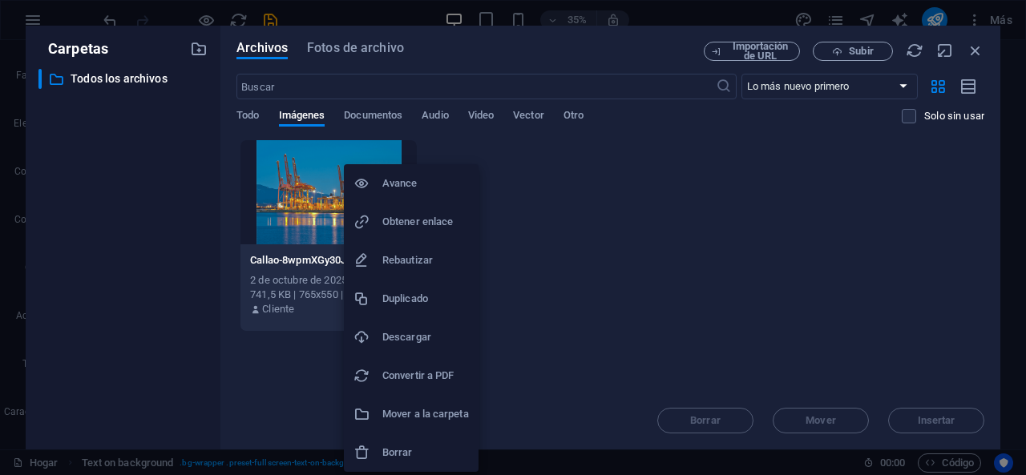
click at [888, 320] on div at bounding box center [513, 237] width 1026 height 475
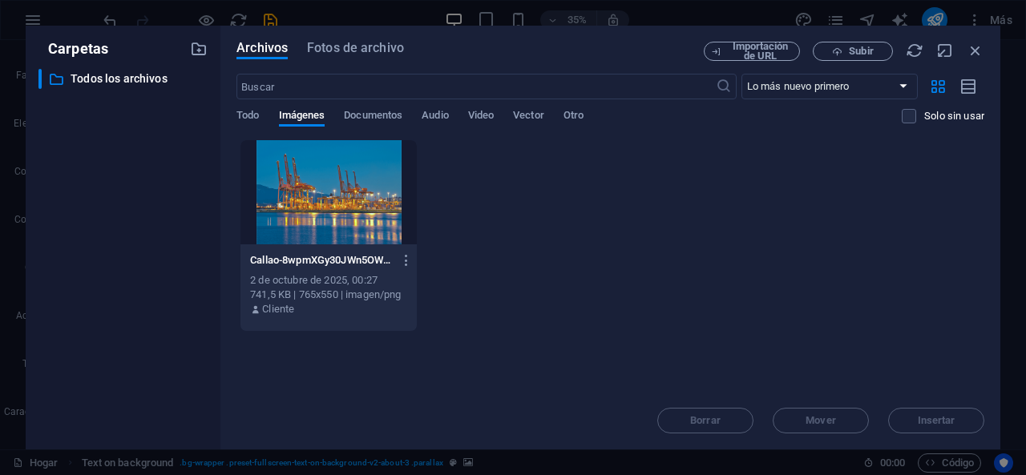
click at [417, 232] on div at bounding box center [328, 192] width 176 height 104
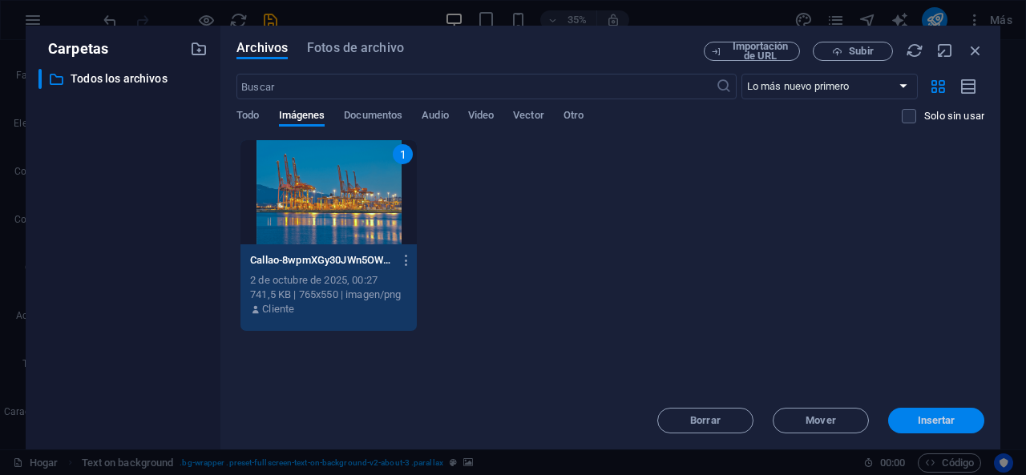
click at [918, 425] on font "Insertar" at bounding box center [937, 420] width 38 height 12
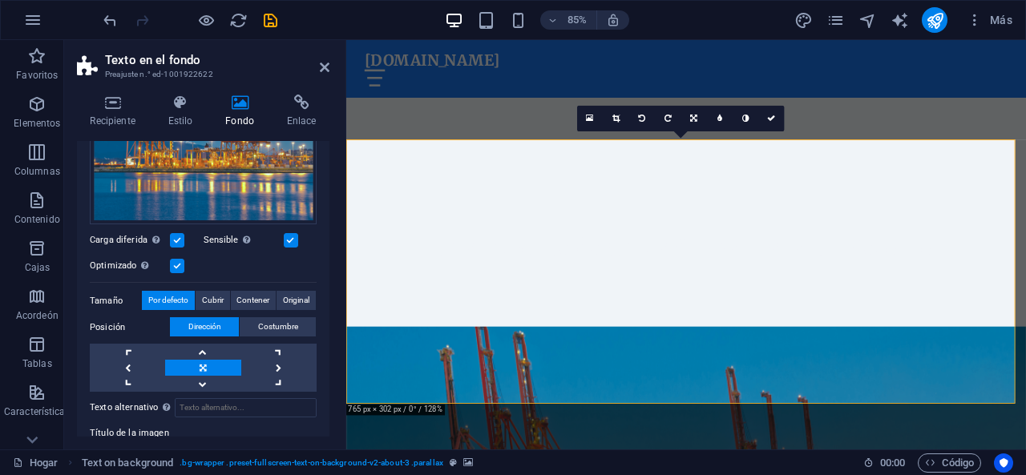
scroll to position [280, 0]
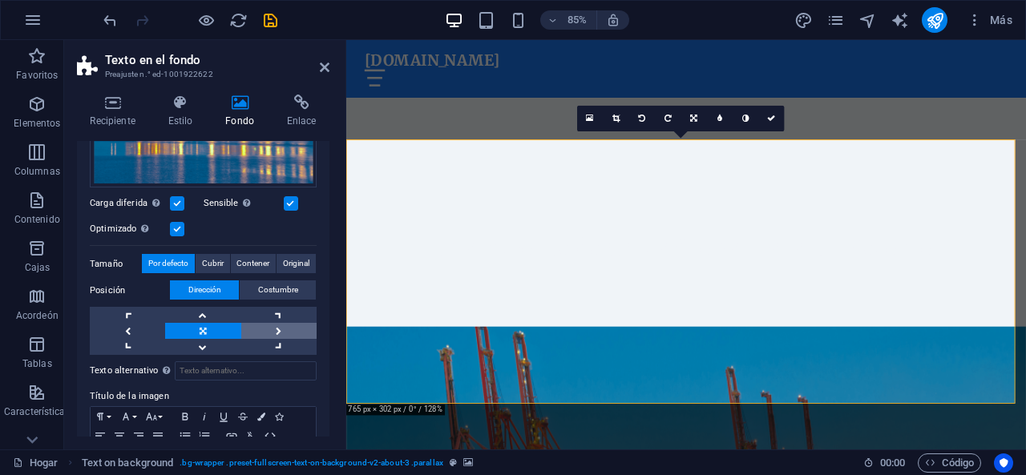
click at [279, 325] on link at bounding box center [278, 331] width 75 height 16
click at [208, 325] on link at bounding box center [202, 331] width 75 height 16
click at [220, 260] on font "Cubrir" at bounding box center [213, 263] width 22 height 9
click at [151, 254] on span "Por defecto" at bounding box center [168, 263] width 40 height 19
click at [176, 199] on label at bounding box center [177, 203] width 14 height 14
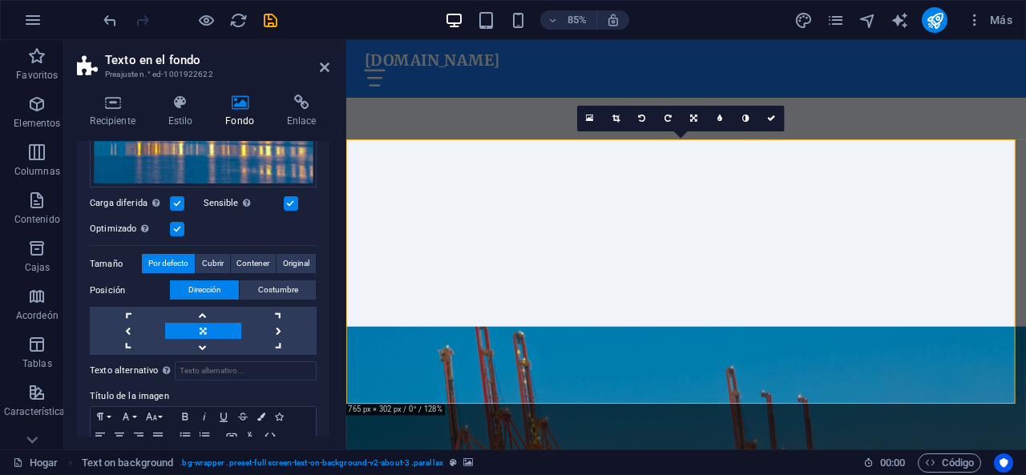
click at [0, 0] on input "Carga diferida Cargar imágenes después de que se cargue la página mejora la vel…" at bounding box center [0, 0] width 0 height 0
click at [289, 196] on label at bounding box center [291, 203] width 14 height 14
click at [0, 0] on input "Sensible Carga automáticamente imágenes de retina y tamaños optimizados para te…" at bounding box center [0, 0] width 0 height 0
click at [172, 227] on label at bounding box center [177, 229] width 14 height 14
click at [0, 0] on input "Optimizado Las imágenes se comprimen para mejorar la velocidad de la página." at bounding box center [0, 0] width 0 height 0
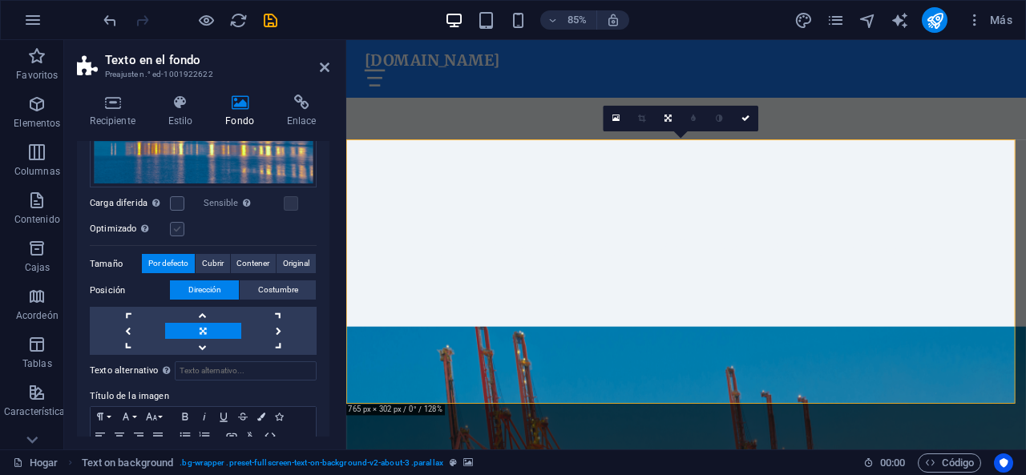
click at [172, 227] on label at bounding box center [177, 229] width 14 height 14
click at [0, 0] on input "Optimizado Las imágenes se comprimen para mejorar la velocidad de la página." at bounding box center [0, 0] width 0 height 0
click at [174, 200] on label at bounding box center [177, 203] width 14 height 14
click at [0, 0] on input "Carga diferida Cargar imágenes después de que se cargue la página mejora la vel…" at bounding box center [0, 0] width 0 height 0
click at [287, 201] on label at bounding box center [291, 203] width 14 height 14
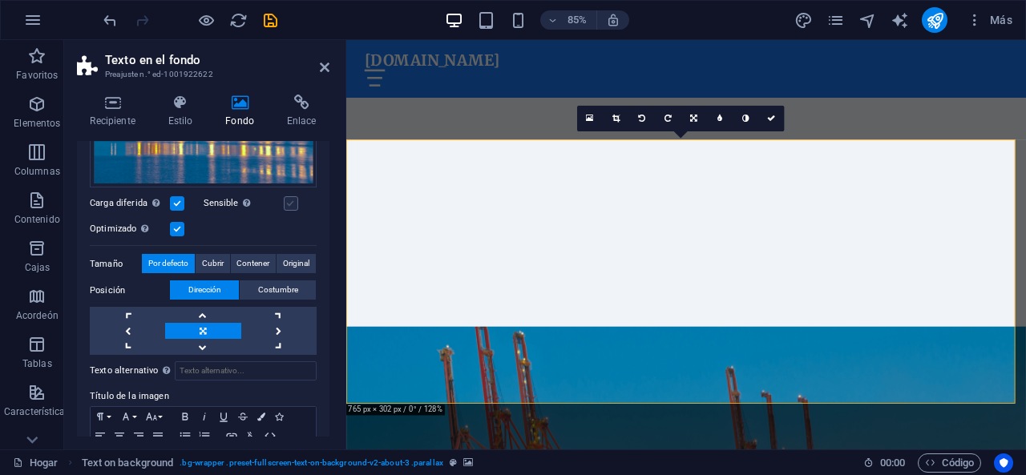
click at [0, 0] on input "Sensible Carga automáticamente imágenes de retina y tamaños optimizados para te…" at bounding box center [0, 0] width 0 height 0
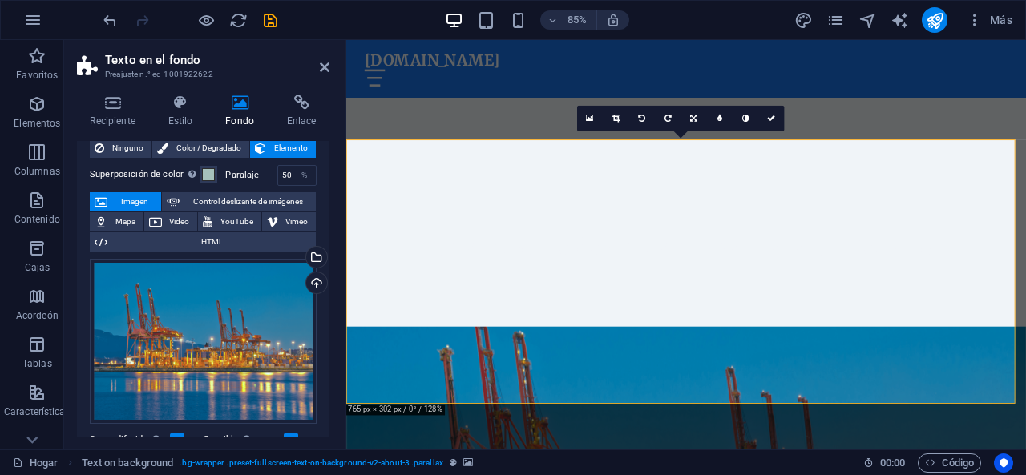
scroll to position [0, 0]
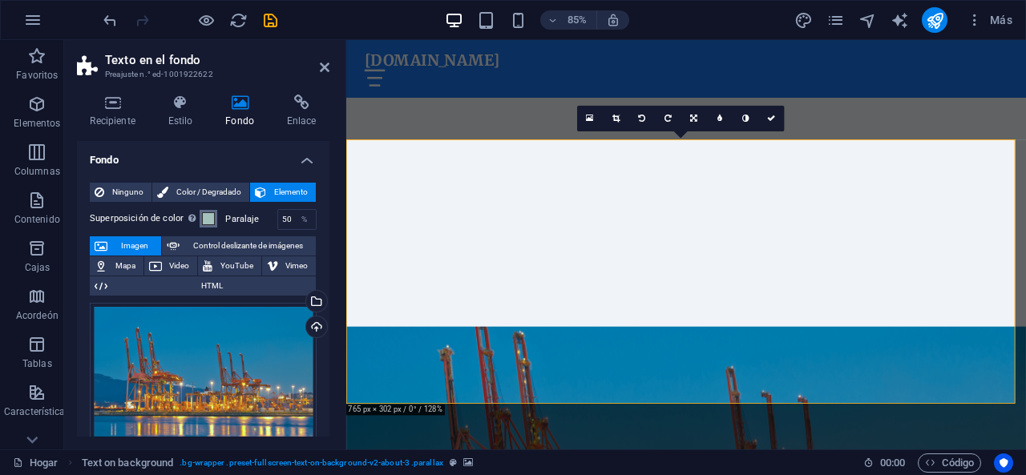
click at [202, 215] on span at bounding box center [208, 218] width 13 height 13
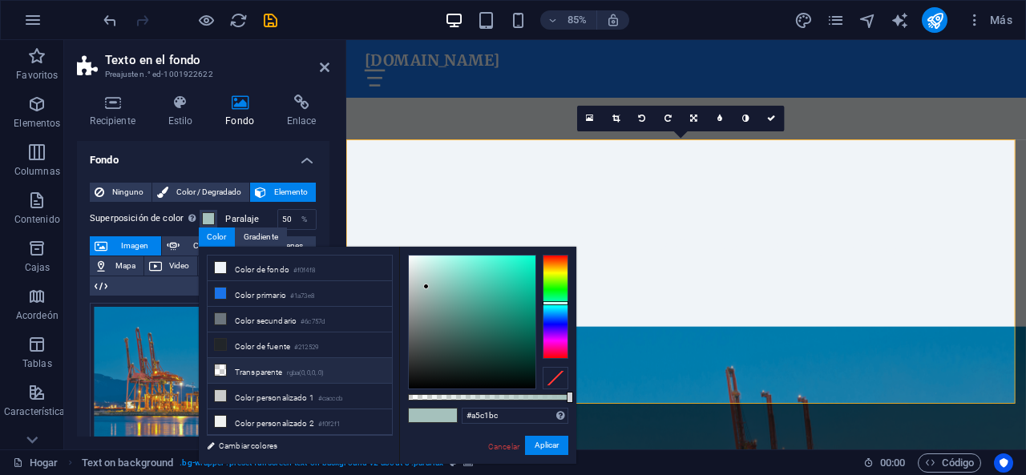
click at [263, 368] on font "Transparente" at bounding box center [259, 372] width 48 height 9
type input "rgba(0, 0, 0, 0)"
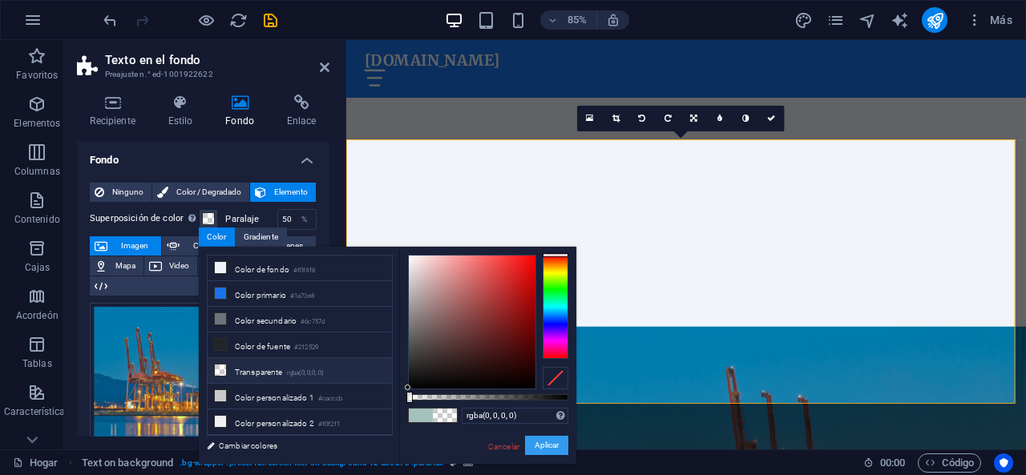
click at [539, 445] on font "Aplicar" at bounding box center [547, 445] width 24 height 9
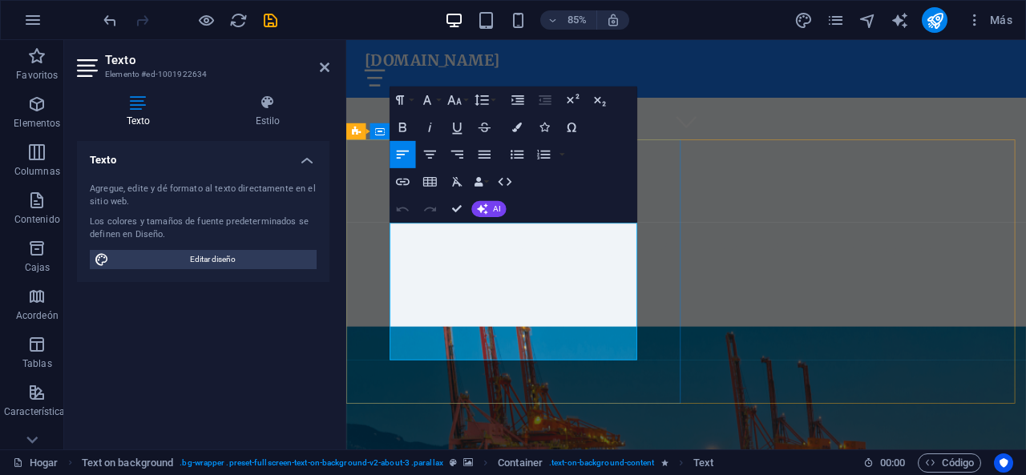
drag, startPoint x: 632, startPoint y: 404, endPoint x: 374, endPoint y: 250, distance: 300.5
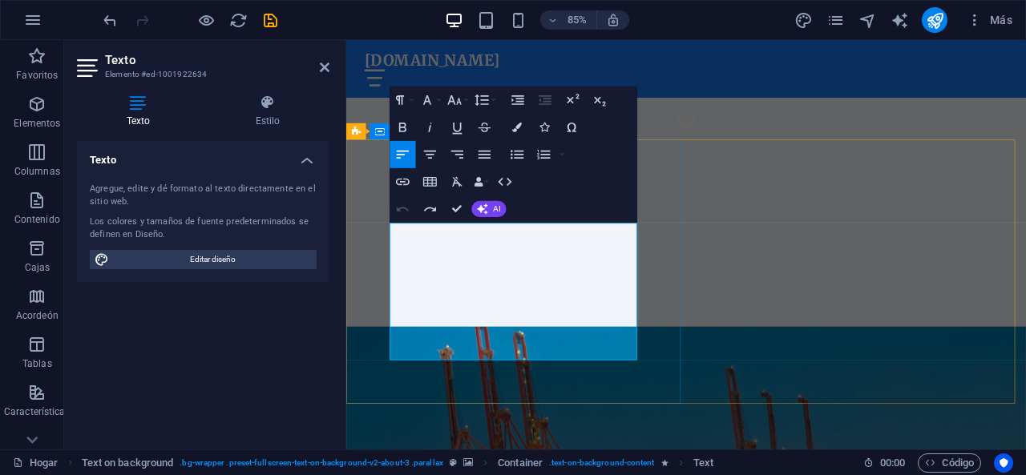
drag, startPoint x: 413, startPoint y: 265, endPoint x: 632, endPoint y: 433, distance: 275.5
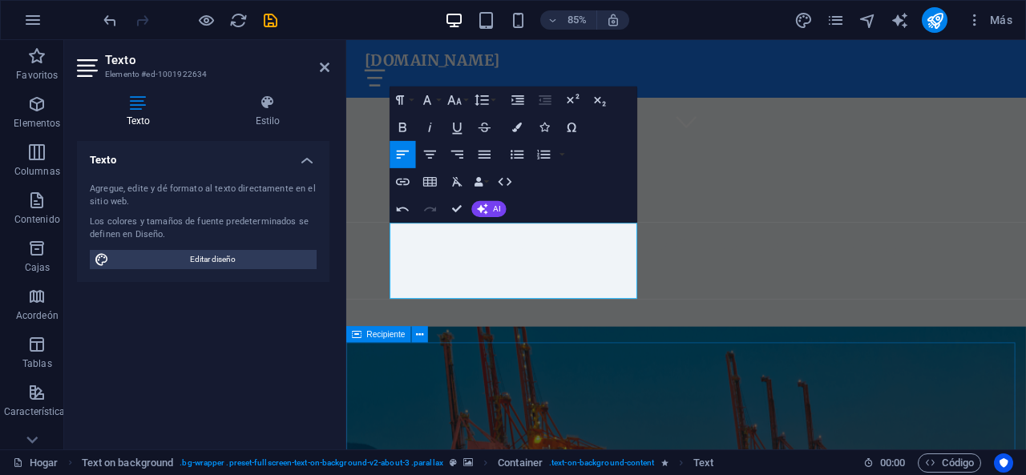
scroll to position [2799, 2]
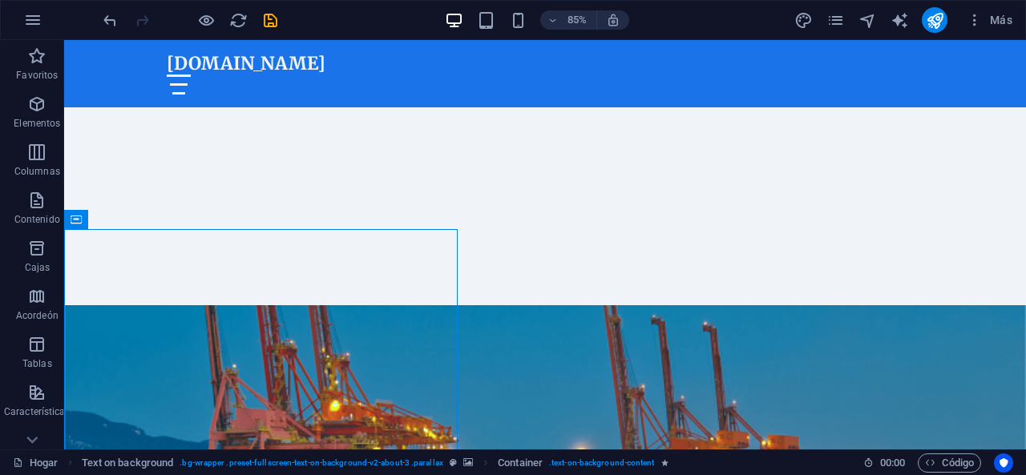
scroll to position [293, 0]
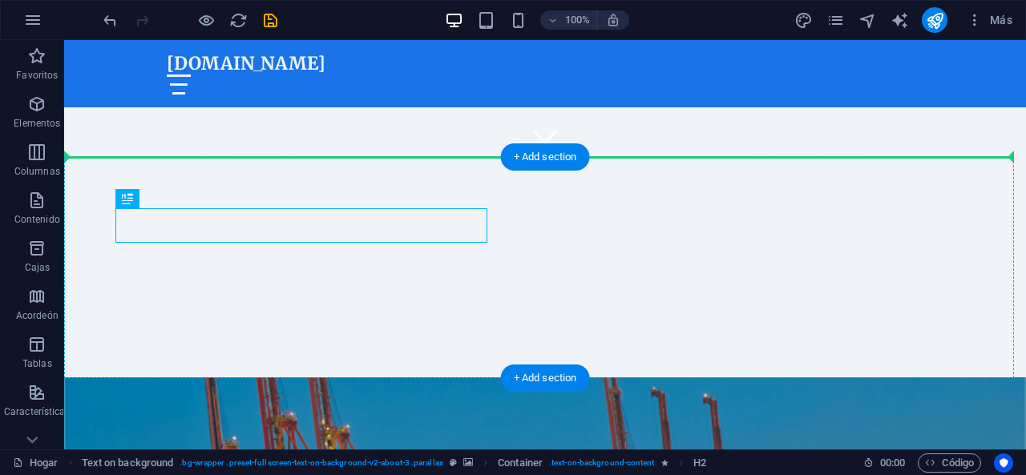
drag, startPoint x: 314, startPoint y: 224, endPoint x: 539, endPoint y: 236, distance: 224.7
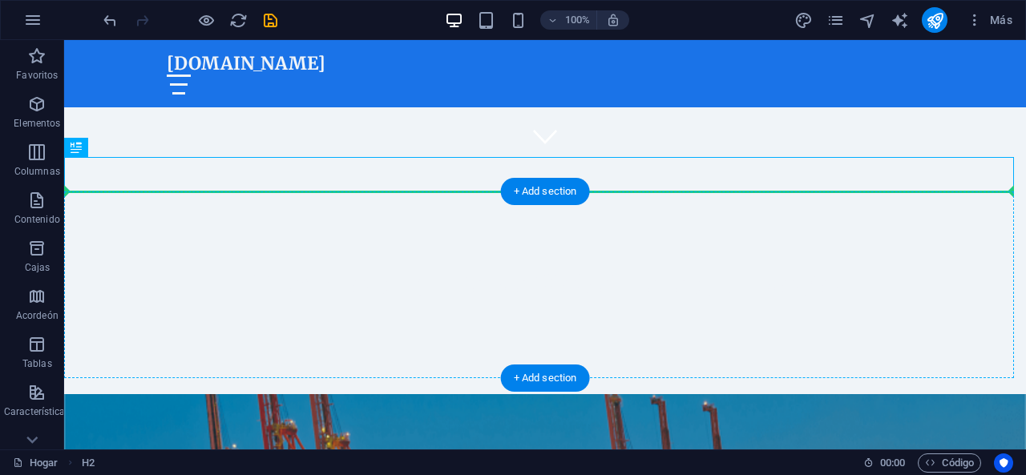
drag, startPoint x: 212, startPoint y: 172, endPoint x: 225, endPoint y: 216, distance: 45.4
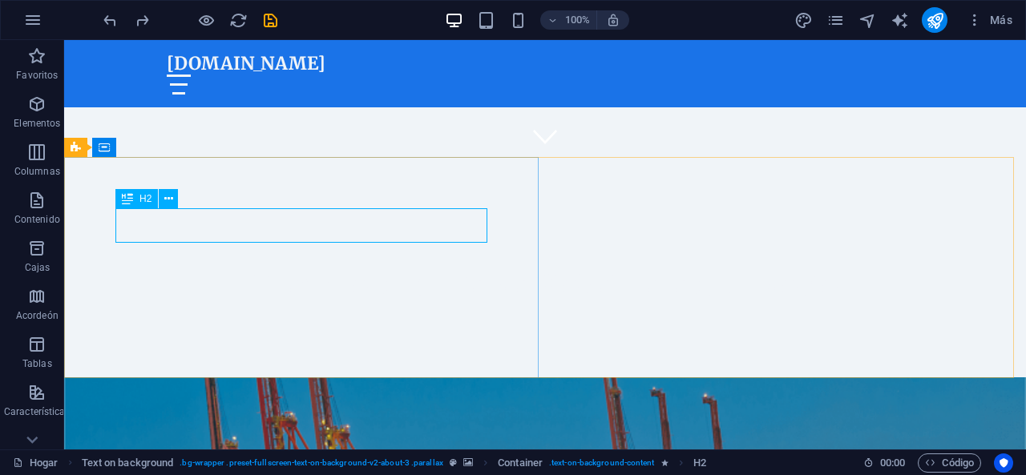
click at [138, 198] on div "H2" at bounding box center [136, 198] width 42 height 19
click at [171, 197] on icon at bounding box center [168, 199] width 9 height 17
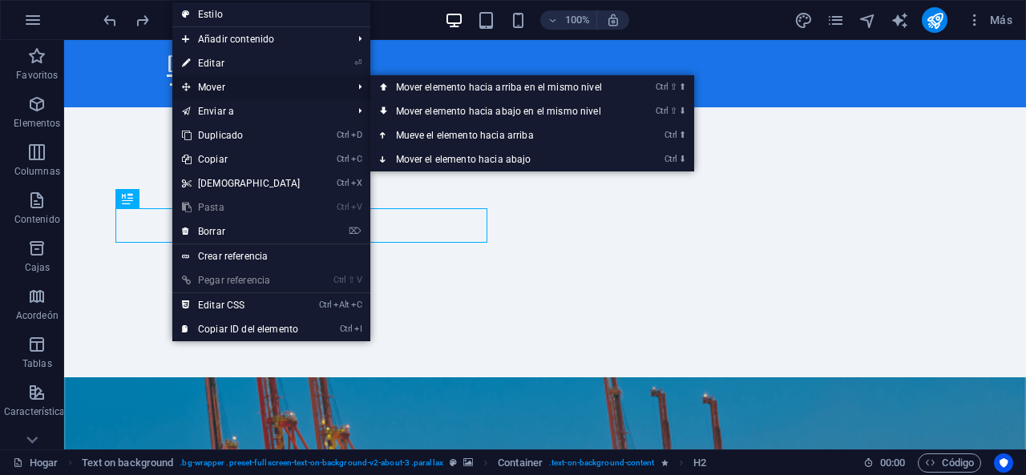
click at [286, 83] on span "Mover" at bounding box center [259, 87] width 174 height 24
click at [231, 62] on link "⏎ Editar" at bounding box center [241, 63] width 138 height 24
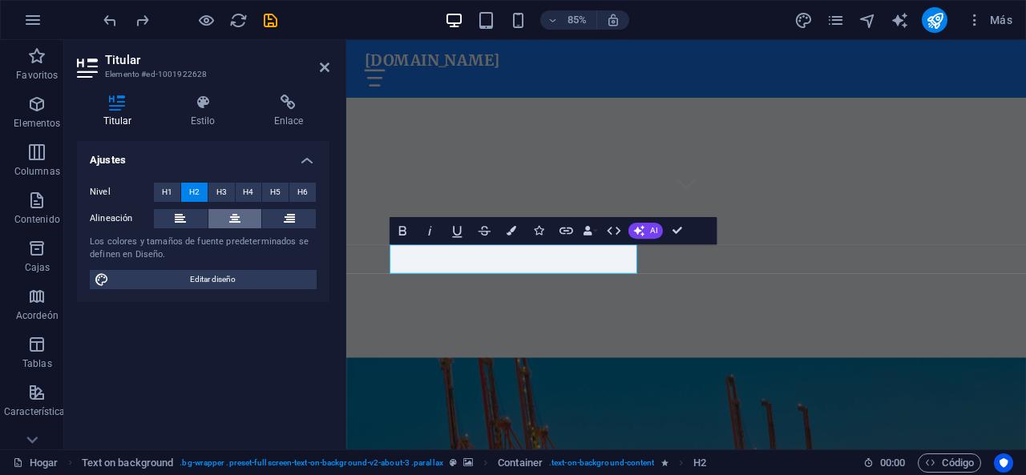
click at [229, 225] on icon at bounding box center [234, 218] width 11 height 19
click at [212, 192] on button "H3" at bounding box center [221, 192] width 26 height 19
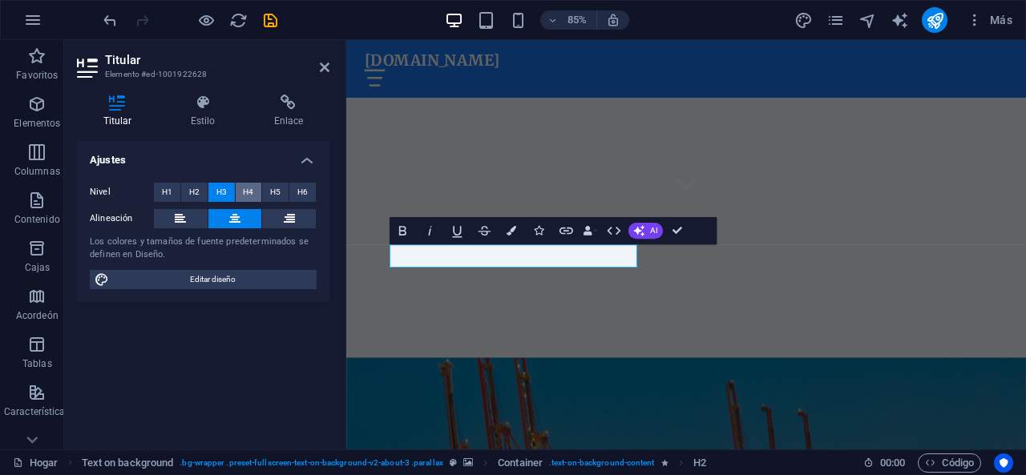
click at [247, 188] on font "H4" at bounding box center [248, 192] width 10 height 9
click at [281, 187] on button "H5" at bounding box center [275, 192] width 26 height 19
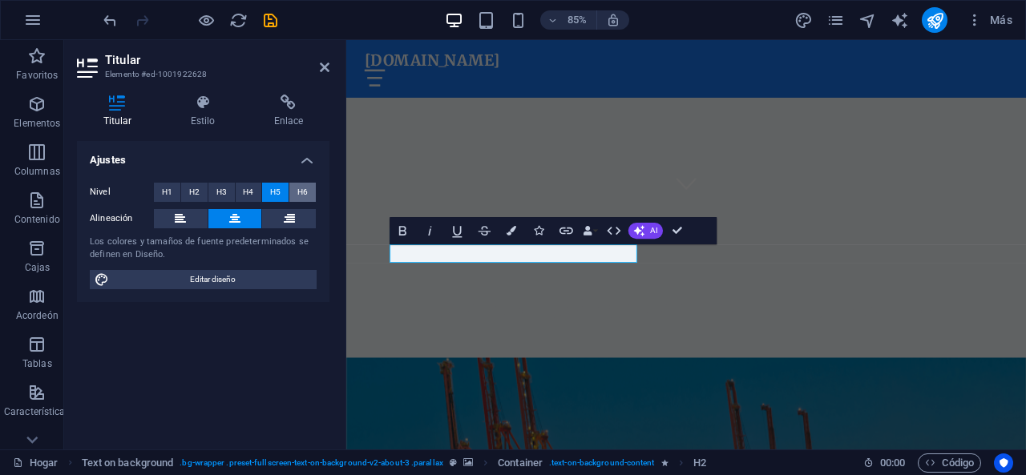
click at [306, 188] on font "H6" at bounding box center [302, 192] width 10 height 9
click at [226, 191] on button "H3" at bounding box center [221, 192] width 26 height 19
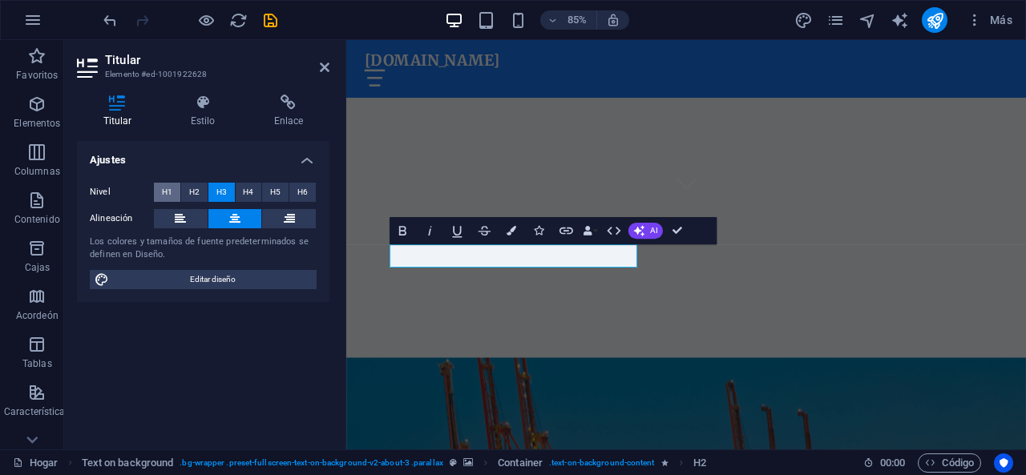
click at [168, 196] on font "H1" at bounding box center [167, 192] width 10 height 9
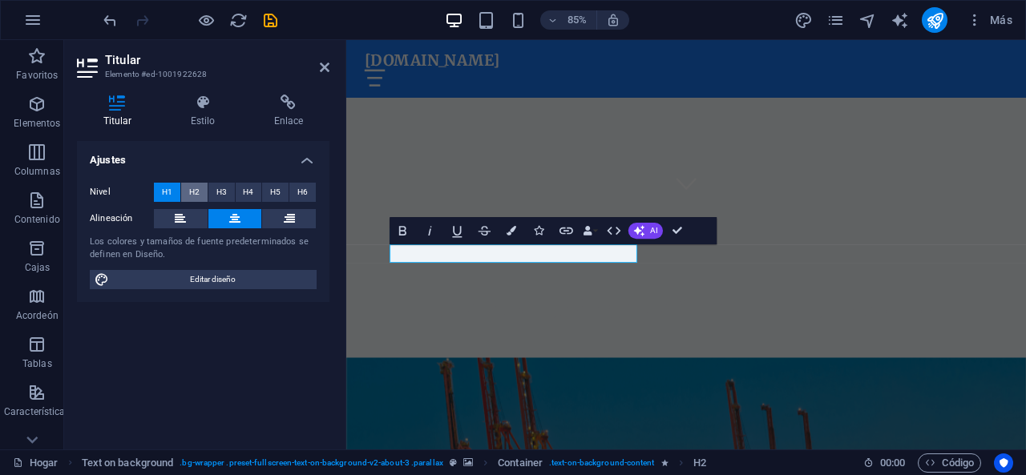
click at [196, 193] on font "H2" at bounding box center [194, 192] width 10 height 9
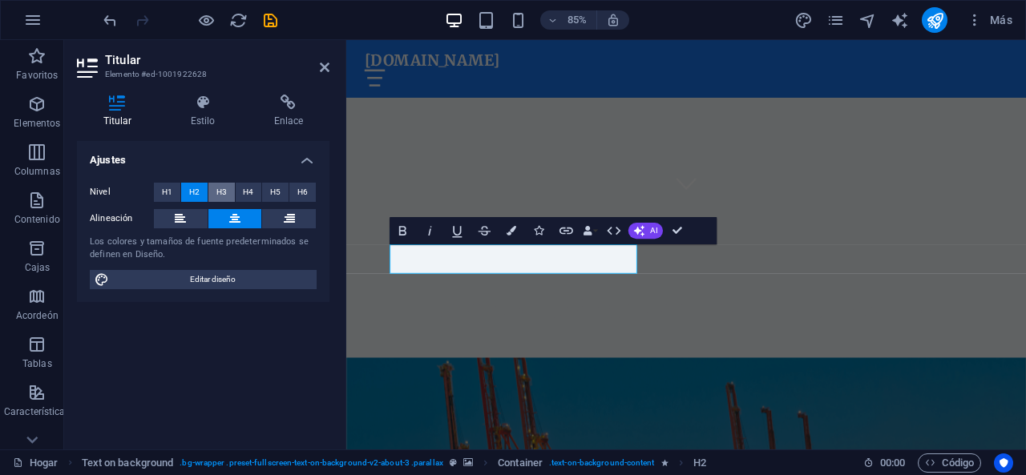
click at [223, 192] on font "H3" at bounding box center [221, 192] width 10 height 9
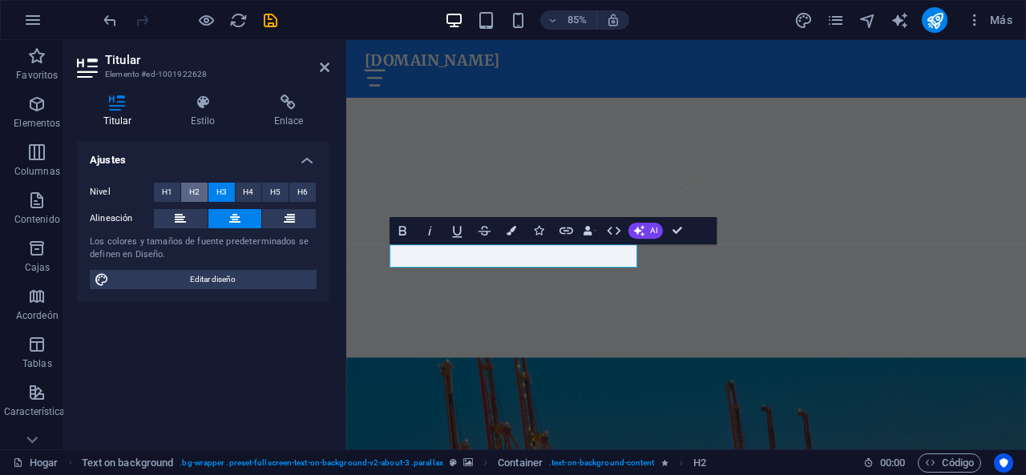
click at [200, 192] on button "H2" at bounding box center [194, 192] width 26 height 19
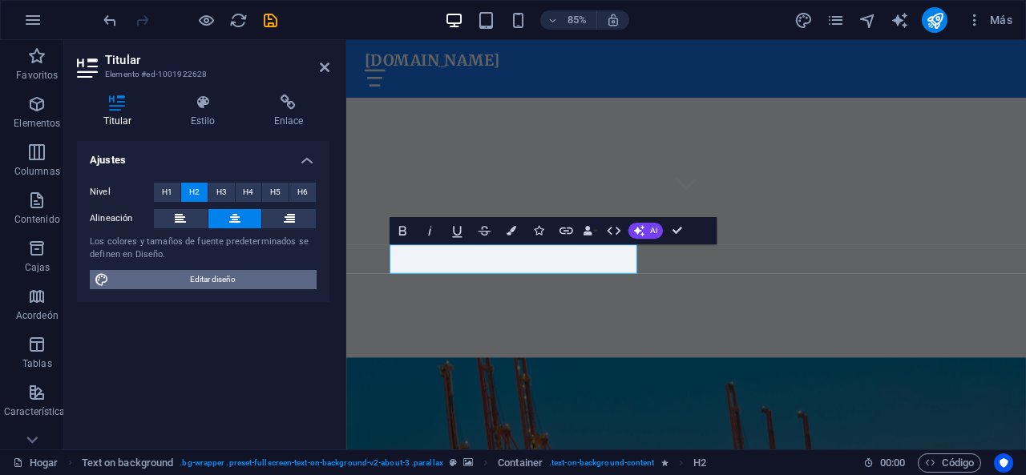
click at [230, 280] on font "Editar diseño" at bounding box center [213, 279] width 46 height 9
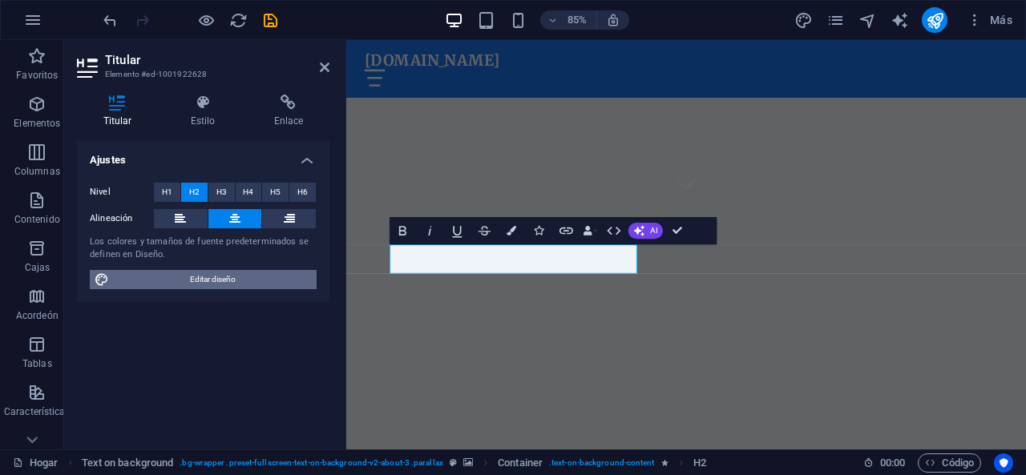
select select "px"
select select "200"
select select "px"
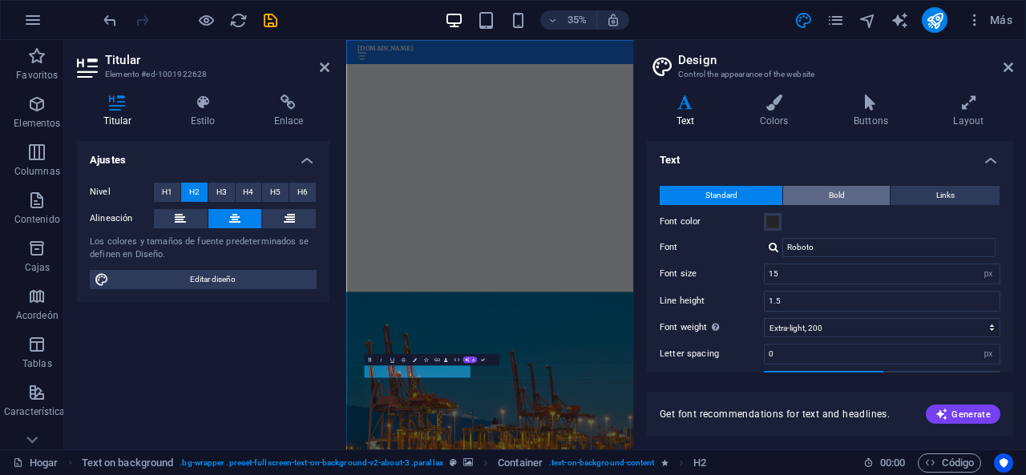
click at [851, 196] on button "Bold" at bounding box center [836, 195] width 107 height 19
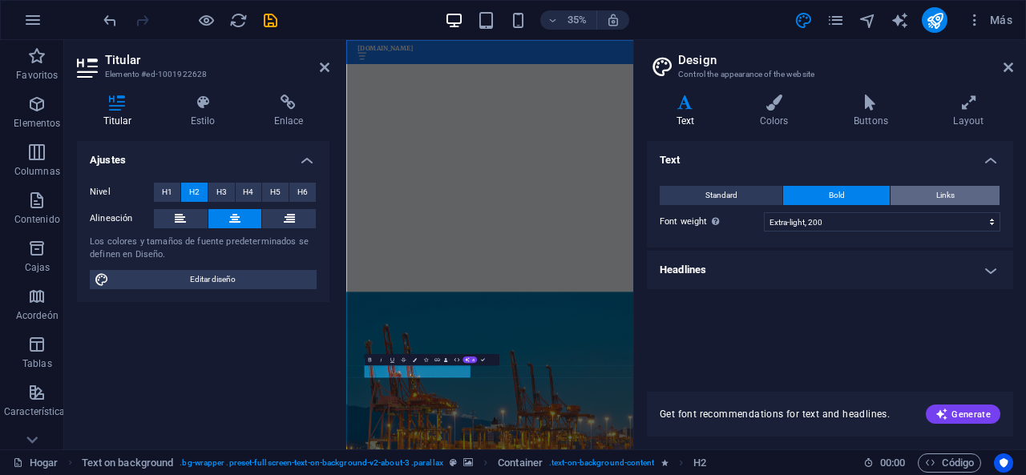
click at [912, 194] on button "Links" at bounding box center [944, 195] width 109 height 19
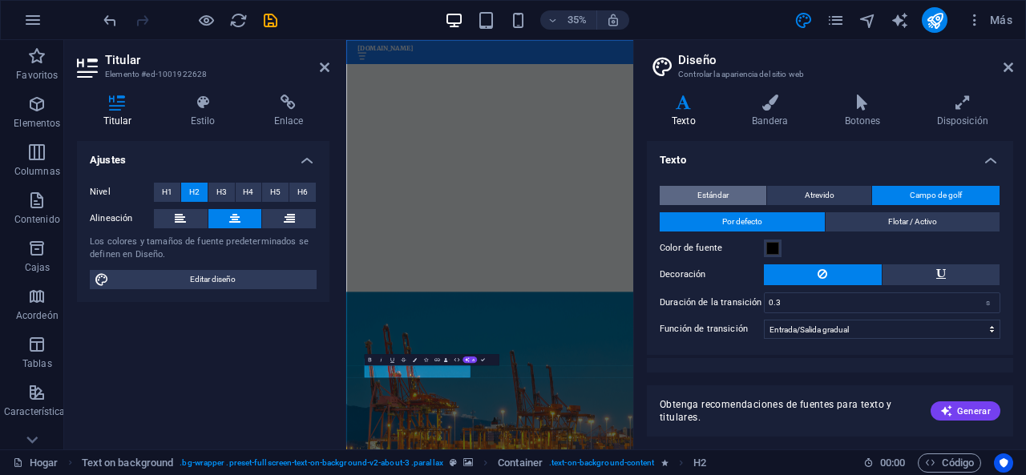
click at [720, 195] on font "Estándar" at bounding box center [712, 195] width 31 height 9
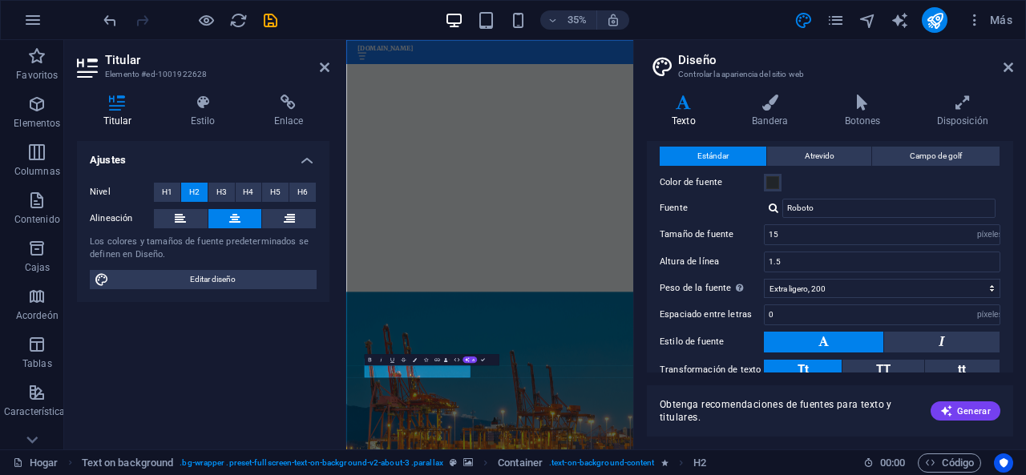
scroll to position [0, 0]
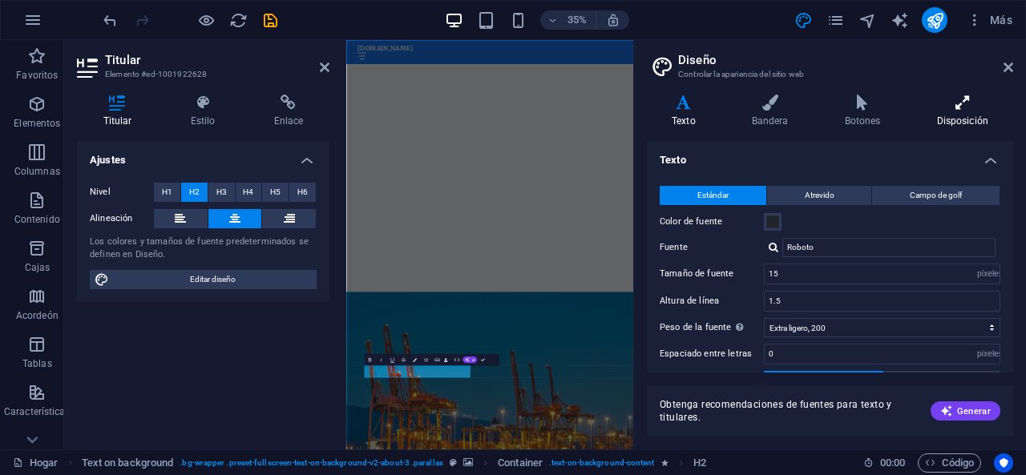
click at [944, 106] on icon at bounding box center [963, 103] width 102 height 16
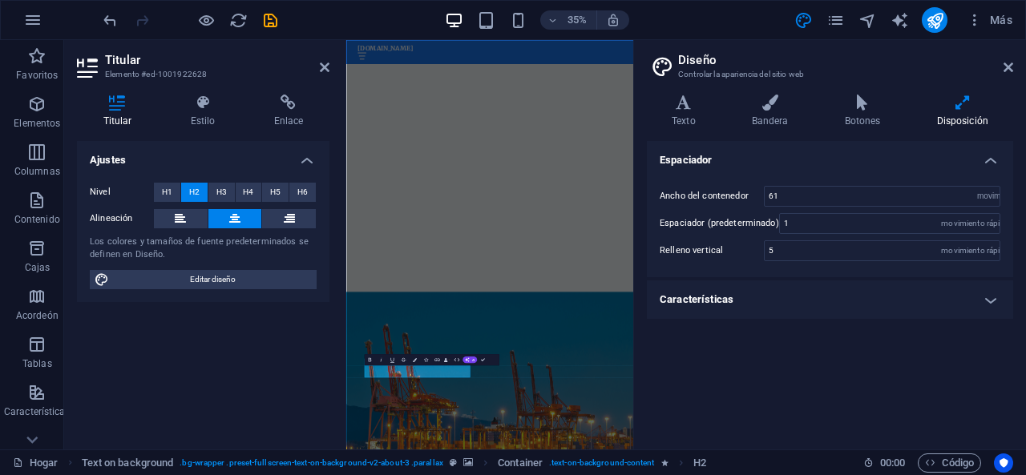
click at [1014, 67] on aside "Diseño Controlar la apariencia del sitio web Variantes Texto Bandera Botones Di…" at bounding box center [829, 245] width 393 height 410
click at [1011, 67] on icon at bounding box center [1008, 67] width 10 height 13
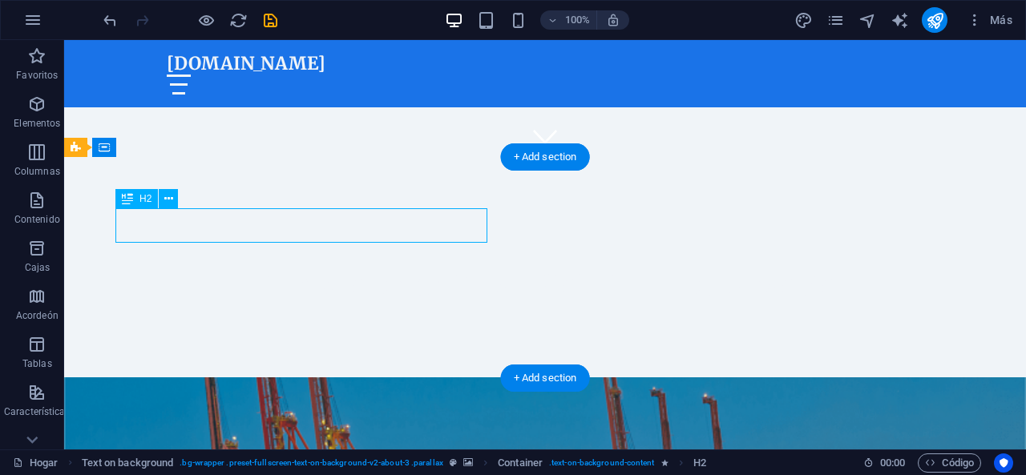
drag, startPoint x: 398, startPoint y: 228, endPoint x: 489, endPoint y: 236, distance: 91.7
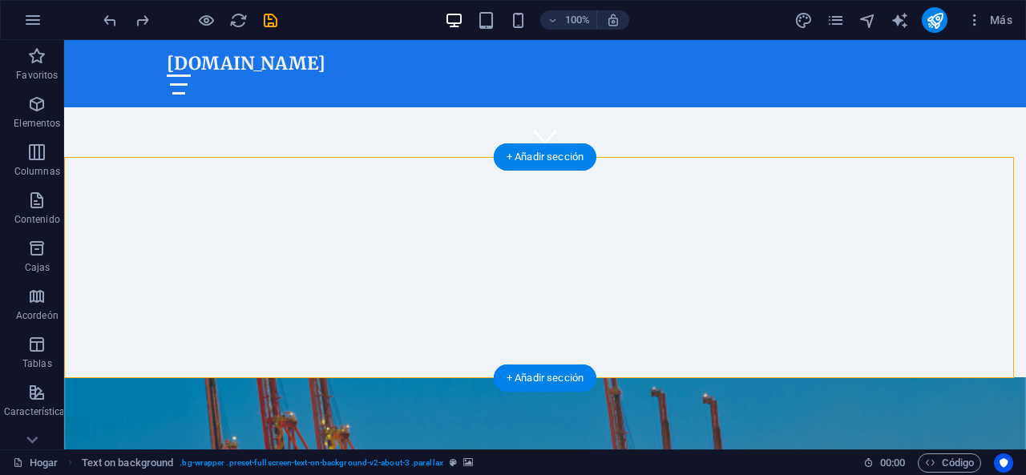
click at [564, 164] on div "+ Add section" at bounding box center [545, 156] width 89 height 27
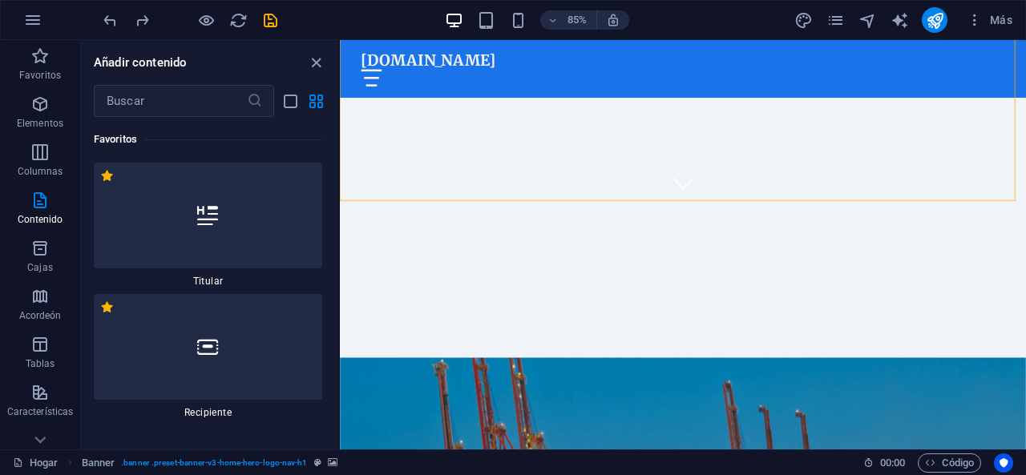
drag, startPoint x: 673, startPoint y: 162, endPoint x: 341, endPoint y: 190, distance: 333.0
click at [334, 285] on div "Favoritos 1 estrella Titular 1 estrella Recipiente Elementos 1 estrella Titular…" at bounding box center [209, 277] width 257 height 320
drag, startPoint x: 334, startPoint y: 119, endPoint x: 338, endPoint y: 150, distance: 30.7
click at [338, 150] on div "Favoritos Elementos Columnas Contenido Cajas Acordeón Tablas Características Im…" at bounding box center [170, 245] width 340 height 410
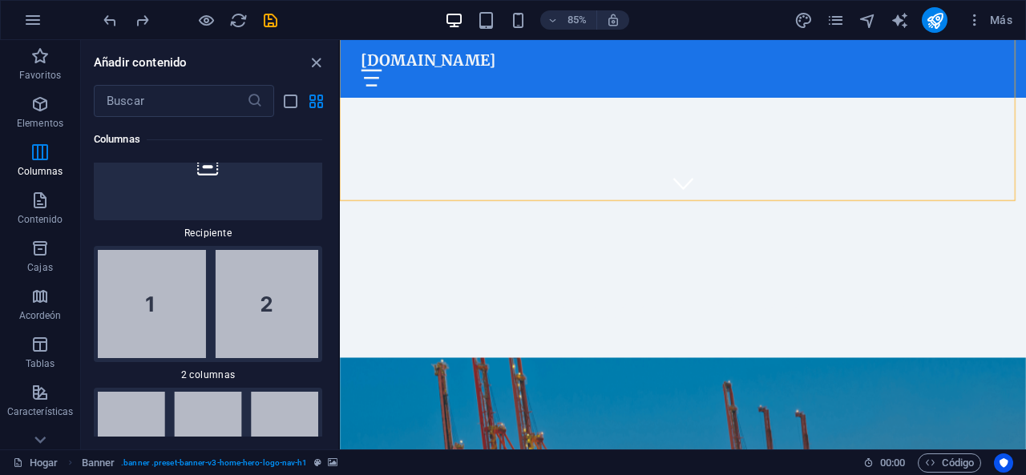
scroll to position [918, 0]
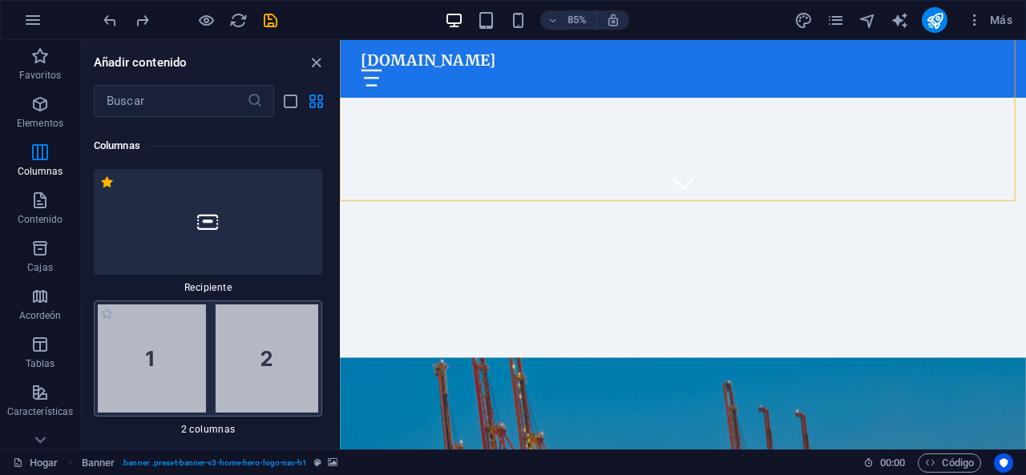
click at [246, 333] on img at bounding box center [208, 359] width 220 height 108
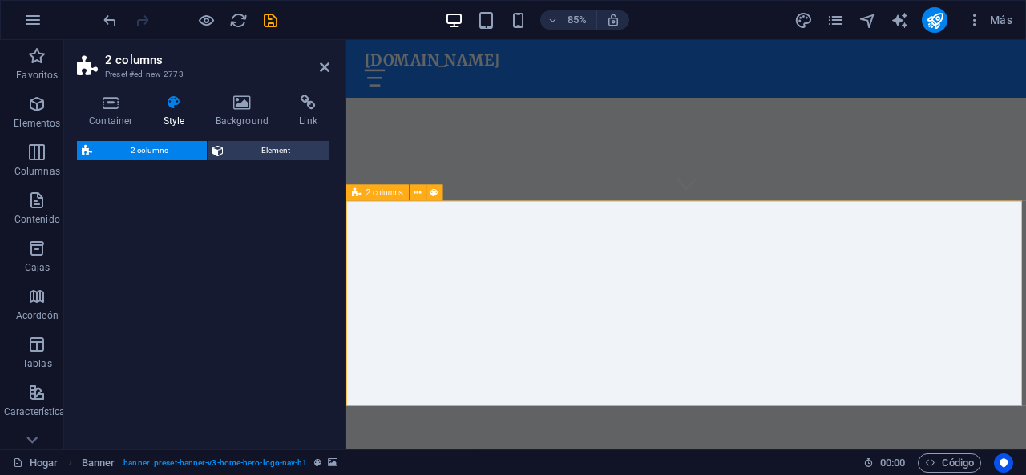
select select "rem"
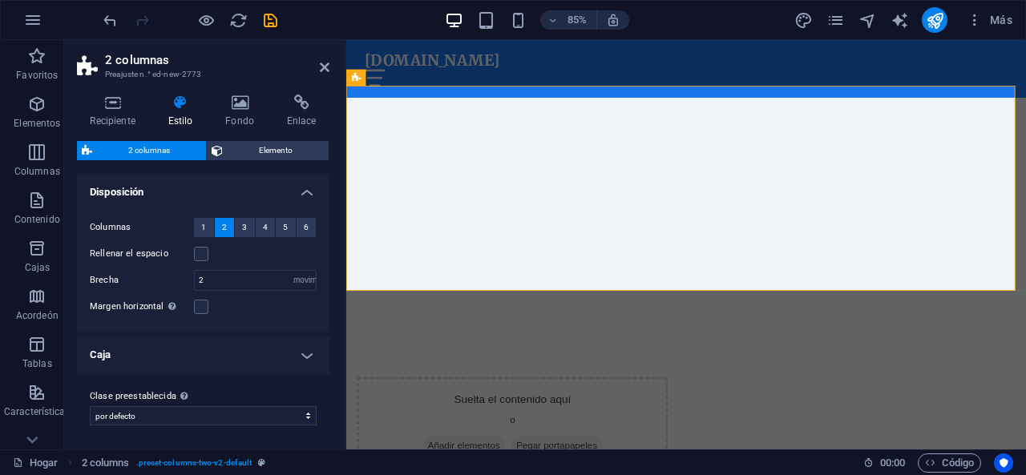
scroll to position [0, 0]
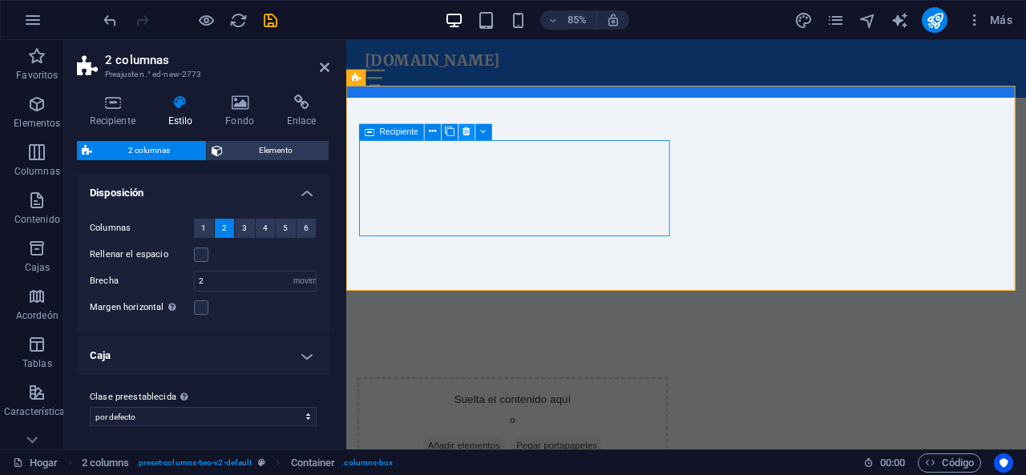
click at [463, 135] on icon at bounding box center [466, 132] width 7 height 14
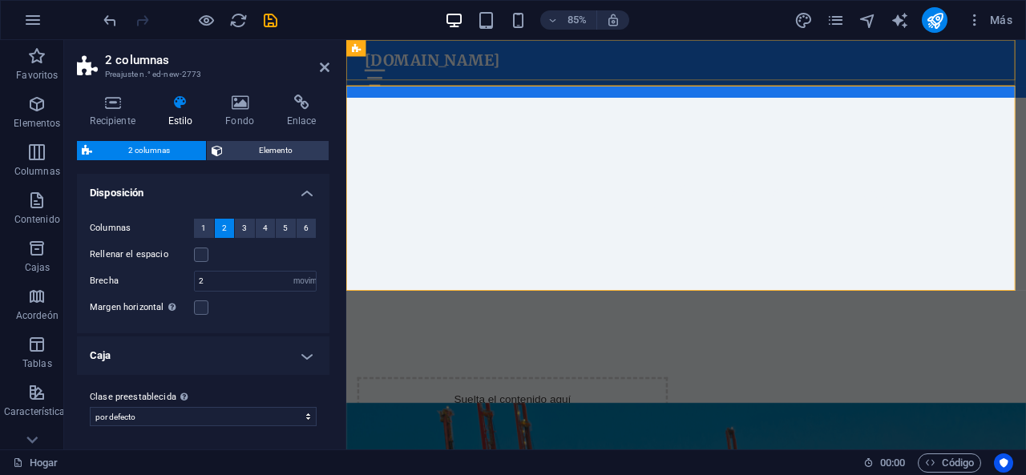
click at [594, 83] on div "grupologisticokc.com Inicio Nosotros Servicios Contacto Información" at bounding box center [746, 73] width 800 height 67
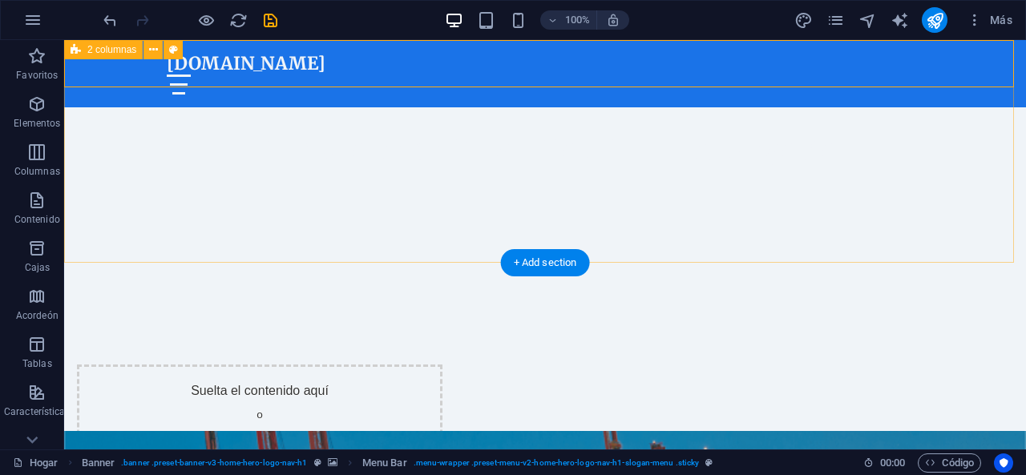
click at [548, 301] on div "Suelta el contenido aquí o Añadir elementos Pegar portapapeles" at bounding box center [545, 422] width 962 height 242
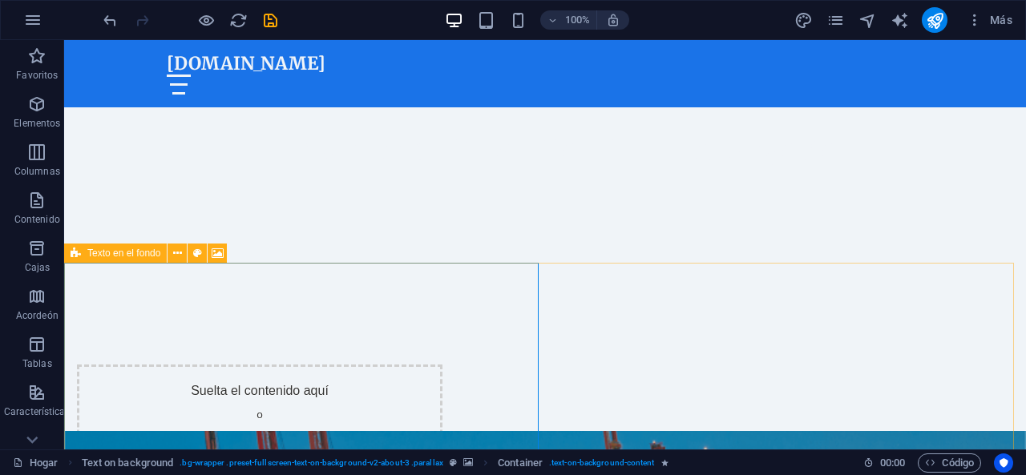
drag, startPoint x: 92, startPoint y: 256, endPoint x: 77, endPoint y: 256, distance: 15.2
click at [77, 256] on icon at bounding box center [76, 253] width 10 height 19
click at [179, 252] on icon at bounding box center [177, 253] width 9 height 17
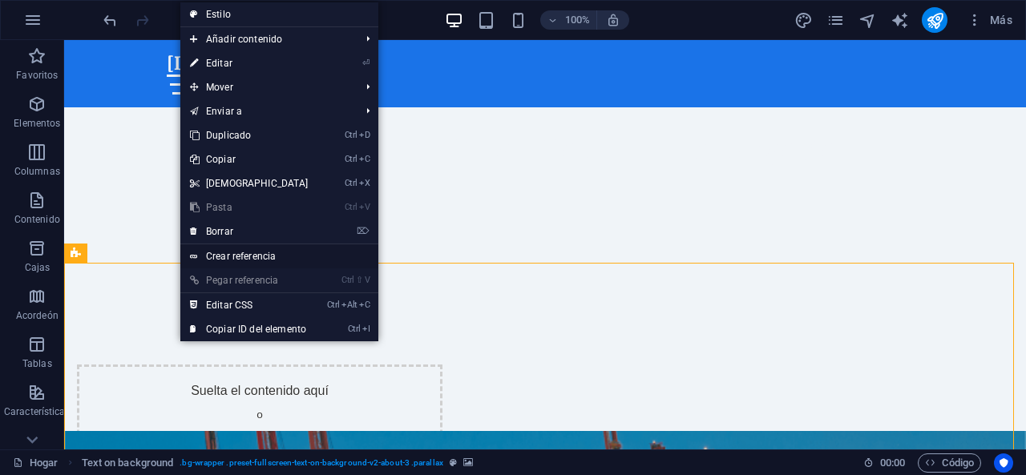
click at [239, 255] on font "Crear referencia" at bounding box center [241, 256] width 70 height 11
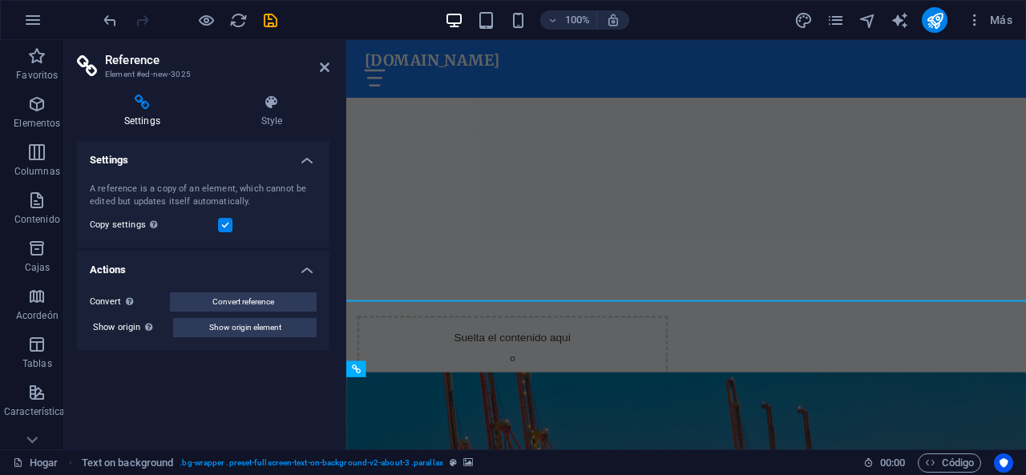
scroll to position [841, 0]
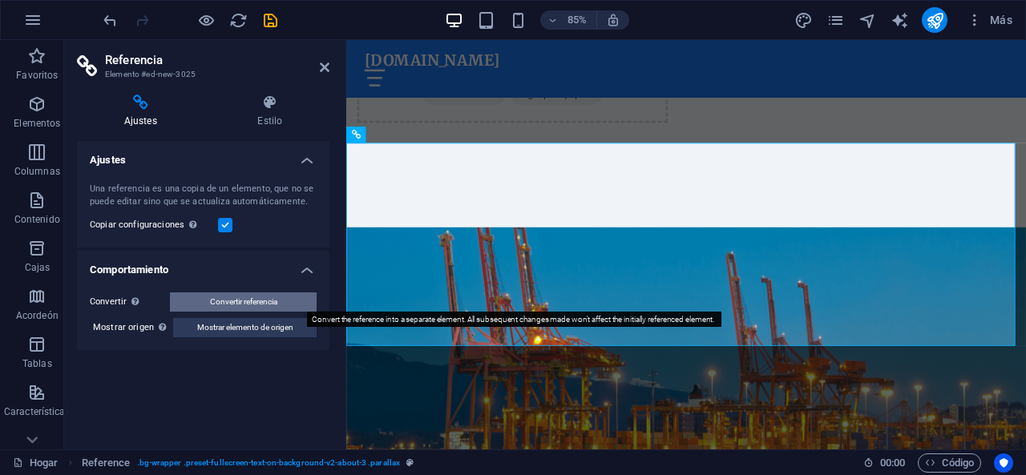
click at [292, 304] on button "Convertir referencia" at bounding box center [243, 302] width 147 height 19
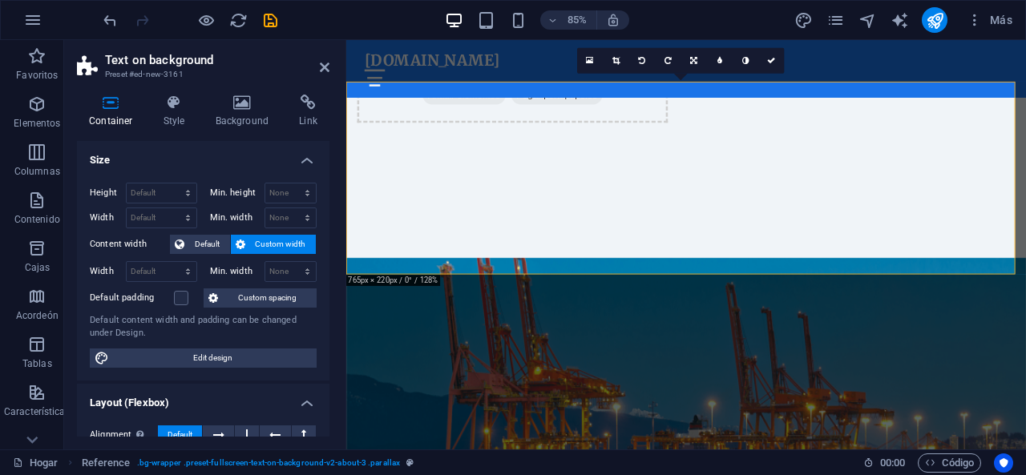
select select "%"
select select "rem"
select select "px"
select select "preset-fullscreen-text-on-background-v2-about-3"
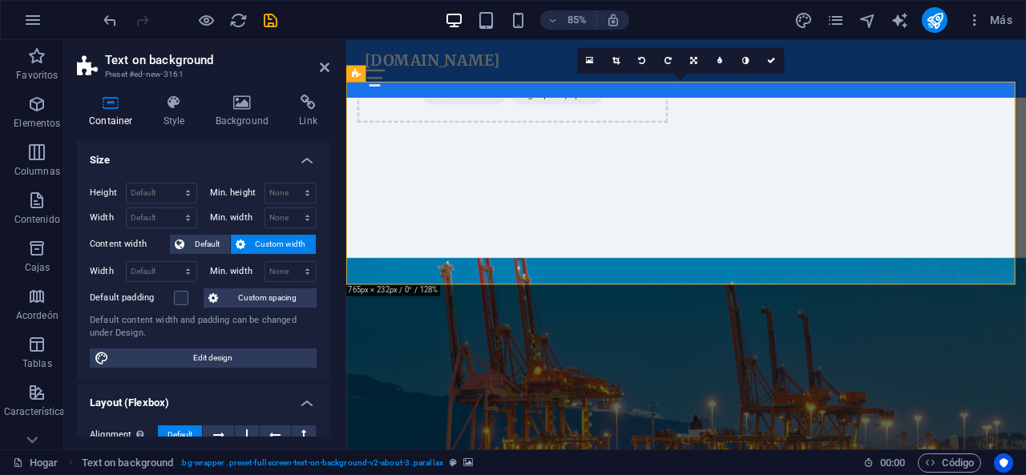
scroll to position [913, 0]
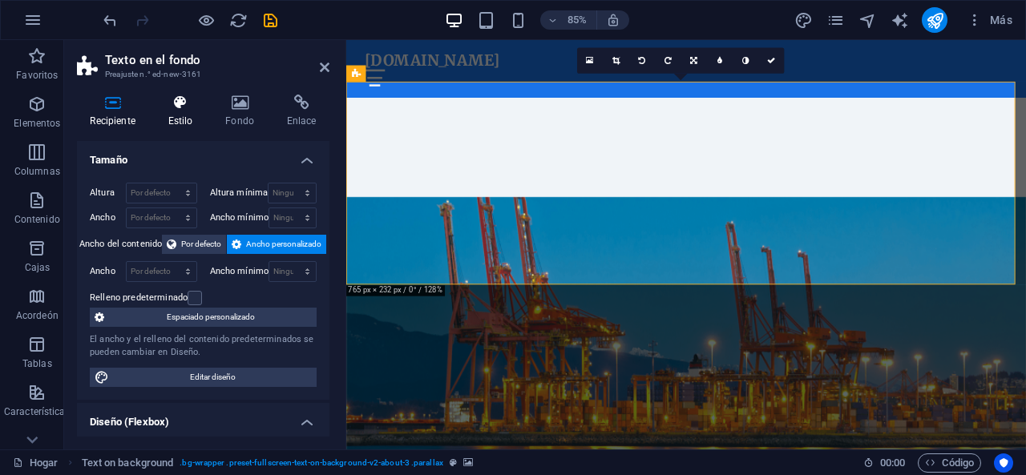
click at [192, 115] on font "Estilo" at bounding box center [180, 120] width 25 height 11
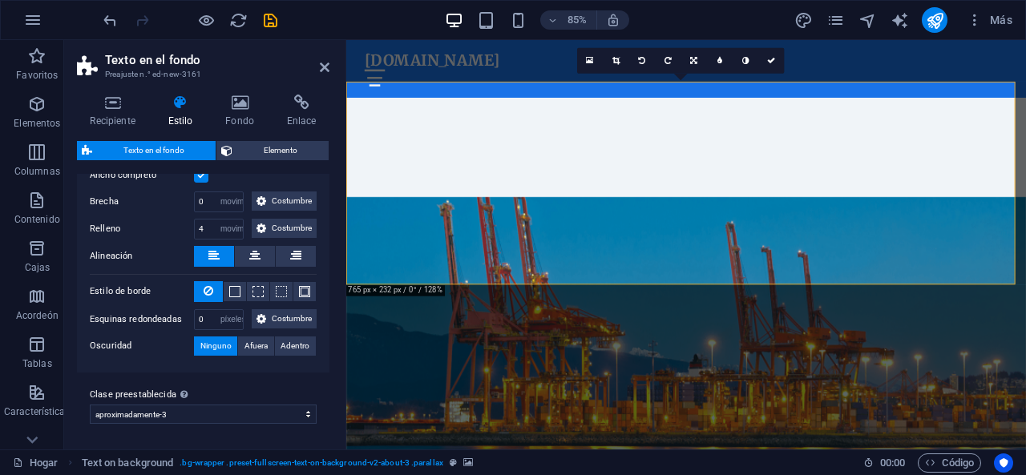
scroll to position [0, 0]
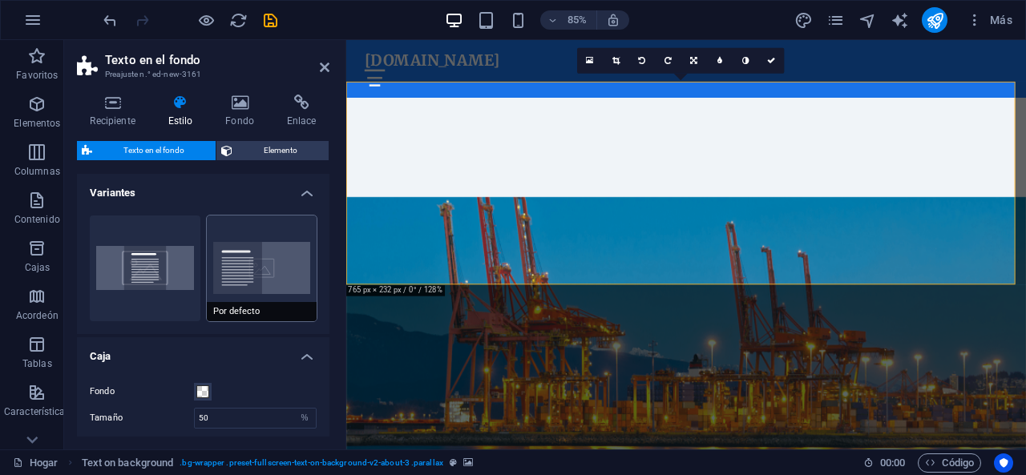
click at [229, 260] on button "Por defecto" at bounding box center [262, 269] width 111 height 106
drag, startPoint x: 152, startPoint y: 250, endPoint x: 239, endPoint y: 144, distance: 136.7
click at [152, 250] on button "Centrado" at bounding box center [145, 269] width 111 height 106
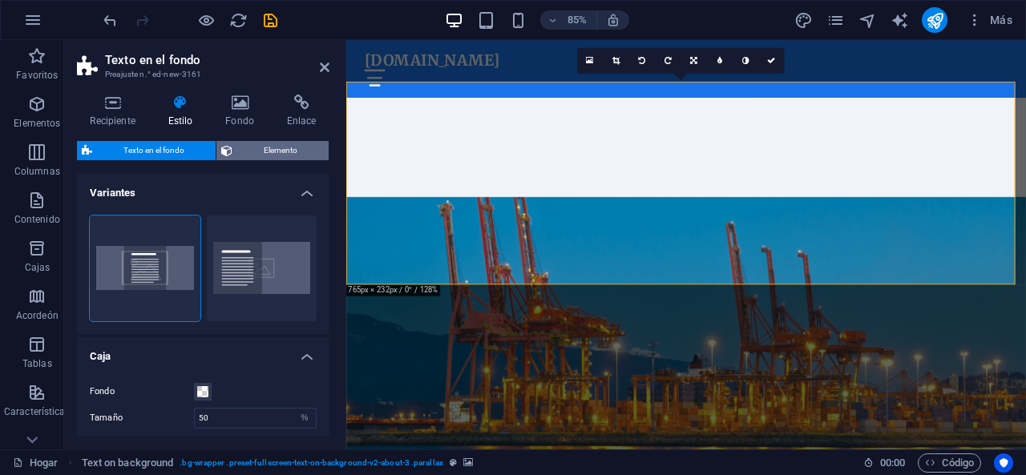
click at [239, 144] on span "Elemento" at bounding box center [280, 150] width 87 height 19
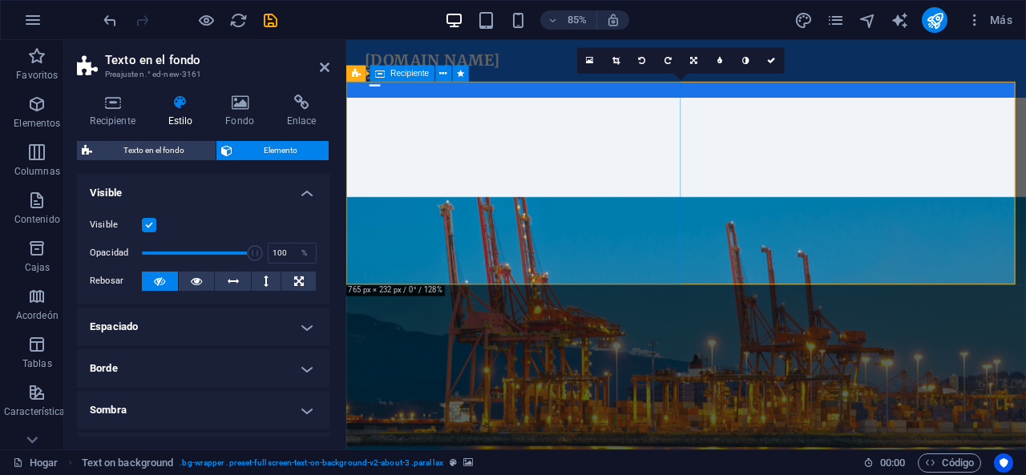
drag, startPoint x: 960, startPoint y: 123, endPoint x: 699, endPoint y: 119, distance: 261.3
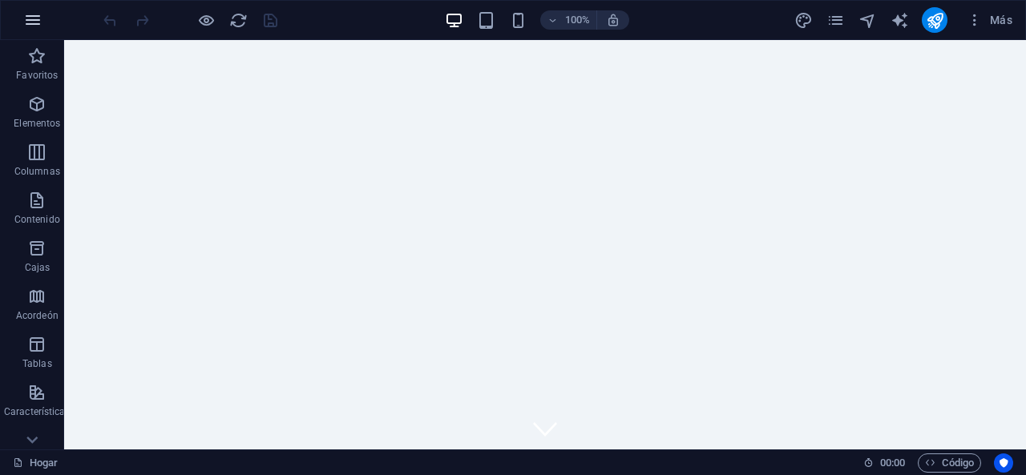
click at [50, 23] on button "button" at bounding box center [33, 20] width 38 height 38
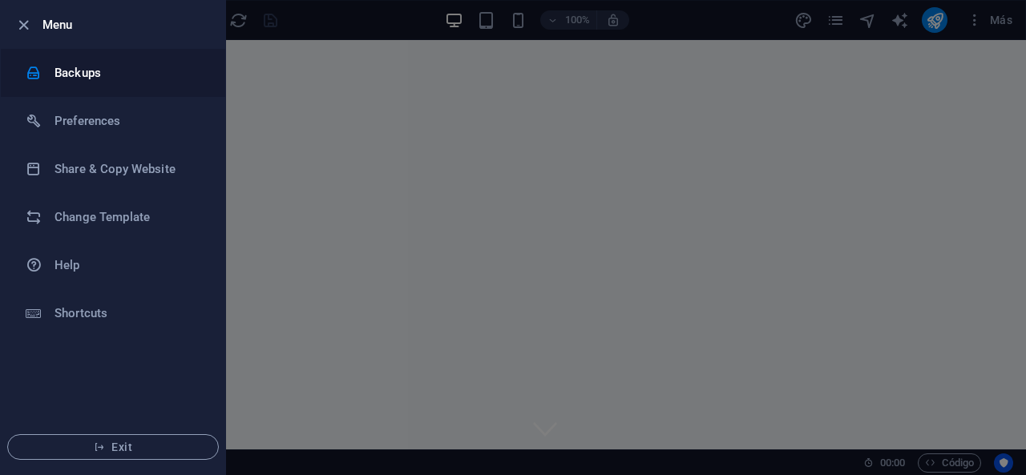
click at [112, 70] on h6 "Backups" at bounding box center [128, 72] width 148 height 19
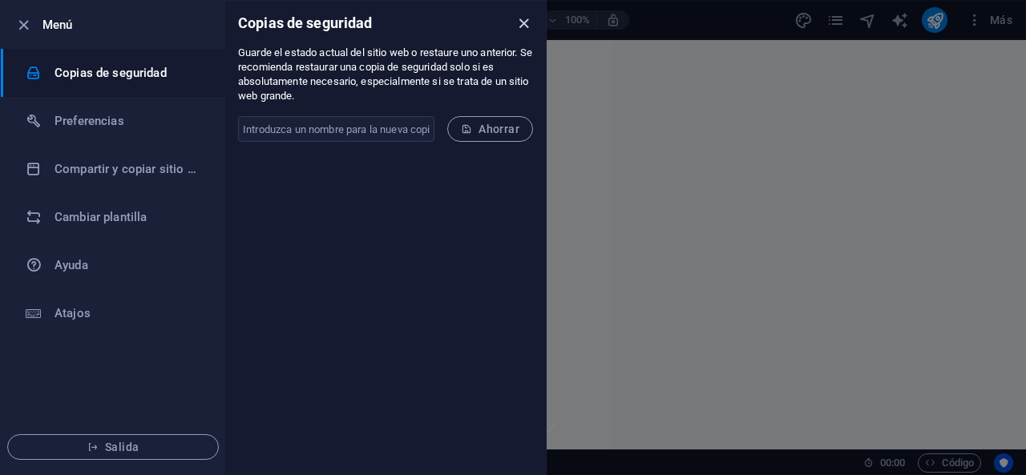
click at [519, 28] on icon "cerca" at bounding box center [524, 23] width 18 height 18
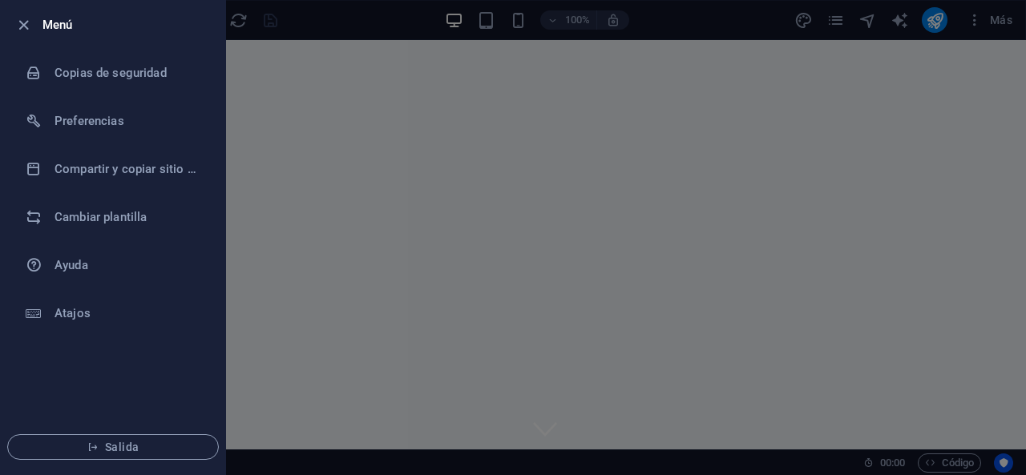
click at [356, 135] on div at bounding box center [513, 237] width 1026 height 475
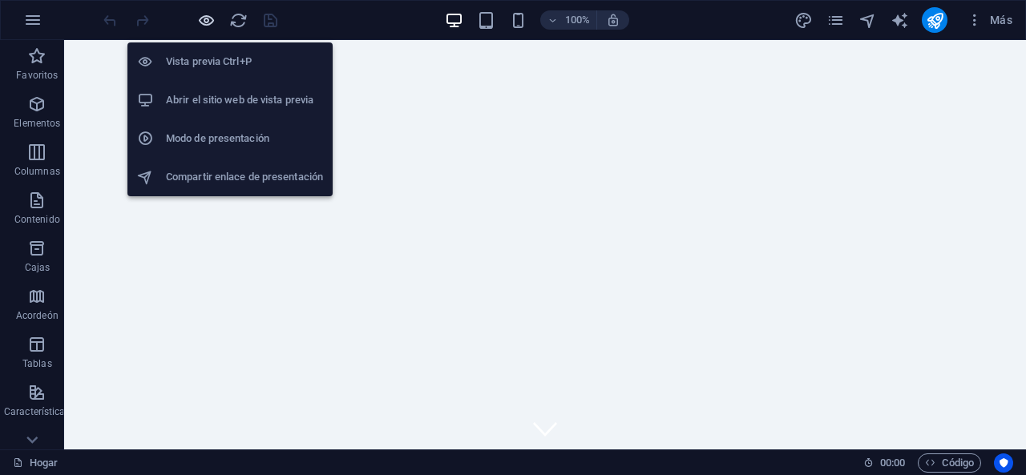
click at [210, 22] on icon "button" at bounding box center [206, 20] width 18 height 18
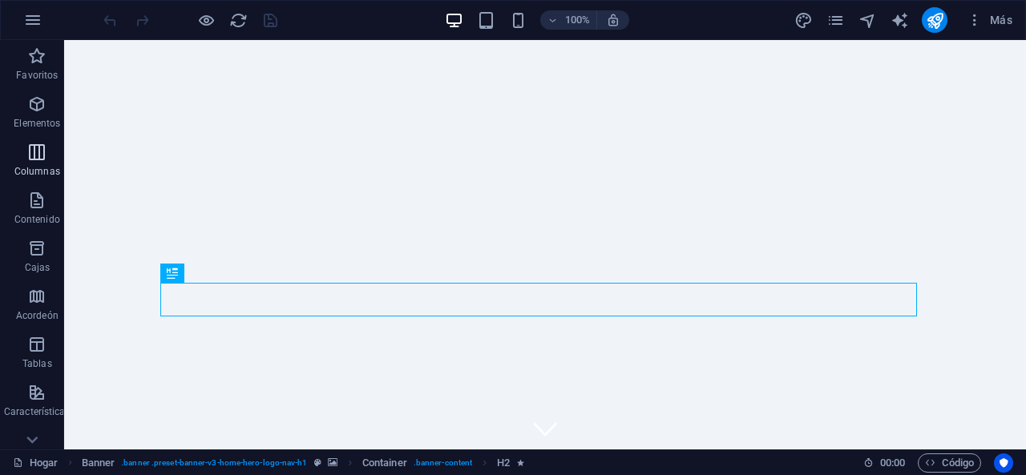
click at [38, 166] on font "Columnas" at bounding box center [37, 171] width 46 height 11
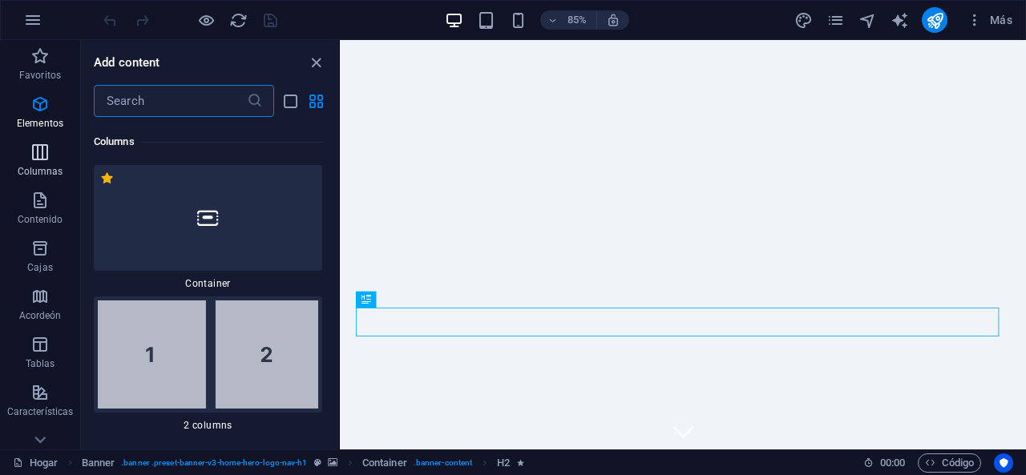
scroll to position [925, 0]
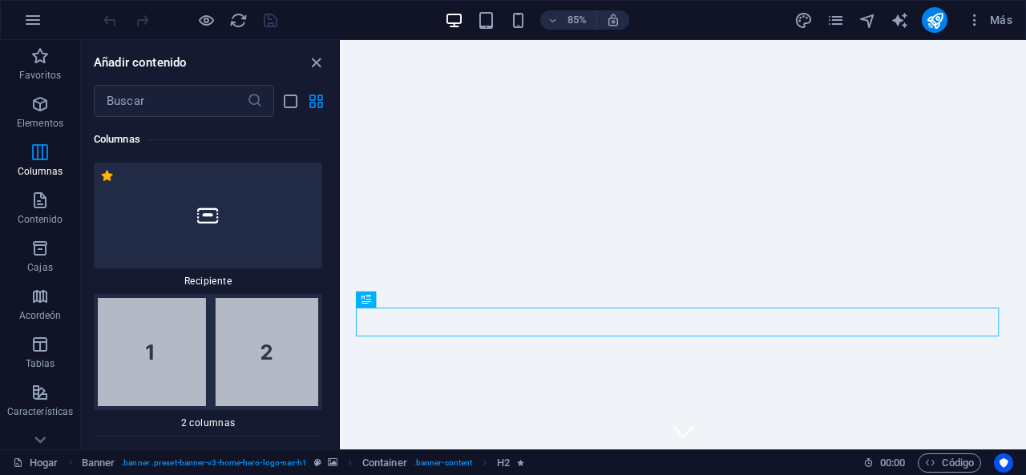
drag, startPoint x: 333, startPoint y: 131, endPoint x: 332, endPoint y: 111, distance: 20.1
click at [332, 111] on div "Añadir contenido ​ Favoritos 1 estrella Titular 1 estrella Recipiente Elementos…" at bounding box center [209, 245] width 257 height 410
click at [312, 102] on icon "vista de cuadrícula" at bounding box center [316, 101] width 18 height 18
click at [38, 438] on icon at bounding box center [40, 440] width 22 height 22
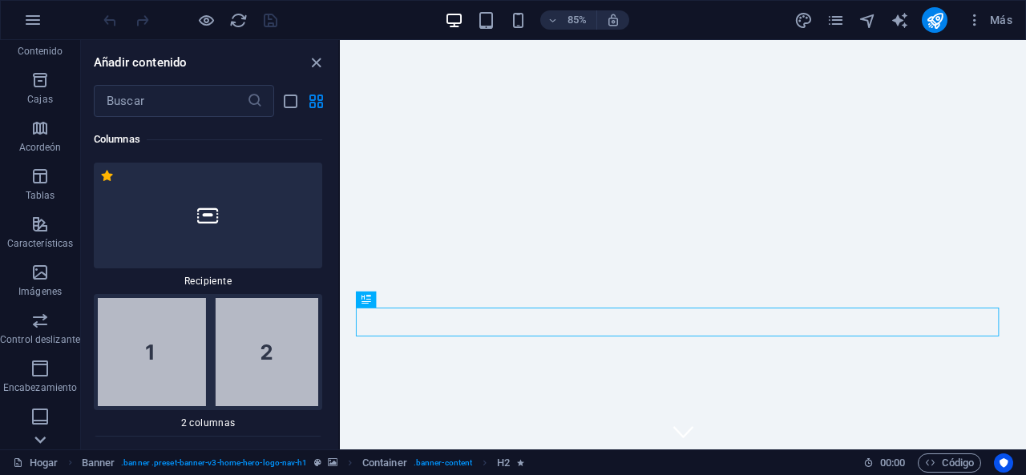
click at [38, 438] on icon at bounding box center [40, 440] width 22 height 22
click at [38, 438] on div "Favoritos Elementos Columnas Contenido Cajas Acordeón Tablas Características Im…" at bounding box center [40, 245] width 80 height 410
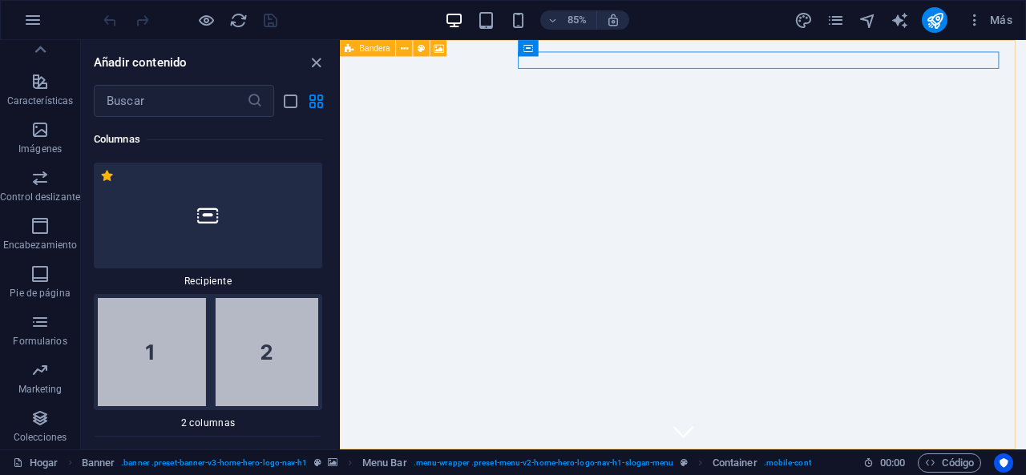
click at [373, 49] on font "Bandera" at bounding box center [375, 48] width 31 height 10
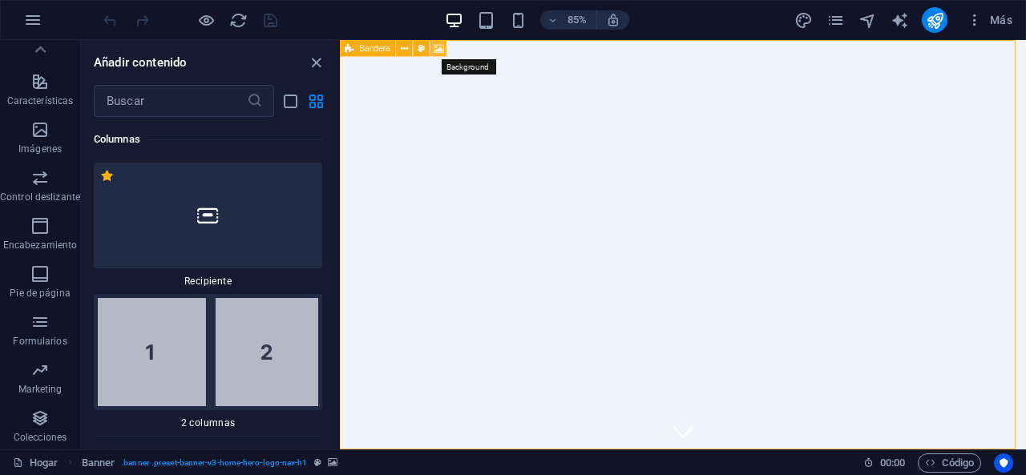
click at [439, 46] on icon at bounding box center [439, 48] width 10 height 14
select select "ms"
select select "s"
select select "progressive"
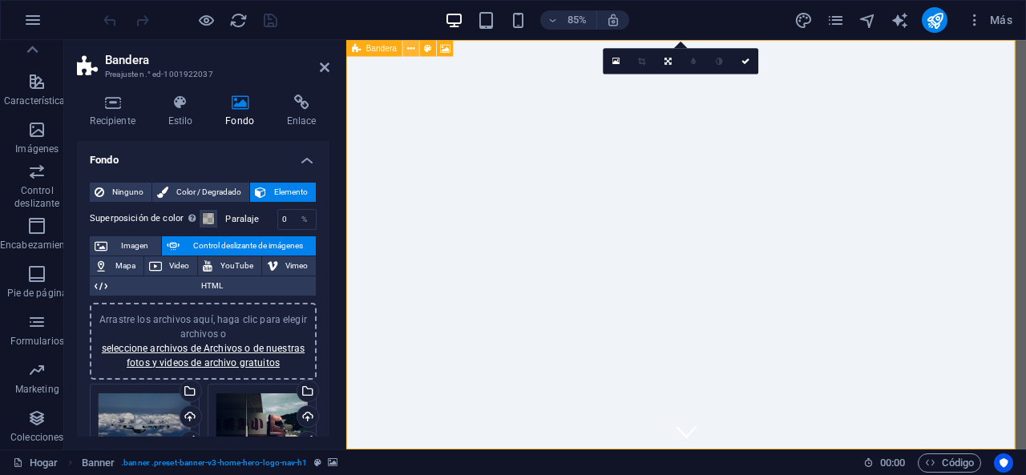
click at [414, 46] on icon at bounding box center [410, 48] width 7 height 14
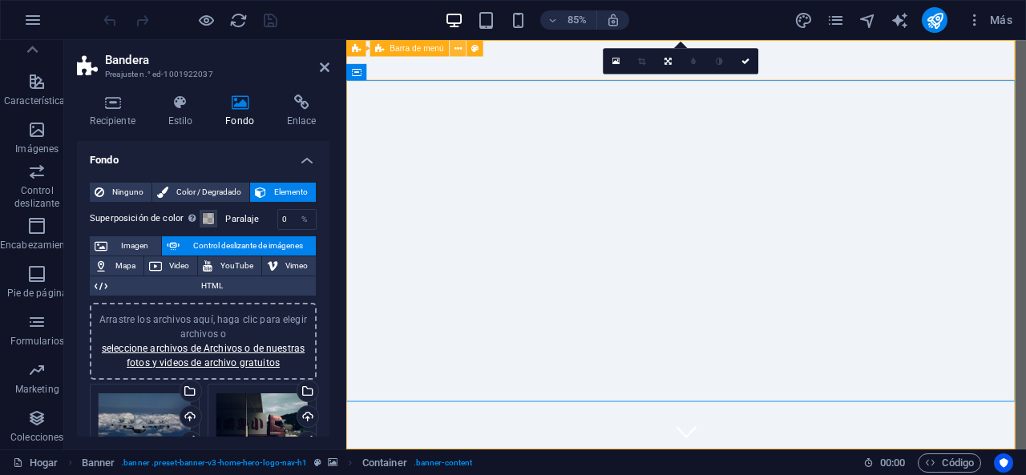
click at [458, 54] on icon at bounding box center [457, 48] width 7 height 14
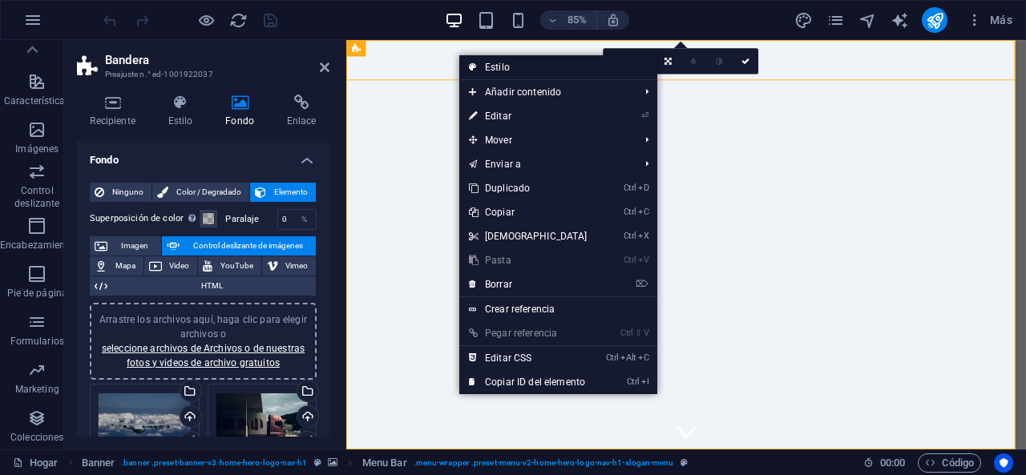
click at [490, 71] on font "Estilo" at bounding box center [497, 67] width 25 height 11
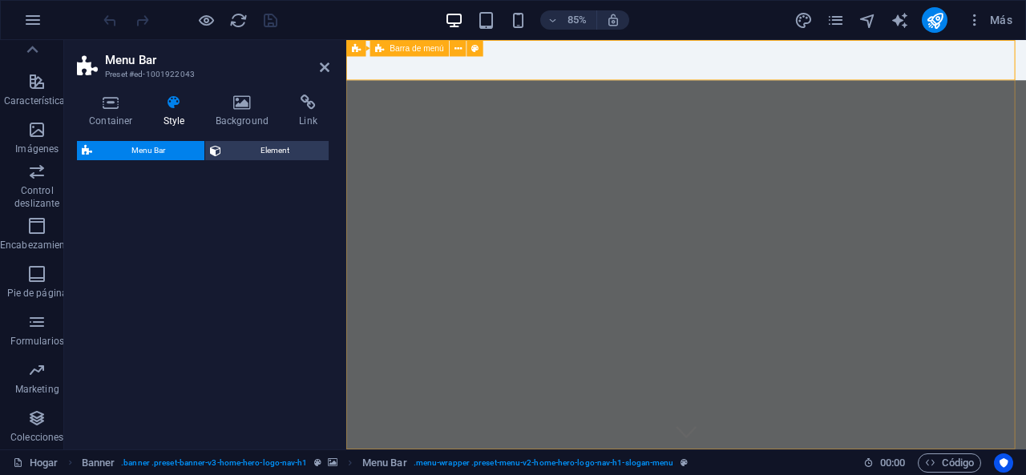
select select "rem"
select select "preset-menu-v2-home-hero-logo-nav-h1-slogan-menu"
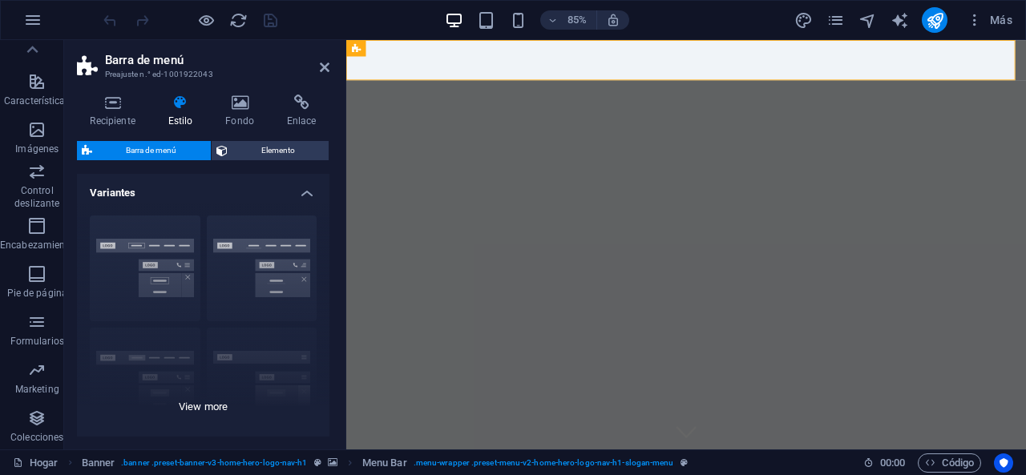
click at [280, 242] on div "Borde Centrado Por defecto Fijado [PERSON_NAME] Desencadenar Ancho XXL" at bounding box center [203, 323] width 252 height 240
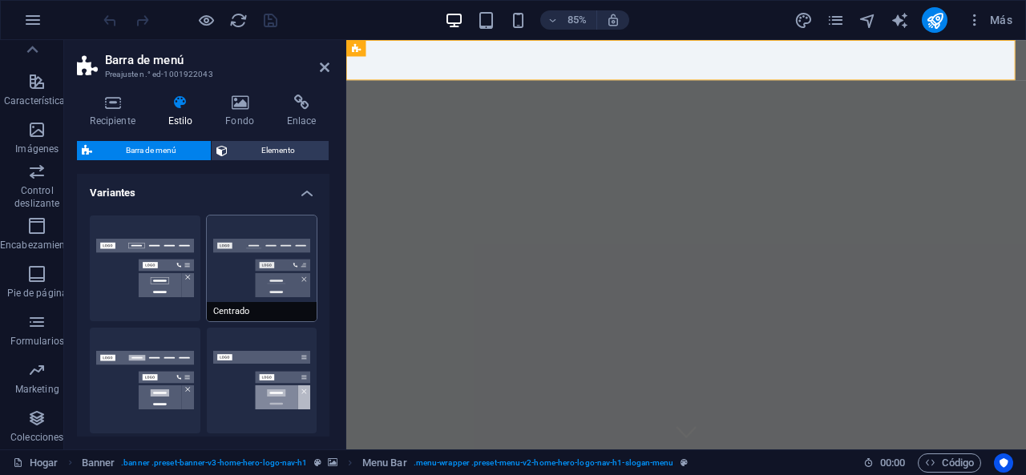
click at [264, 278] on button "Centrado" at bounding box center [262, 269] width 111 height 106
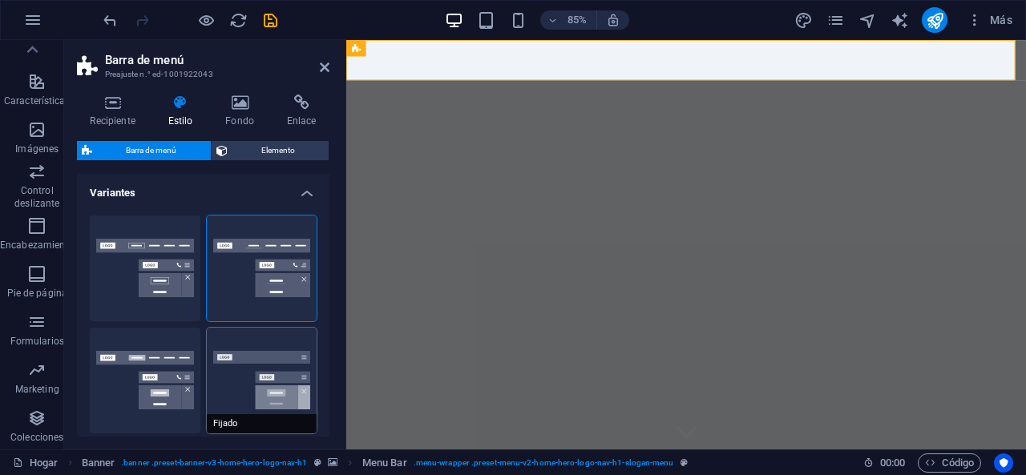
click at [271, 368] on button "Fijado" at bounding box center [262, 381] width 111 height 106
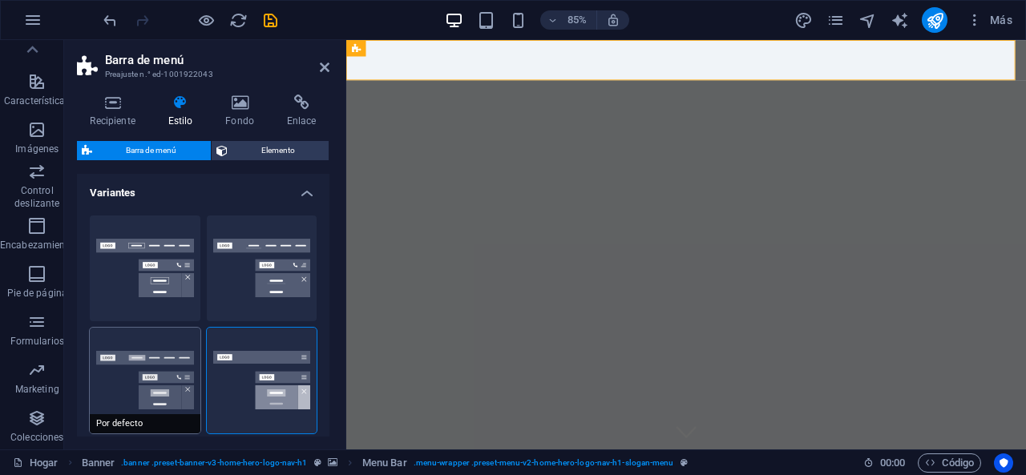
click at [163, 374] on button "Por defecto" at bounding box center [145, 381] width 111 height 106
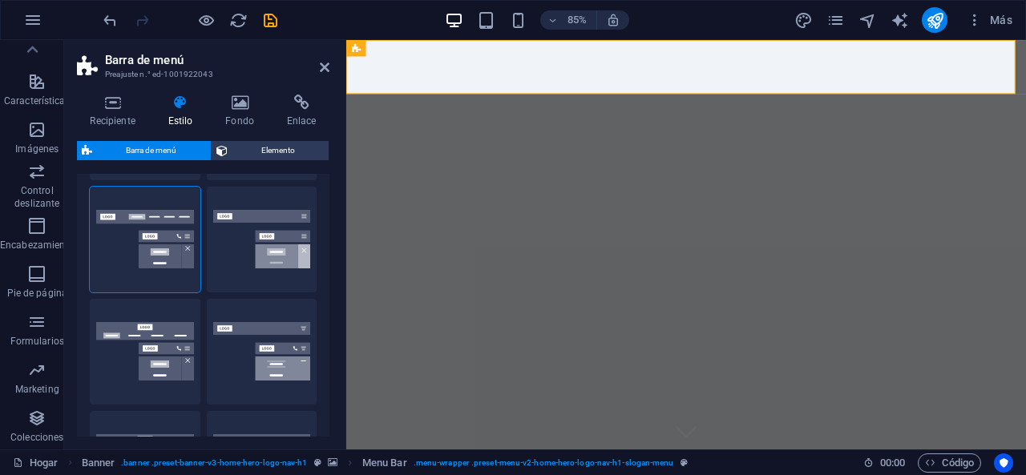
scroll to position [0, 0]
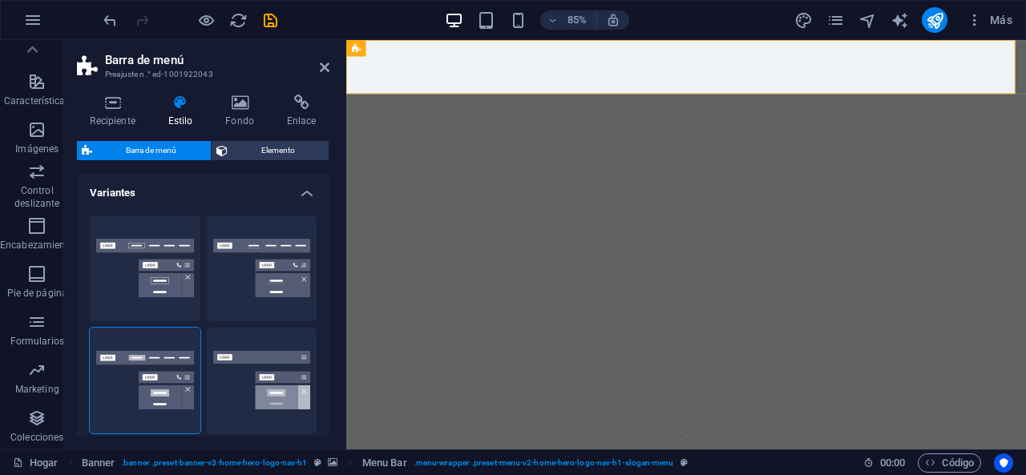
drag, startPoint x: 325, startPoint y: 215, endPoint x: 323, endPoint y: 260, distance: 44.9
click at [323, 260] on div "Borde Centrado Por defecto Fijado [PERSON_NAME] Desencadenar Ancho XXL" at bounding box center [203, 437] width 252 height 468
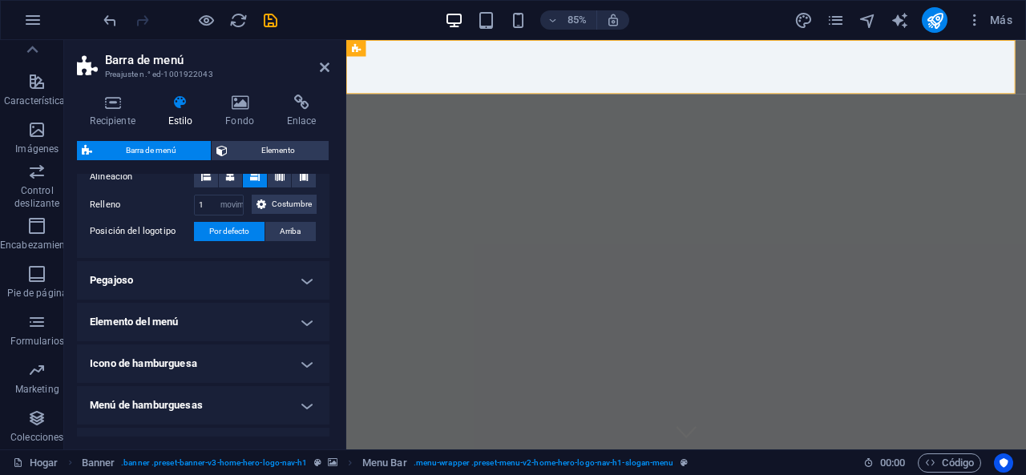
scroll to position [581, 0]
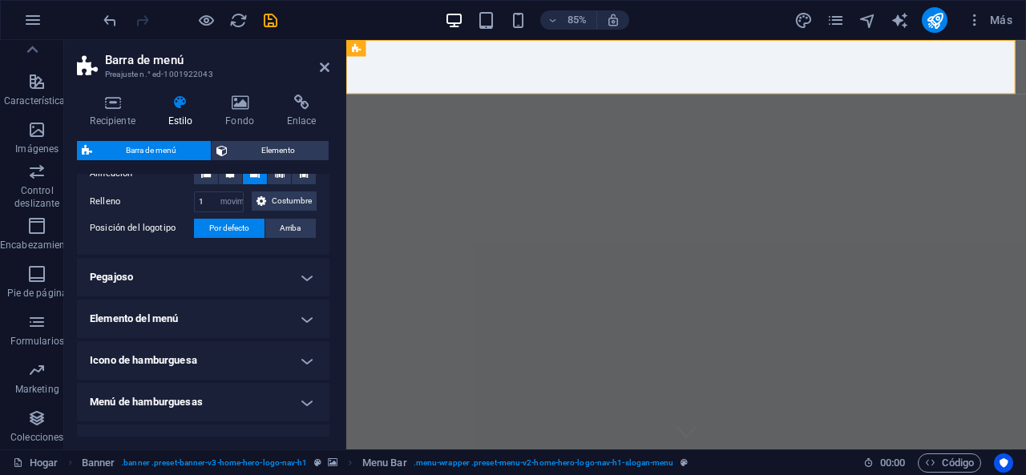
drag, startPoint x: 325, startPoint y: 345, endPoint x: 323, endPoint y: 282, distance: 63.4
click at [323, 282] on ul "Barra de menú Fondo Alineación Relleno 1 píxeles movimiento rápido del ojo % vh…" at bounding box center [203, 278] width 252 height 370
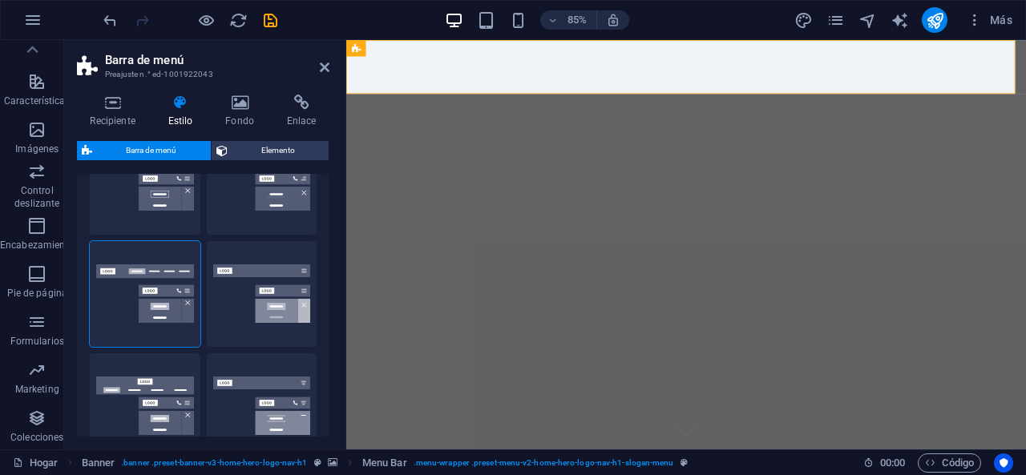
scroll to position [0, 0]
